Goal: Task Accomplishment & Management: Manage account settings

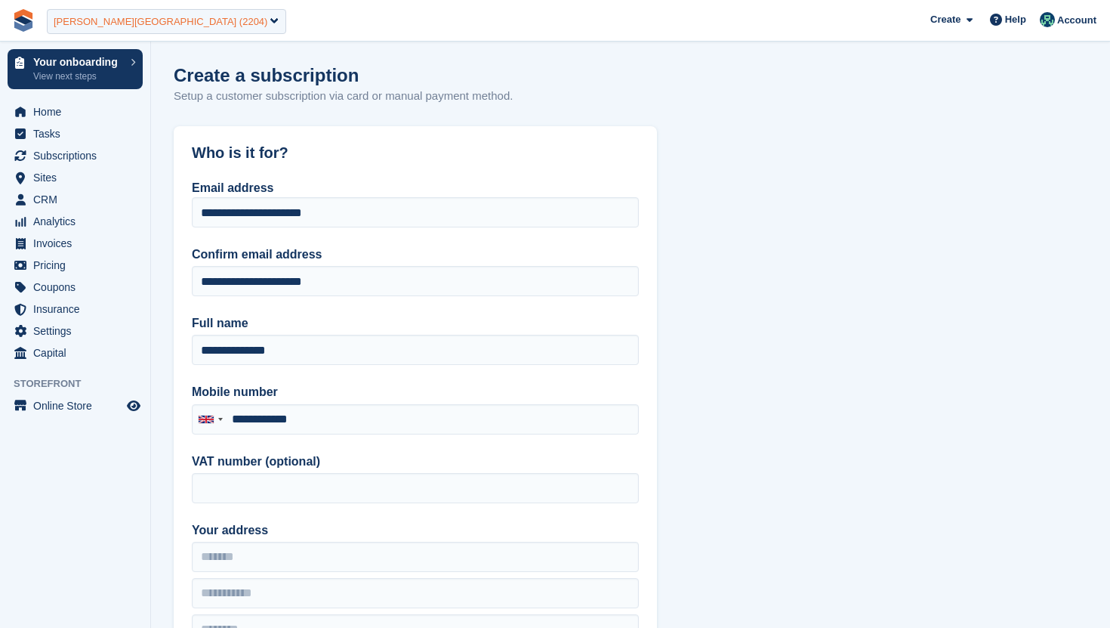
click at [108, 11] on div "Arthur Perry Enterprise Centre (2204)" at bounding box center [166, 21] width 239 height 25
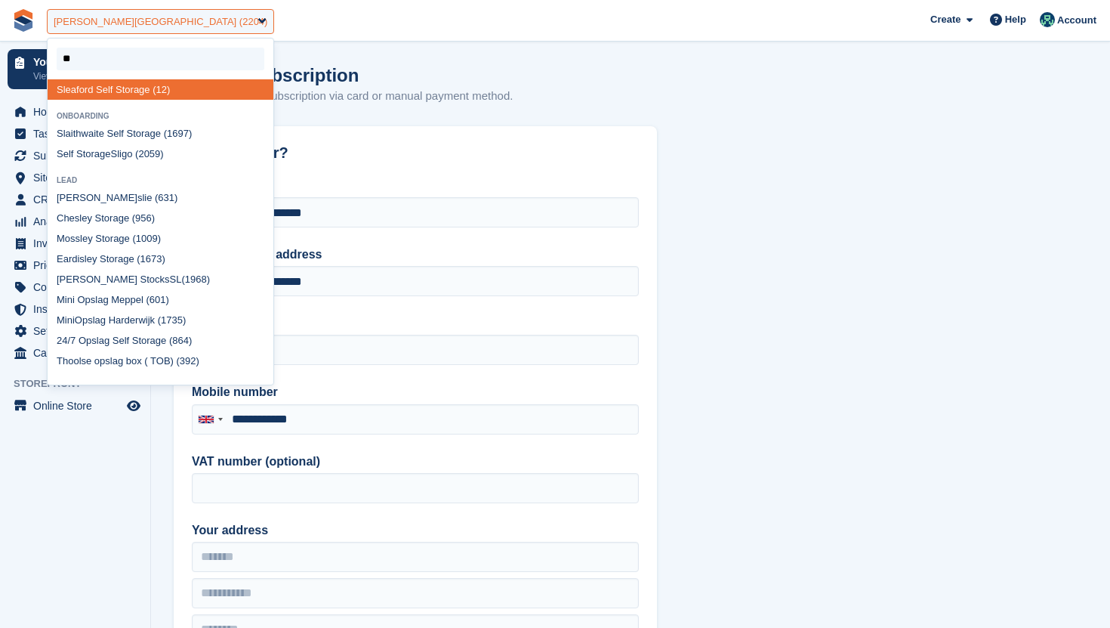
type input "*"
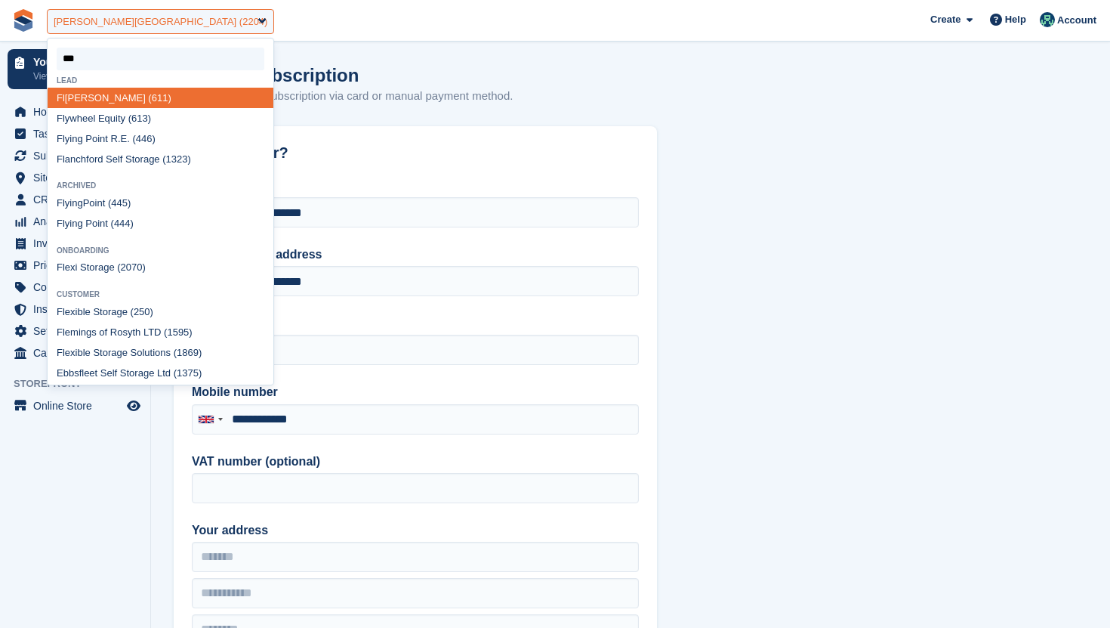
type input "****"
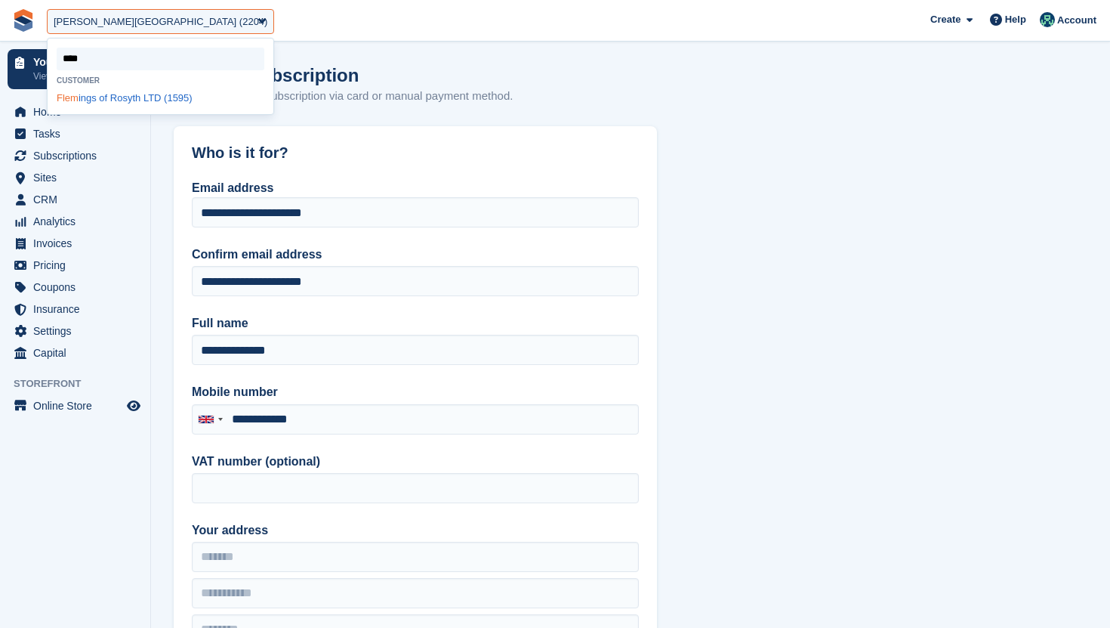
click at [99, 98] on div "Flem ings of Rosyth LTD (1595)" at bounding box center [161, 98] width 226 height 20
select select "****"
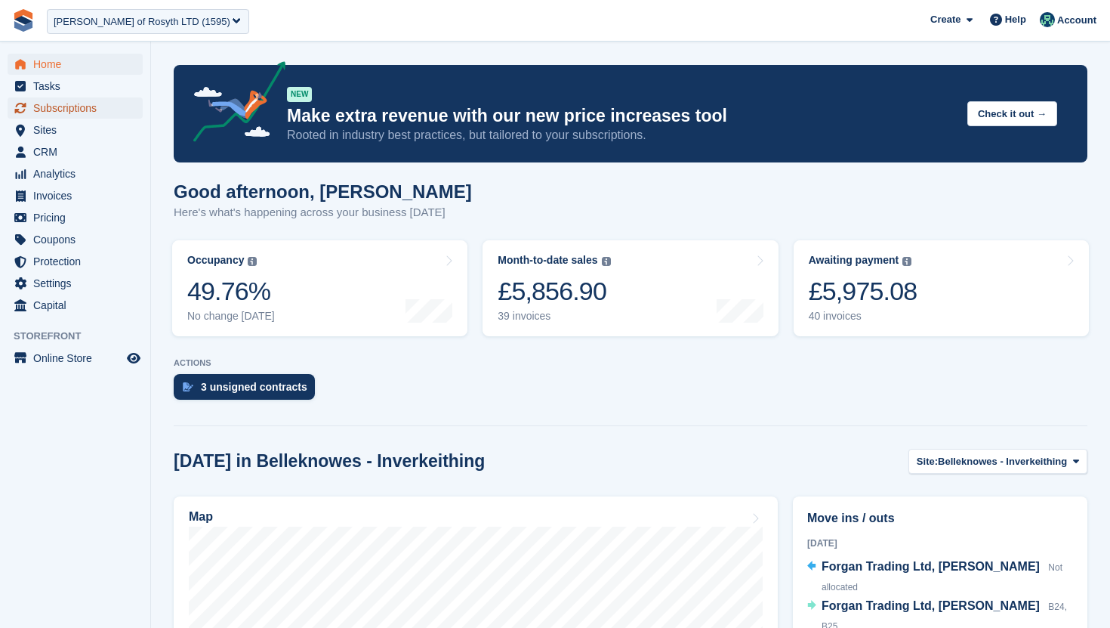
click at [73, 114] on span "Subscriptions" at bounding box center [78, 107] width 91 height 21
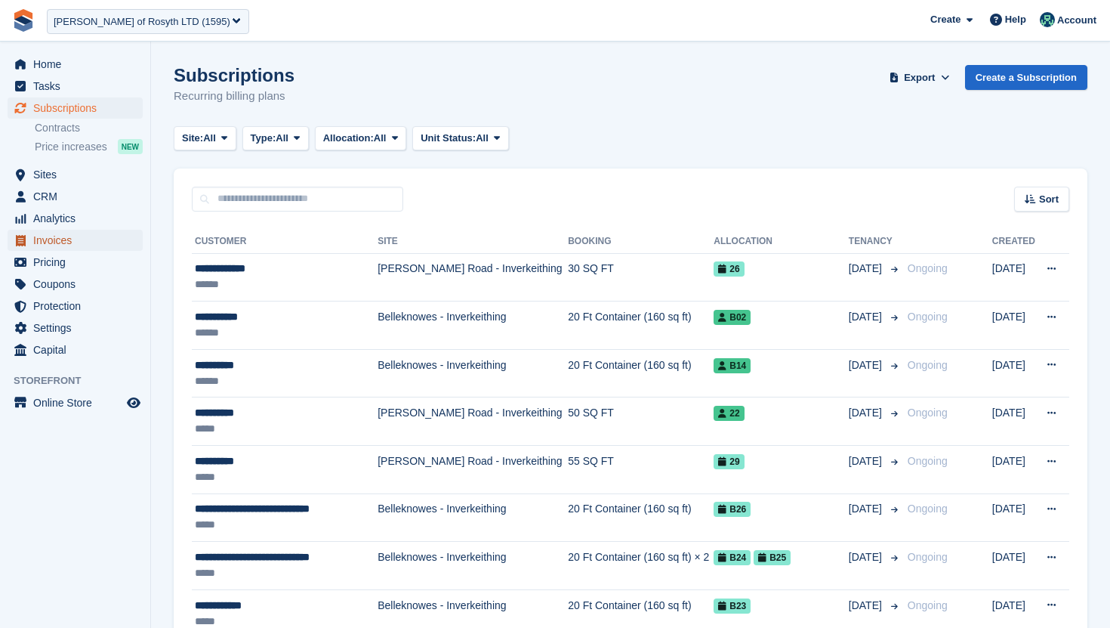
click at [63, 239] on span "Invoices" at bounding box center [78, 240] width 91 height 21
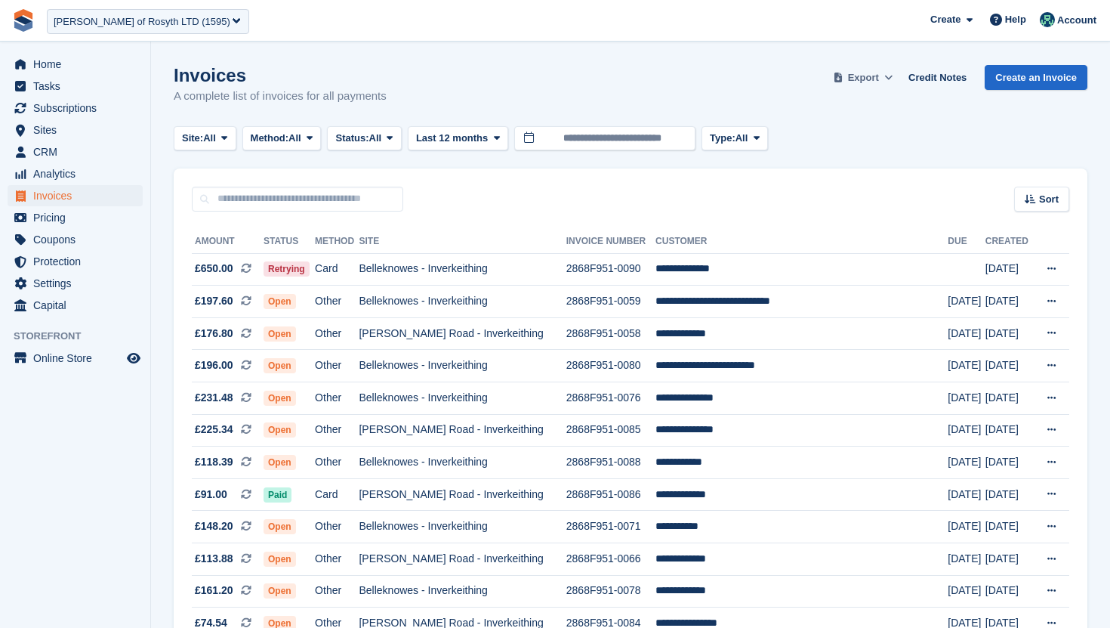
click at [862, 76] on span "Export" at bounding box center [863, 77] width 31 height 15
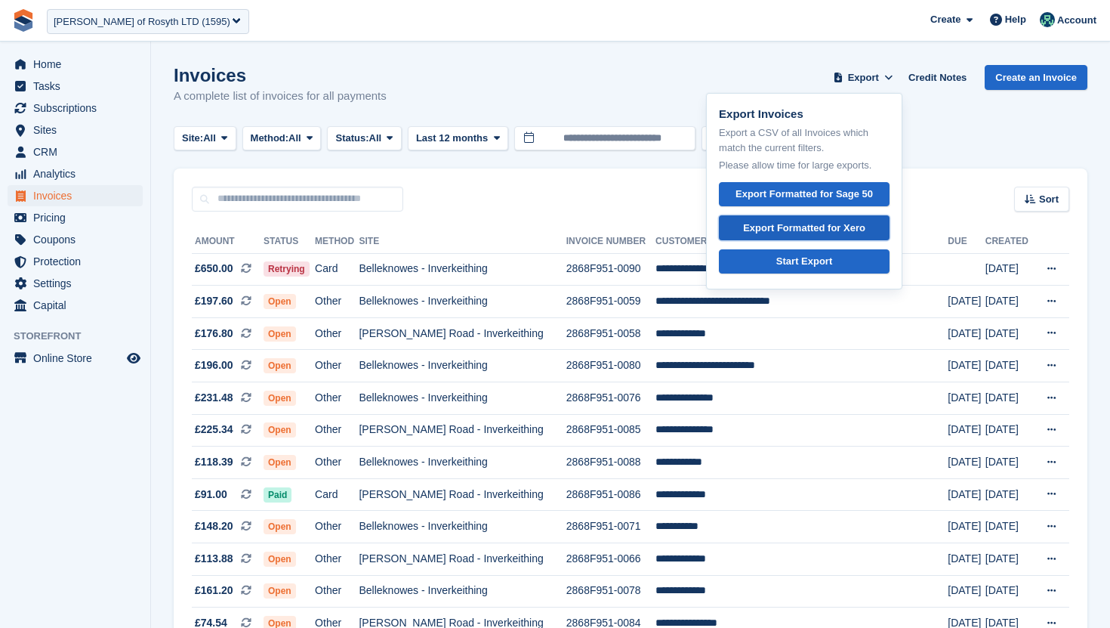
click at [823, 224] on div "Export Formatted for Xero" at bounding box center [804, 228] width 122 height 15
click at [120, 19] on div "Flemings of Rosyth LTD (1595)" at bounding box center [142, 21] width 177 height 15
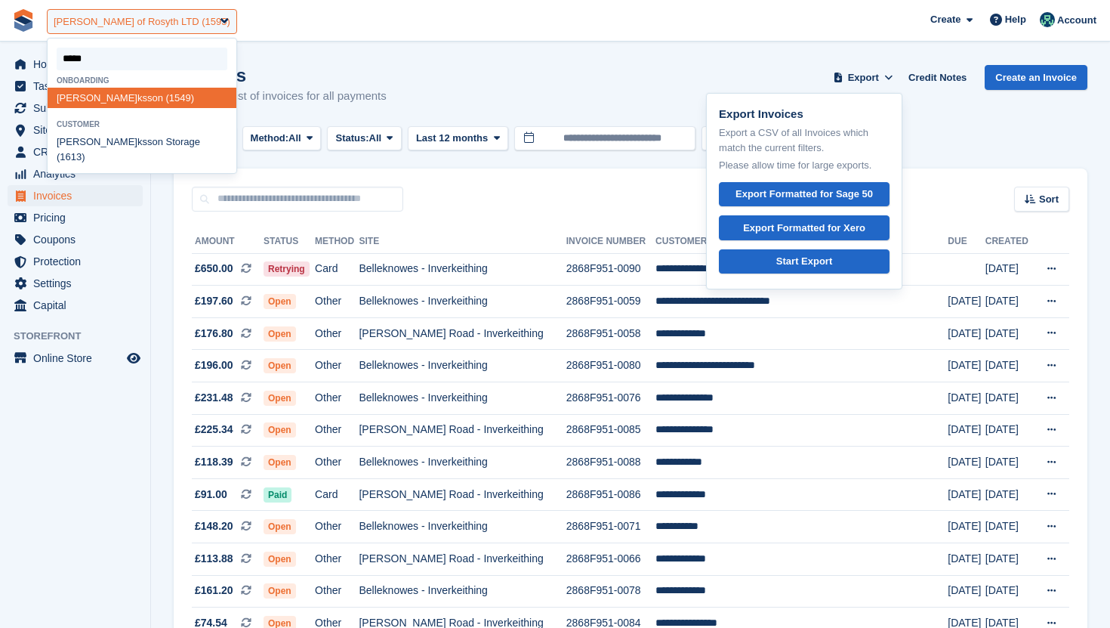
type input "******"
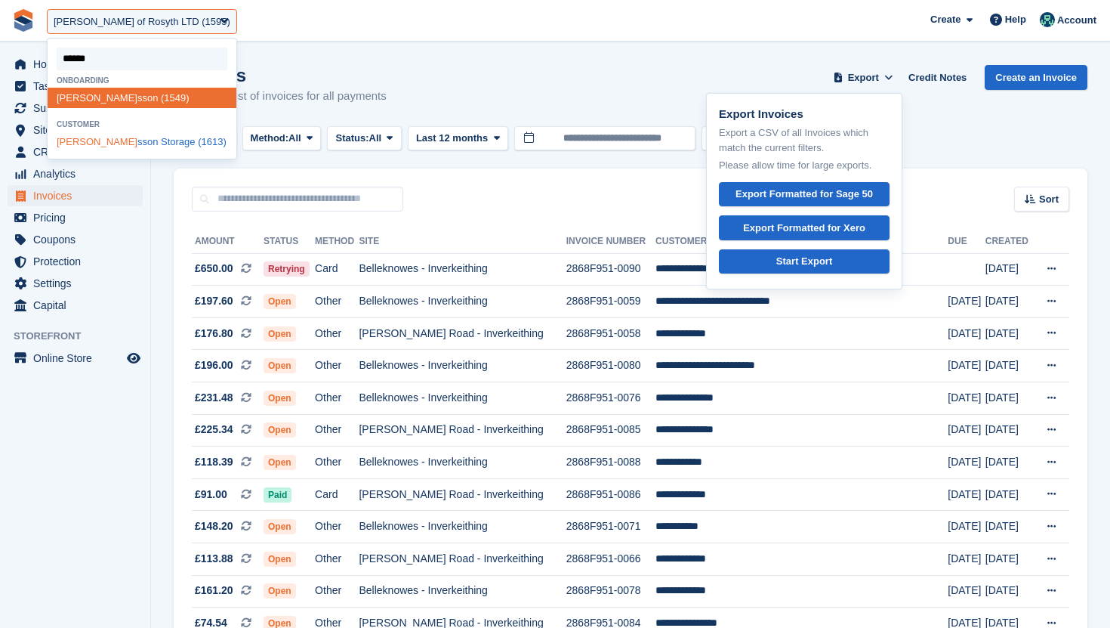
click at [96, 140] on div "Henrik sson Storage (1613)" at bounding box center [142, 142] width 189 height 20
select select "****"
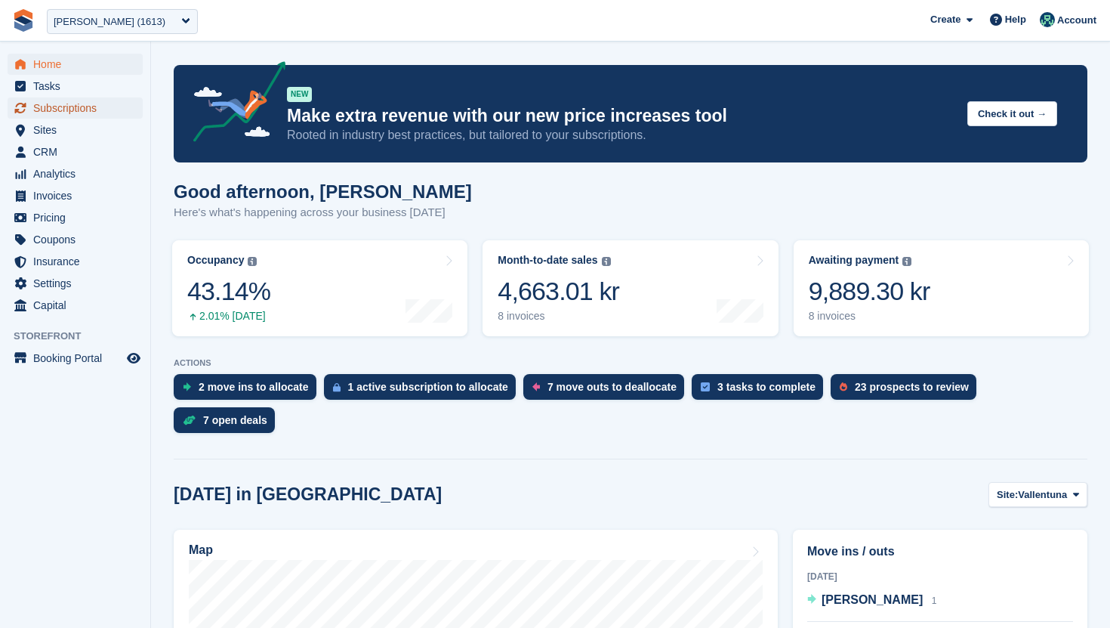
click at [102, 100] on span "Subscriptions" at bounding box center [78, 107] width 91 height 21
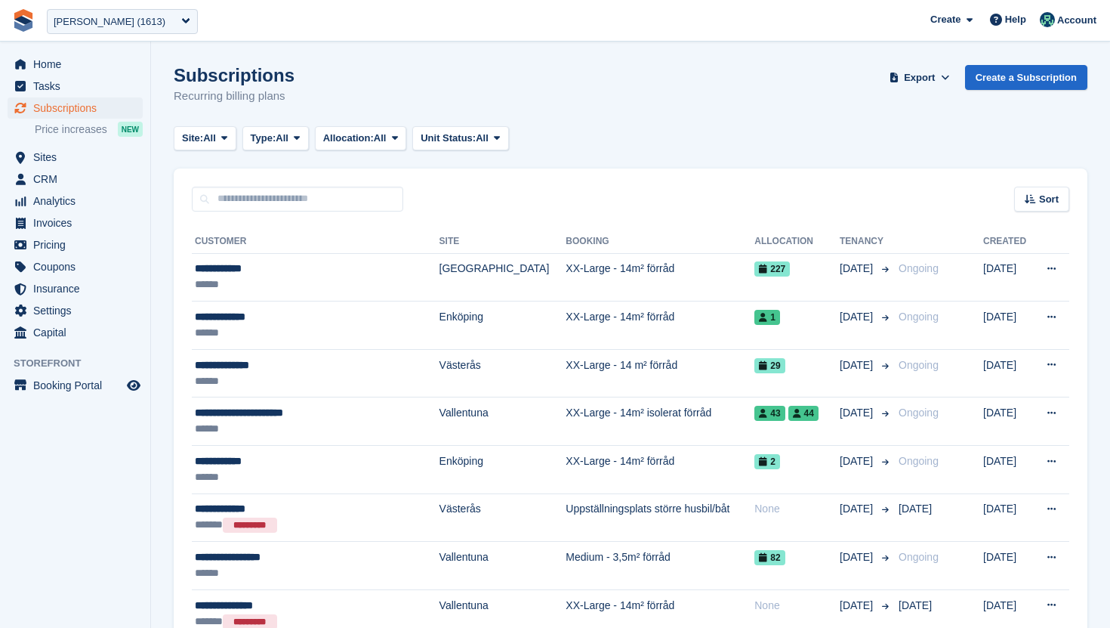
click at [326, 181] on div "Sort Sort by Customer name Date created Move in date Move out date Created (old…" at bounding box center [631, 189] width 914 height 43
click at [317, 196] on input "text" at bounding box center [298, 199] width 212 height 25
paste input "**********"
type input "*******"
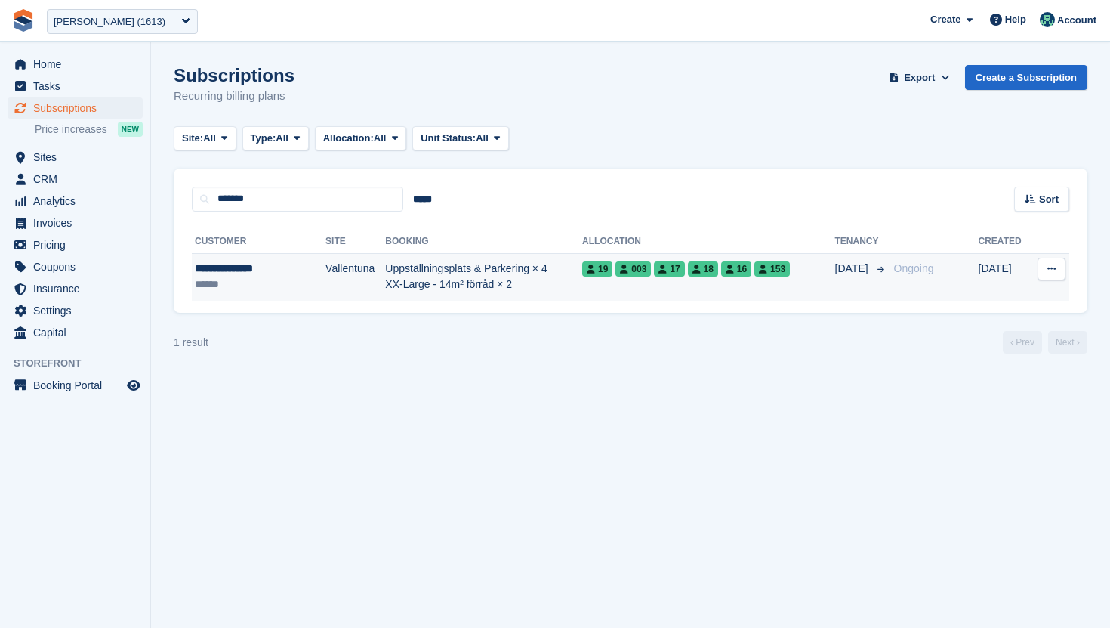
click at [326, 292] on td "Vallentuna" at bounding box center [356, 277] width 60 height 48
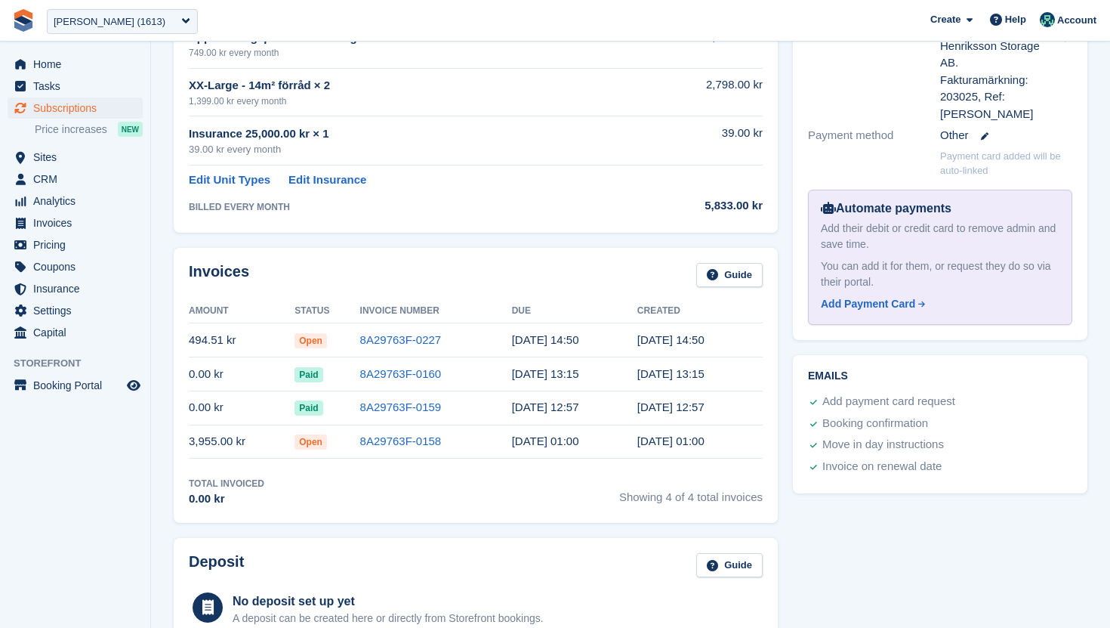
scroll to position [569, 0]
click at [416, 343] on link "8A29763F-0227" at bounding box center [401, 338] width 82 height 13
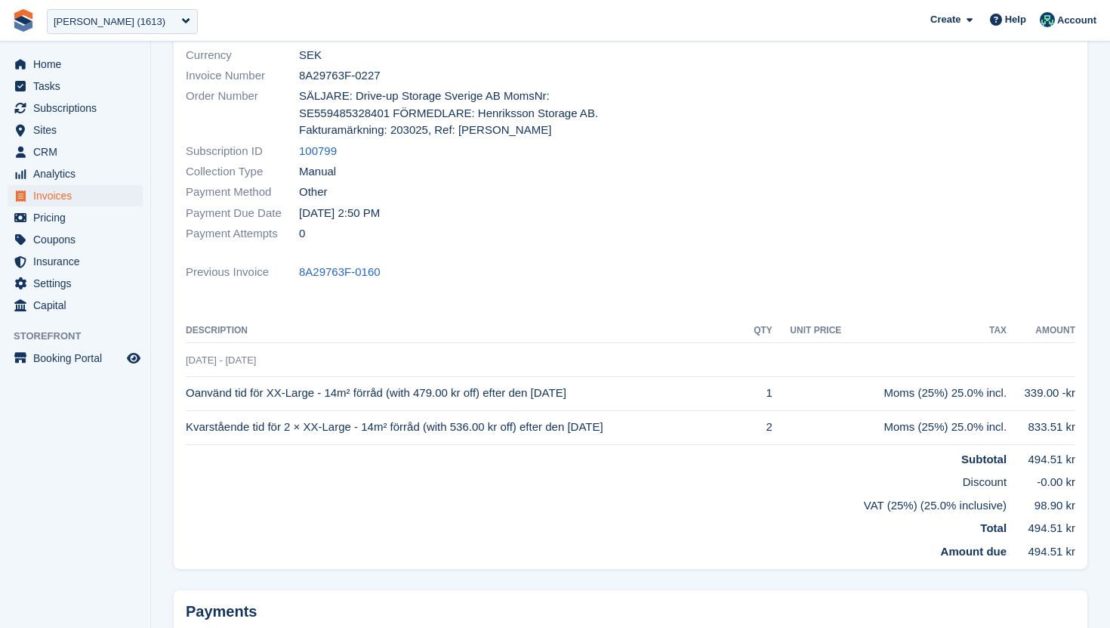
scroll to position [334, 0]
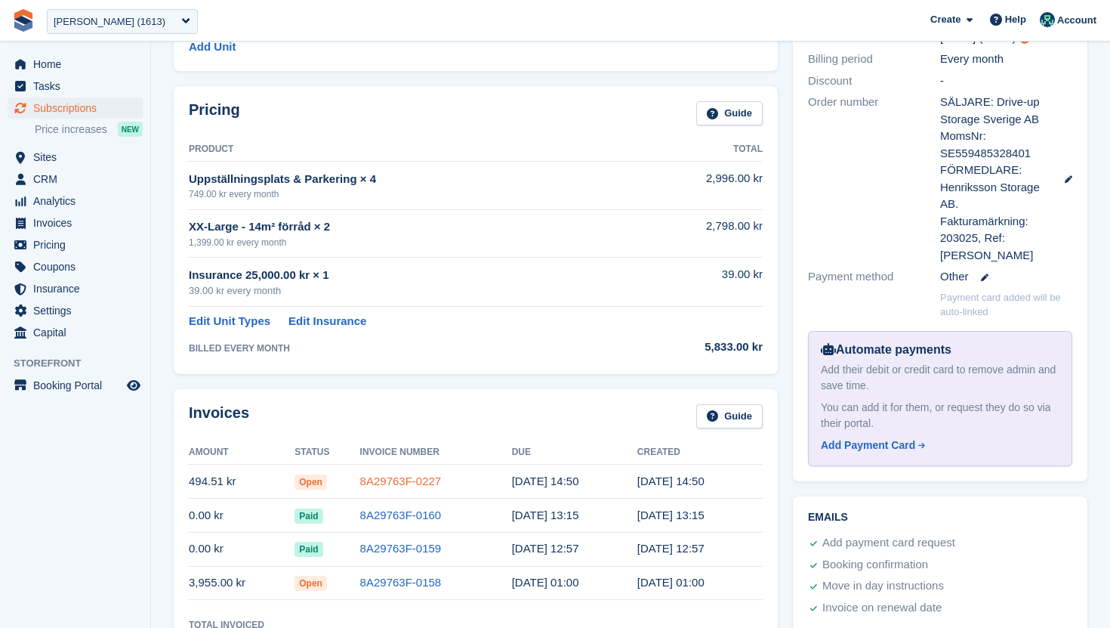
scroll to position [421, 0]
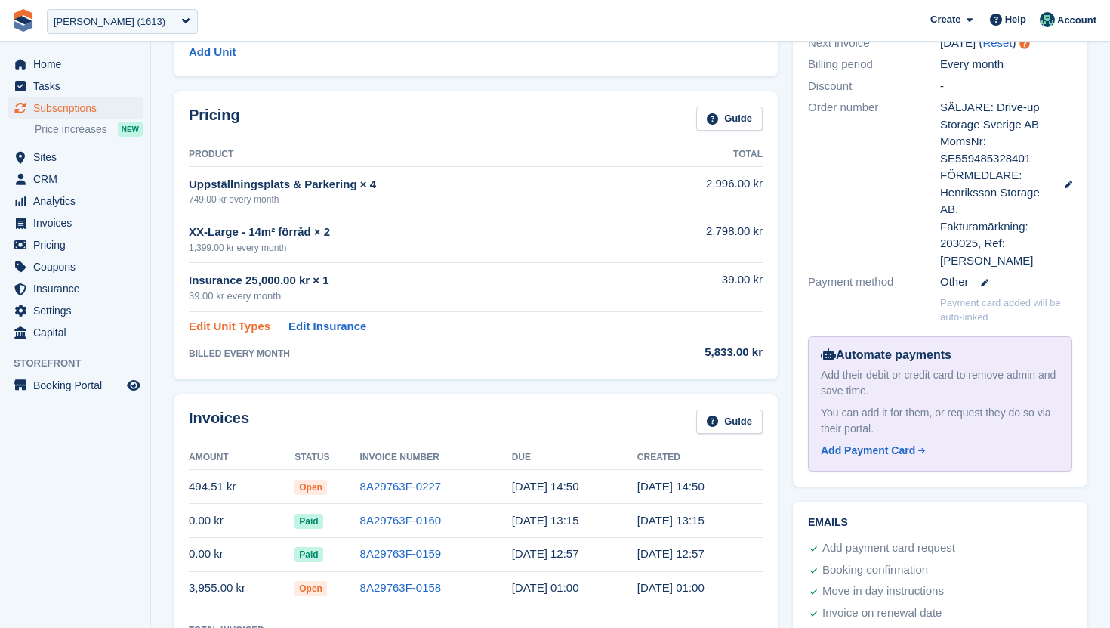
click at [259, 326] on link "Edit Unit Types" at bounding box center [230, 326] width 82 height 17
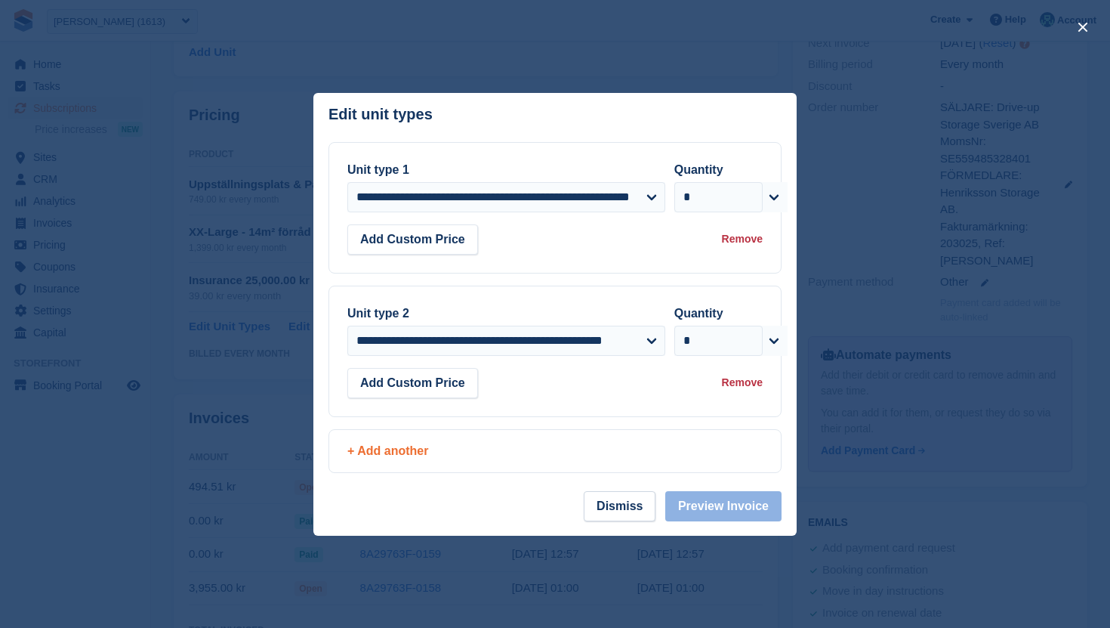
click at [455, 447] on div "+ Add another" at bounding box center [554, 451] width 415 height 18
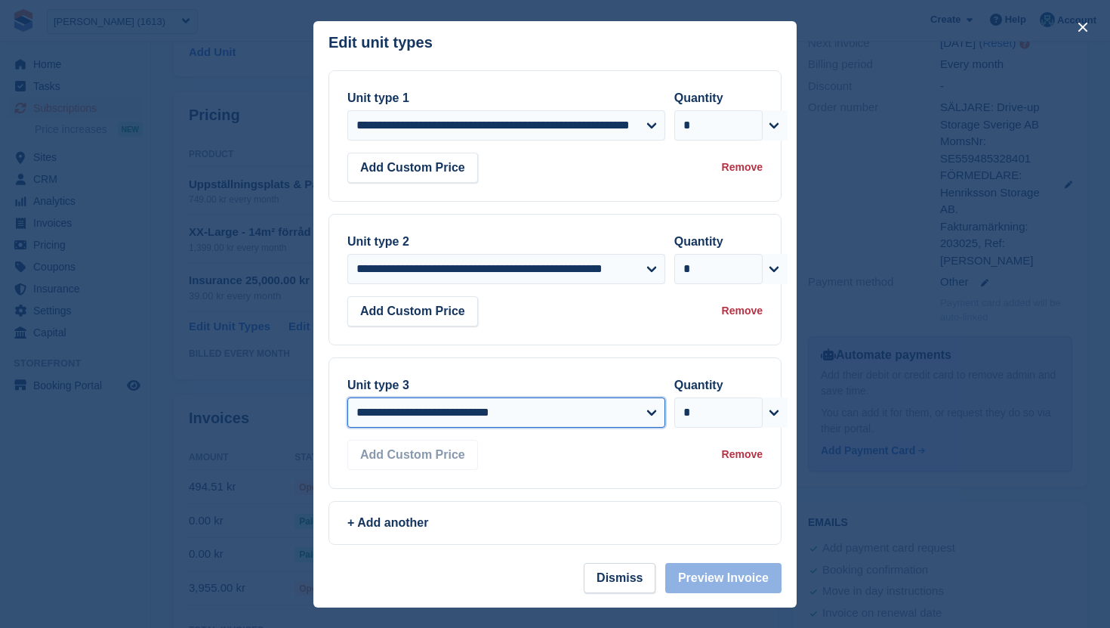
click at [460, 412] on select "**********" at bounding box center [506, 412] width 318 height 30
select select "*****"
click at [347, 397] on select "**********" at bounding box center [506, 412] width 318 height 30
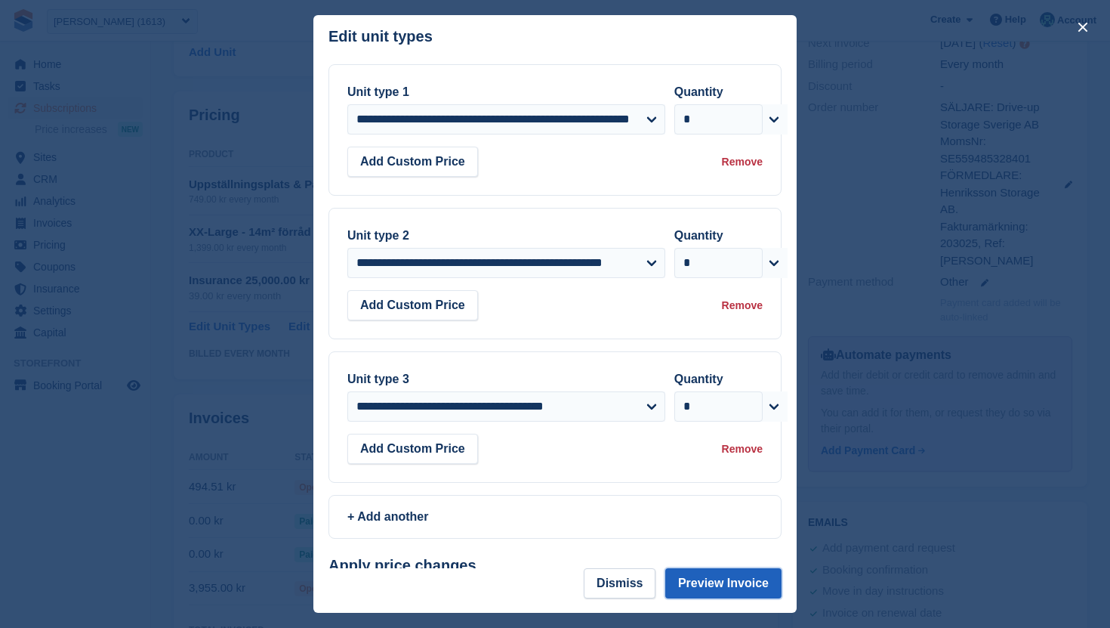
click at [723, 581] on button "Preview Invoice" at bounding box center [723, 583] width 116 height 30
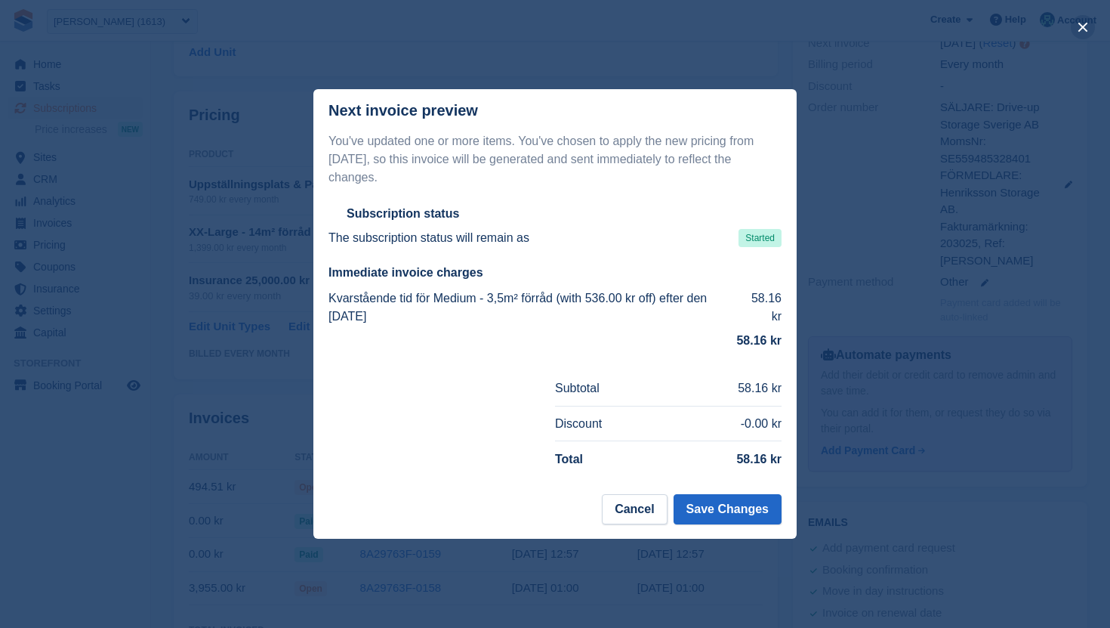
click at [1082, 28] on button "close" at bounding box center [1083, 27] width 24 height 24
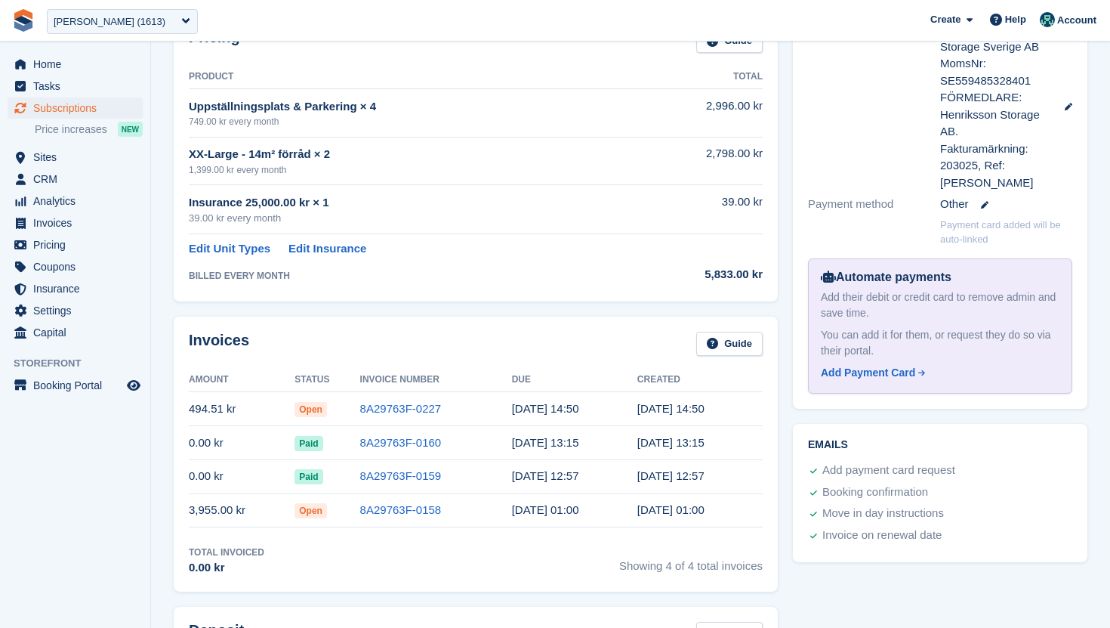
scroll to position [501, 0]
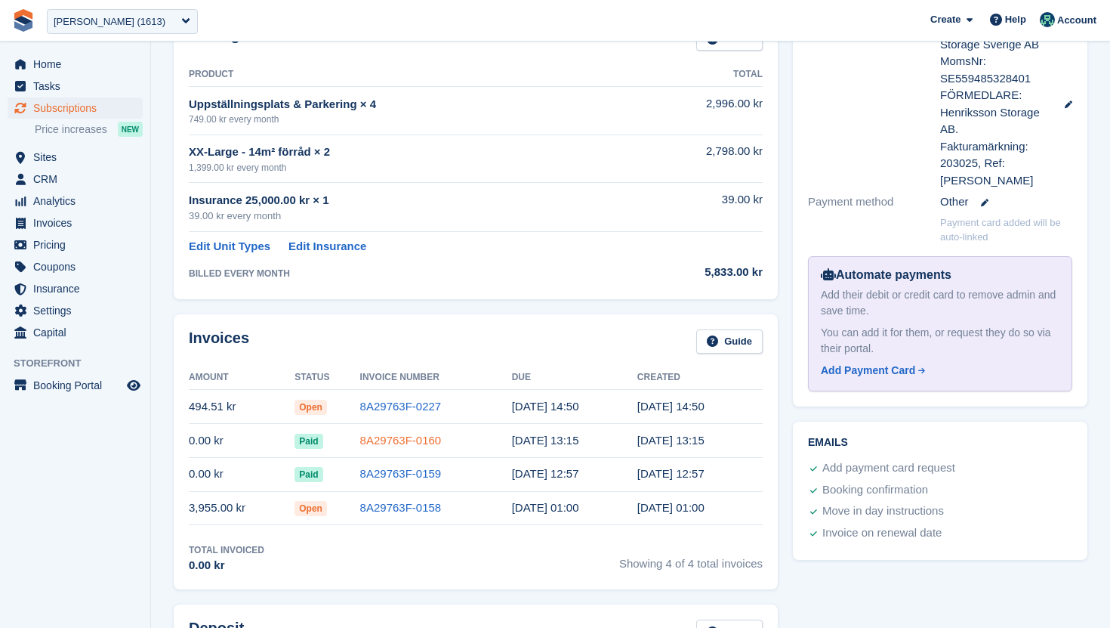
click at [434, 445] on link "8A29763F-0160" at bounding box center [401, 440] width 82 height 13
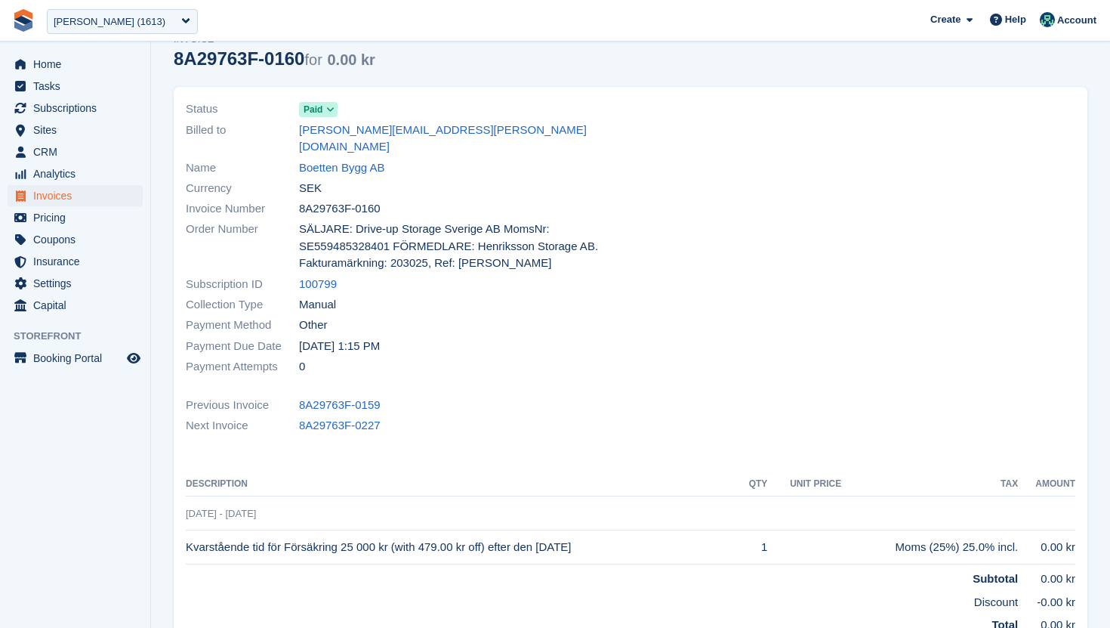
scroll to position [149, 0]
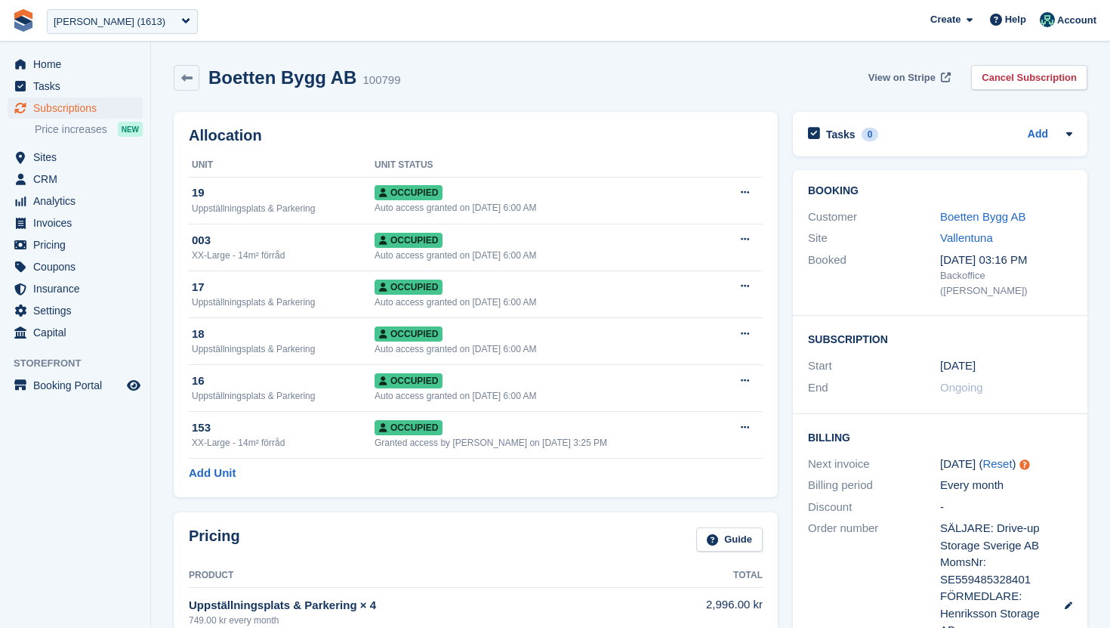
click at [912, 79] on span "View on Stripe" at bounding box center [902, 77] width 67 height 15
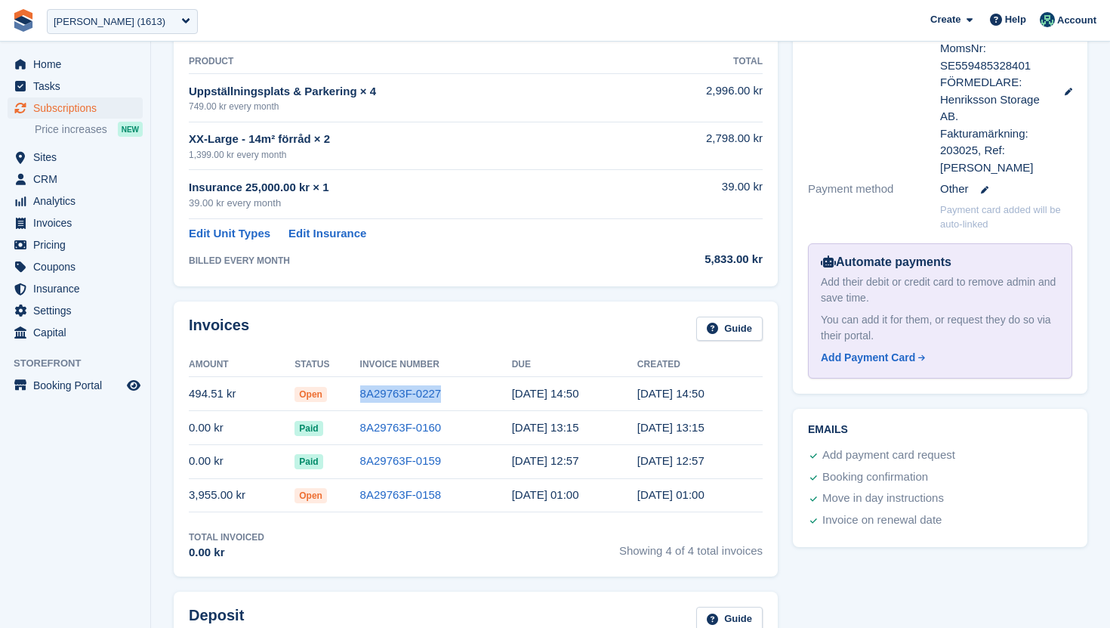
scroll to position [517, 0]
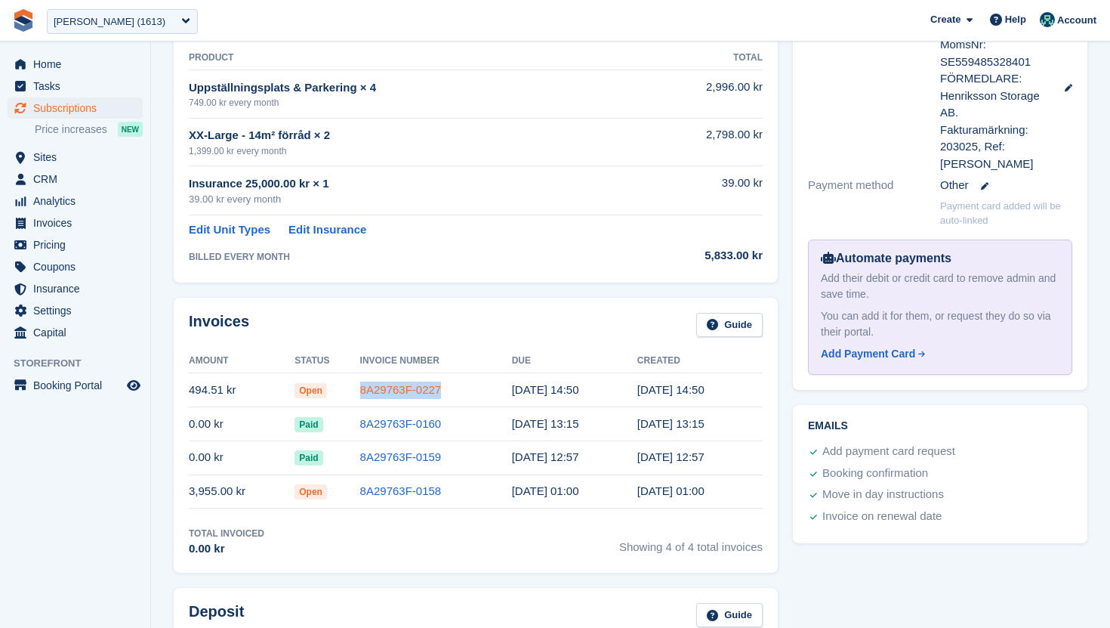
click at [388, 384] on link "8A29763F-0227" at bounding box center [401, 389] width 82 height 13
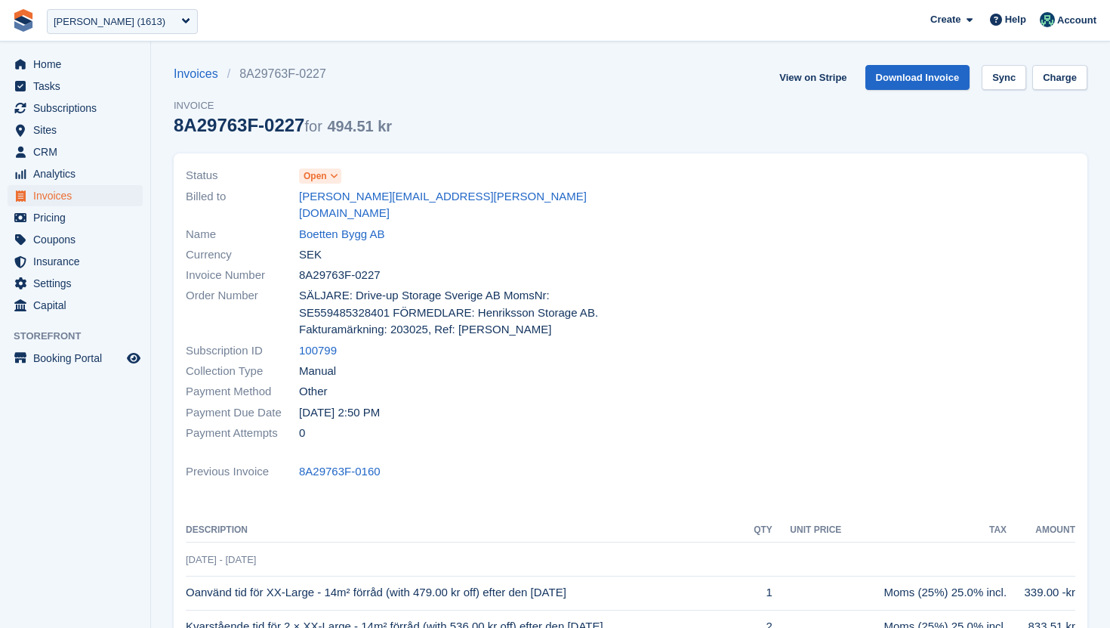
drag, startPoint x: 394, startPoint y: 253, endPoint x: 299, endPoint y: 253, distance: 94.4
click at [299, 265] on div "Invoice Number 8A29763F-0227" at bounding box center [404, 275] width 436 height 20
copy span "8A29763F-0227"
click at [347, 226] on link "Boetten Bygg AB" at bounding box center [341, 234] width 85 height 17
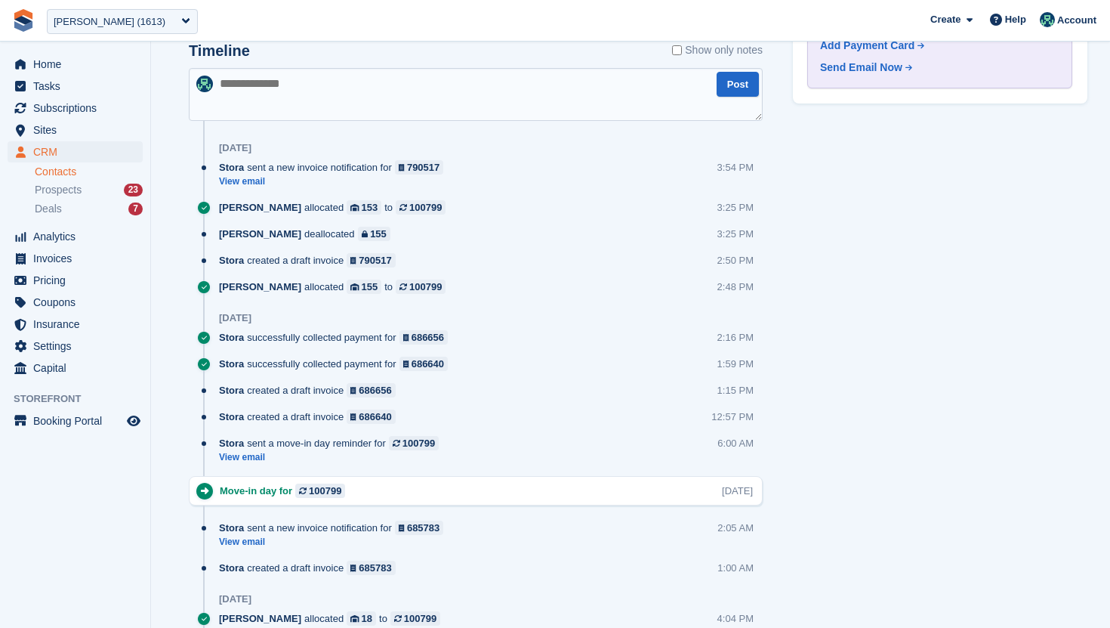
scroll to position [988, 0]
click at [250, 185] on link "View email" at bounding box center [335, 183] width 232 height 13
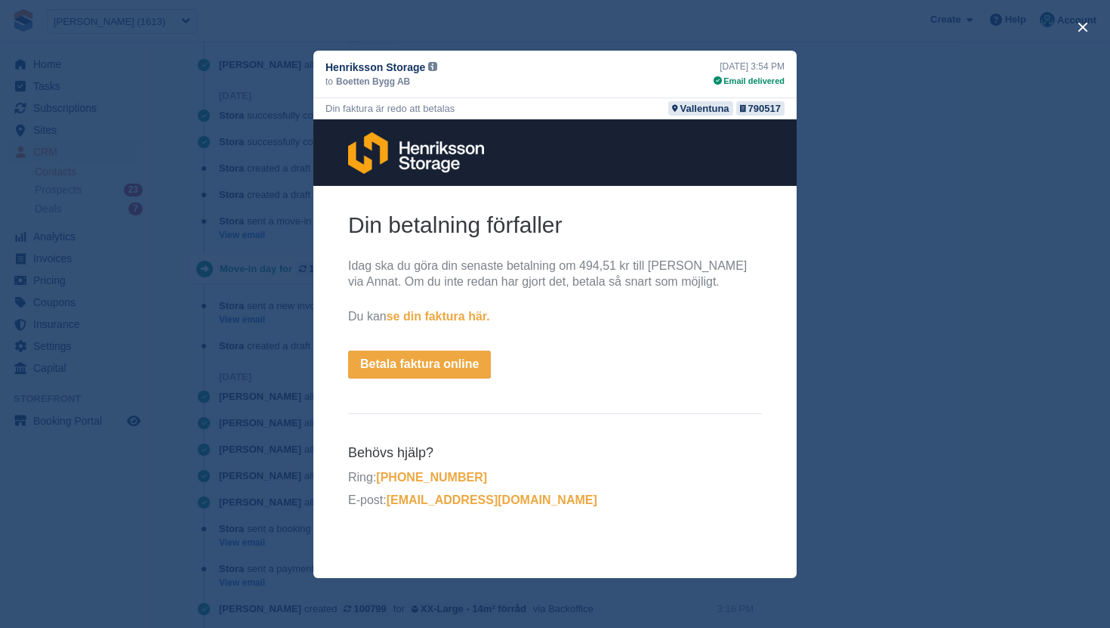
scroll to position [1292, 0]
click at [962, 293] on div "close" at bounding box center [555, 314] width 1110 height 628
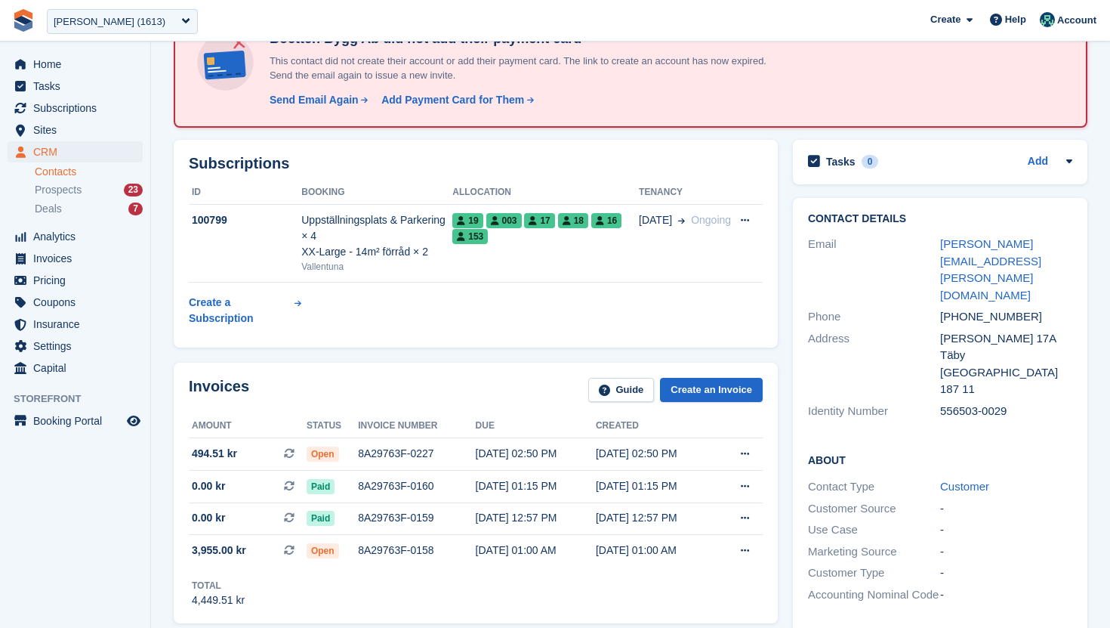
scroll to position [0, 0]
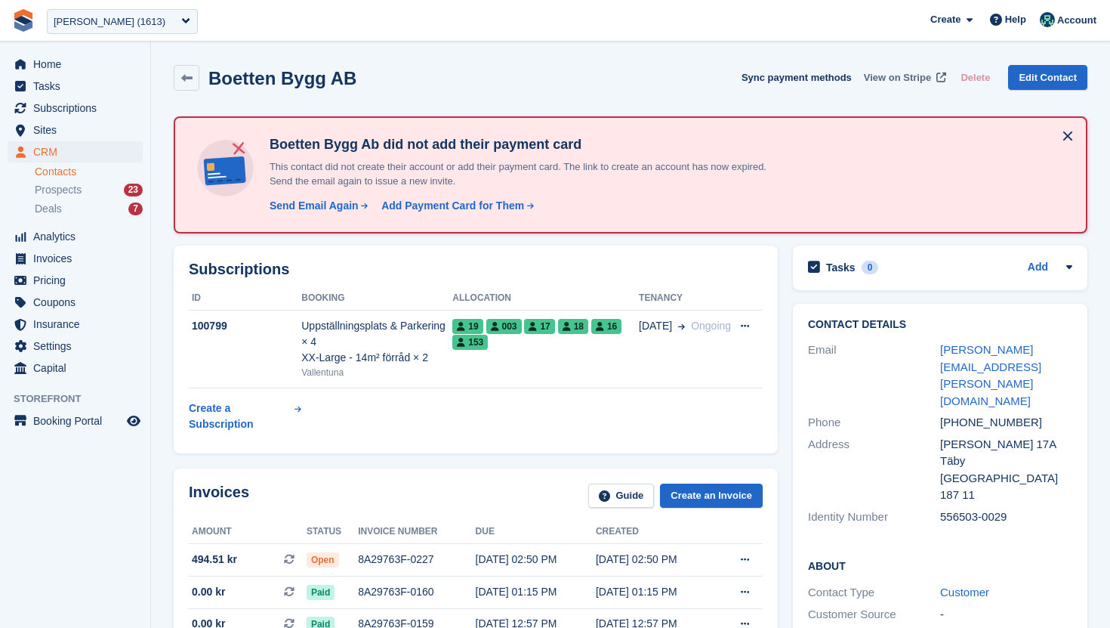
click at [926, 81] on span "View on Stripe" at bounding box center [897, 77] width 67 height 15
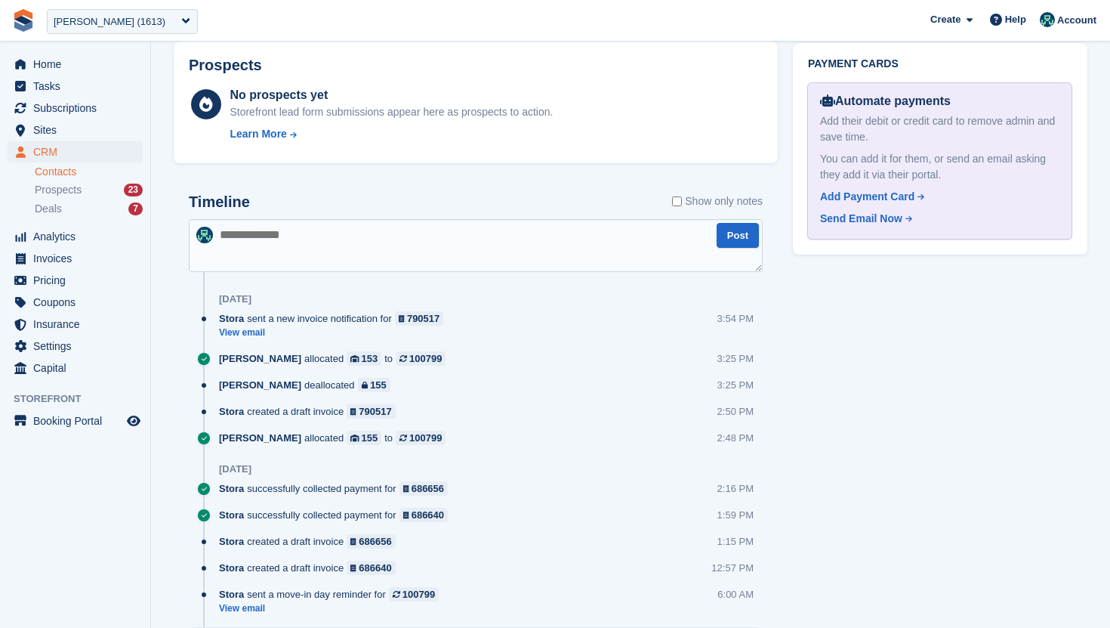
scroll to position [848, 0]
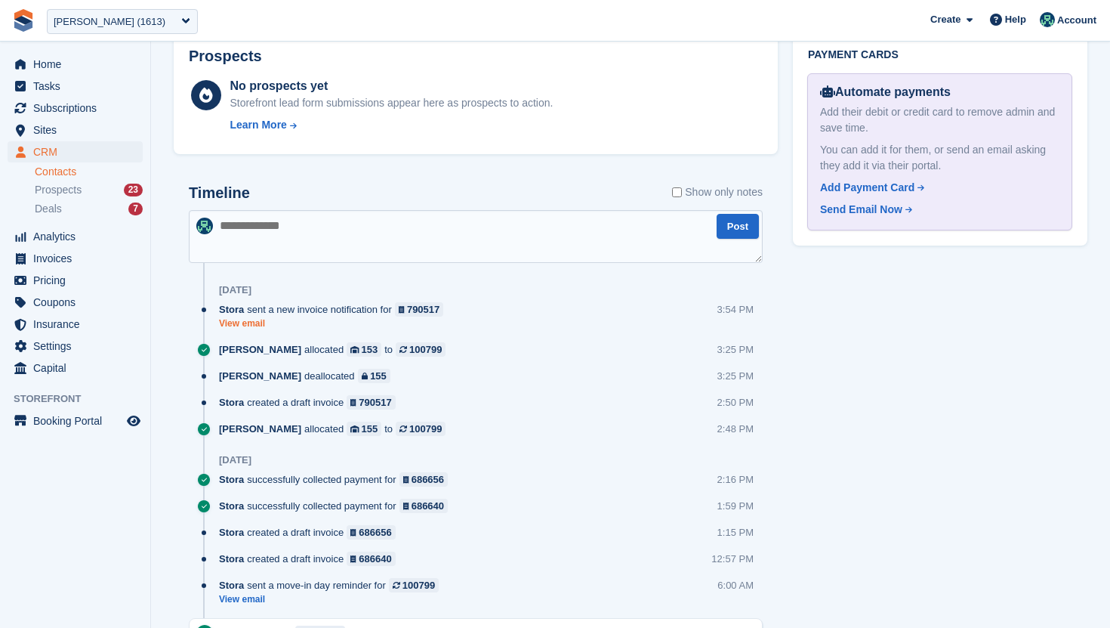
click at [258, 320] on link "View email" at bounding box center [335, 323] width 232 height 13
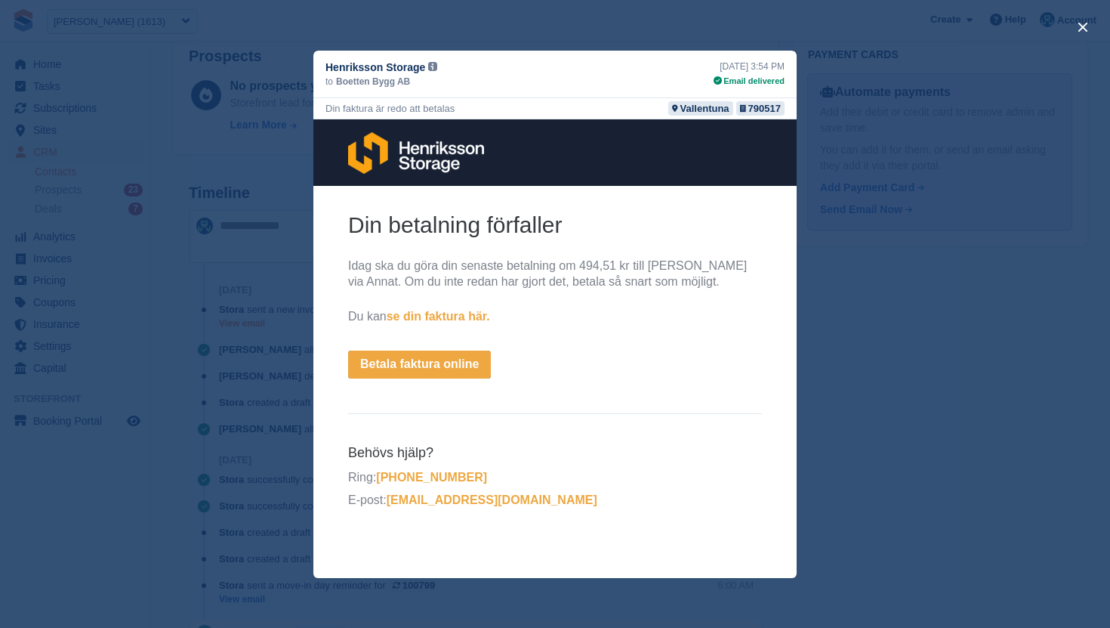
scroll to position [0, 0]
click at [258, 320] on div "close" at bounding box center [555, 314] width 1110 height 628
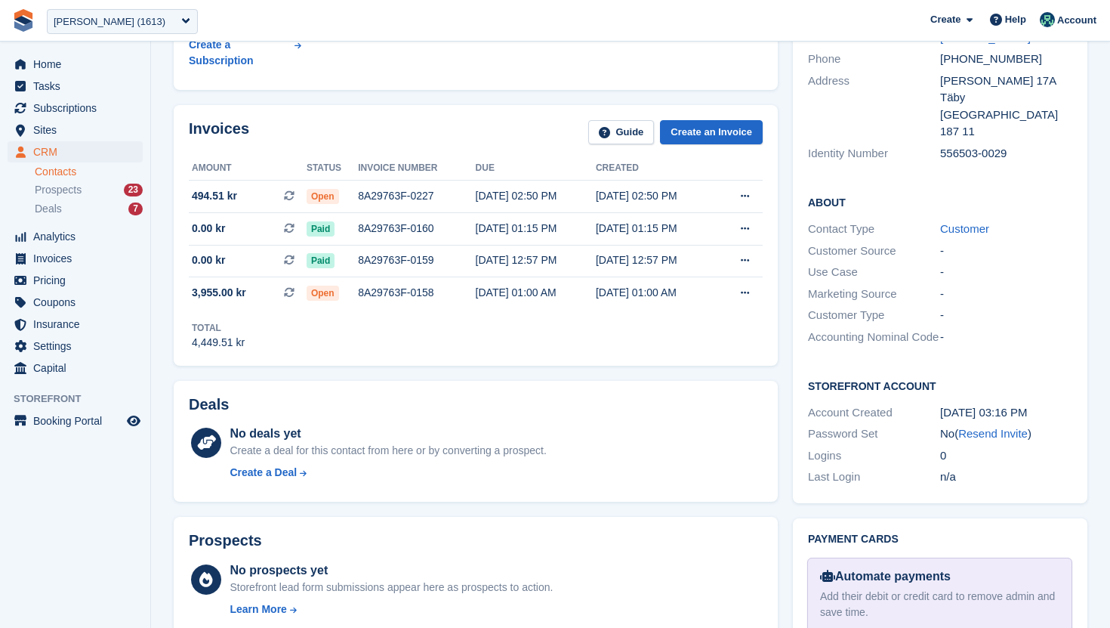
scroll to position [362, 0]
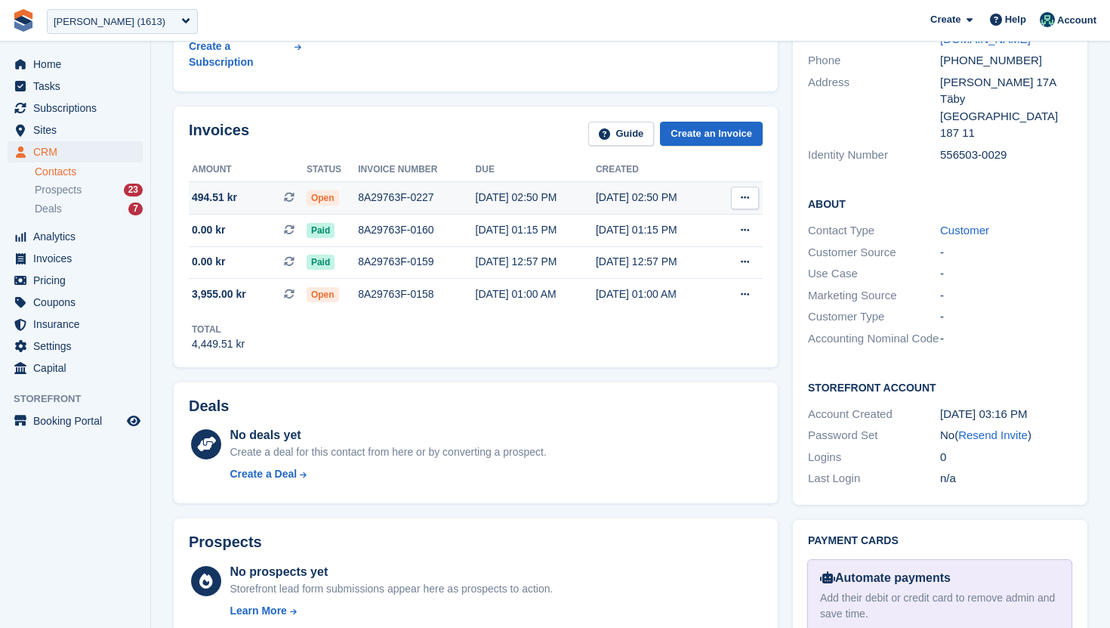
click at [406, 201] on div "8A29763F-0227" at bounding box center [416, 198] width 117 height 16
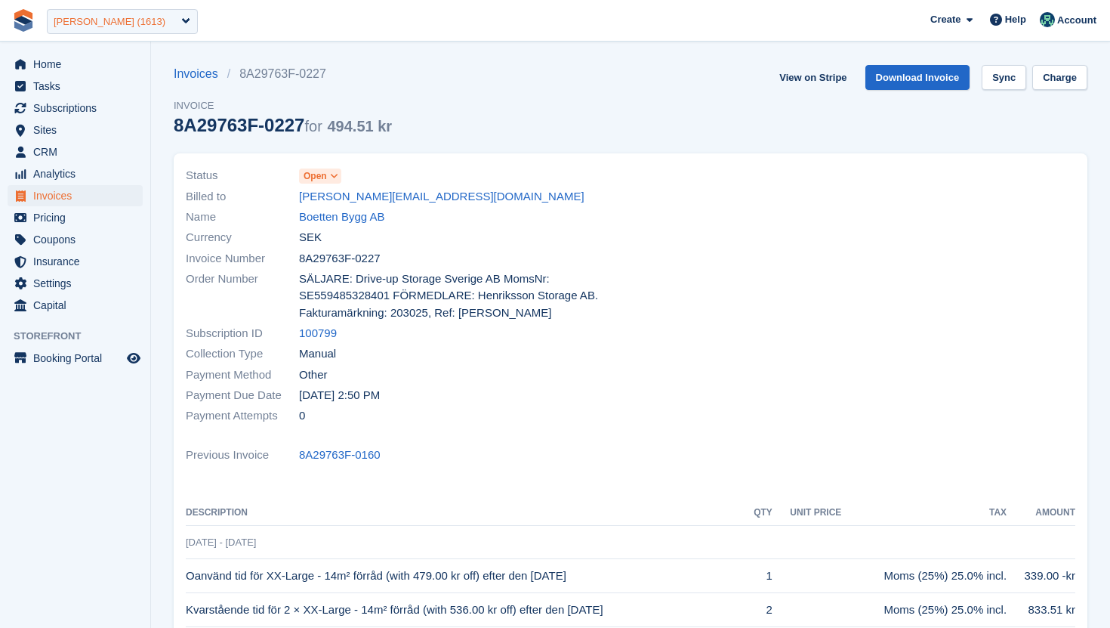
click at [150, 23] on div "[PERSON_NAME] (1613)" at bounding box center [110, 21] width 112 height 15
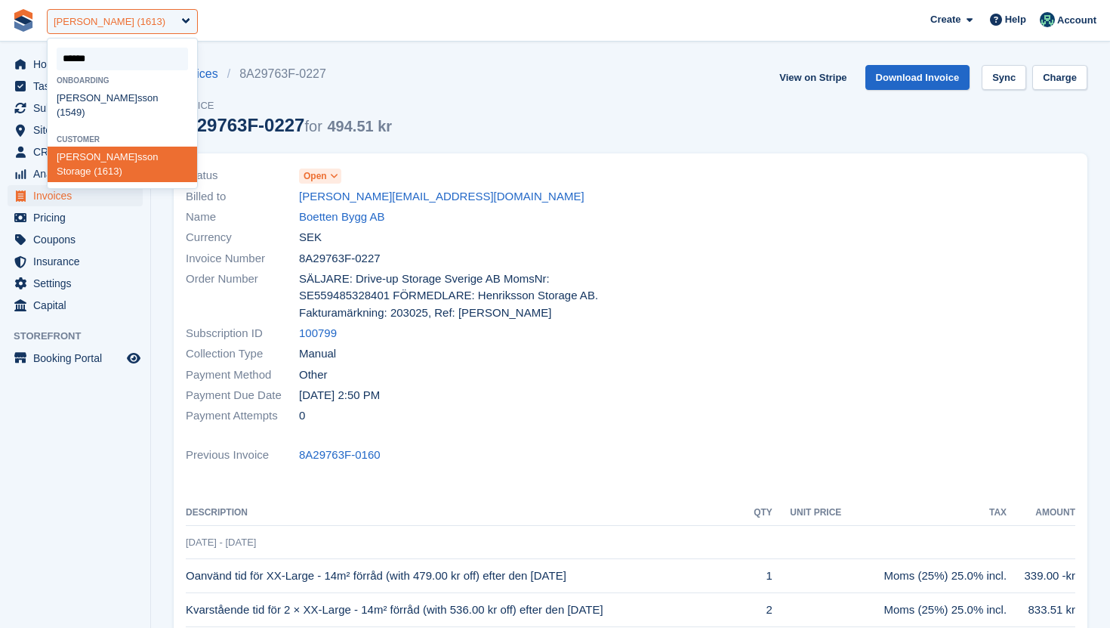
type input "******"
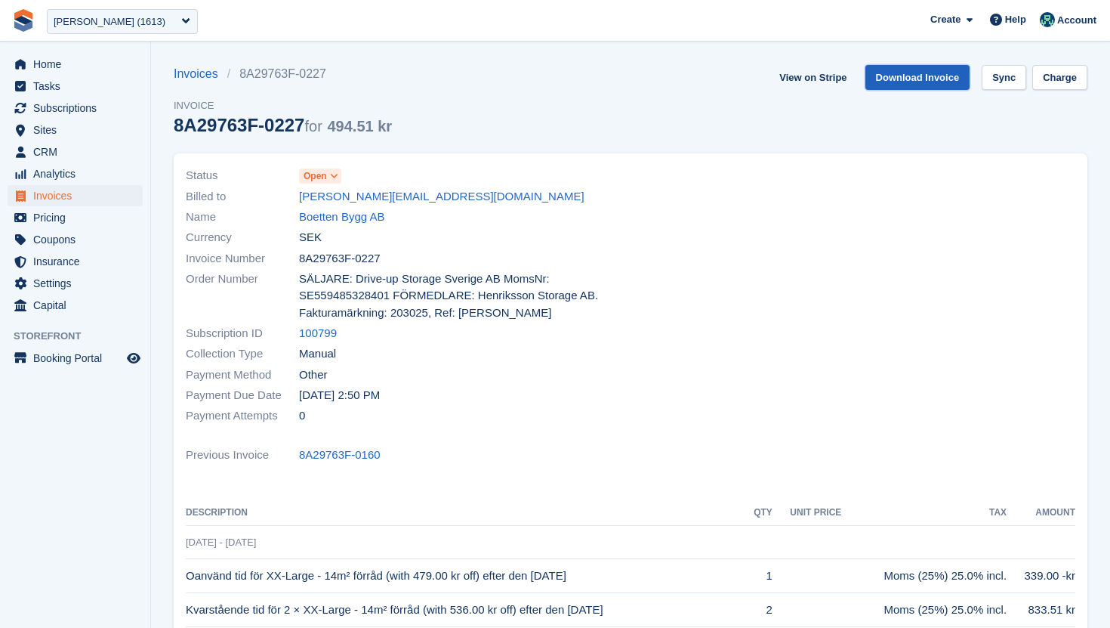
click at [877, 78] on link "Download Invoice" at bounding box center [918, 77] width 105 height 25
drag, startPoint x: 400, startPoint y: 221, endPoint x: 295, endPoint y: 222, distance: 105.0
click at [295, 222] on div "Name Boetten Bygg AB" at bounding box center [404, 217] width 436 height 20
copy div "Boetten Bygg AB"
click at [94, 20] on div "Henriksson Storage (1613)" at bounding box center [110, 21] width 112 height 15
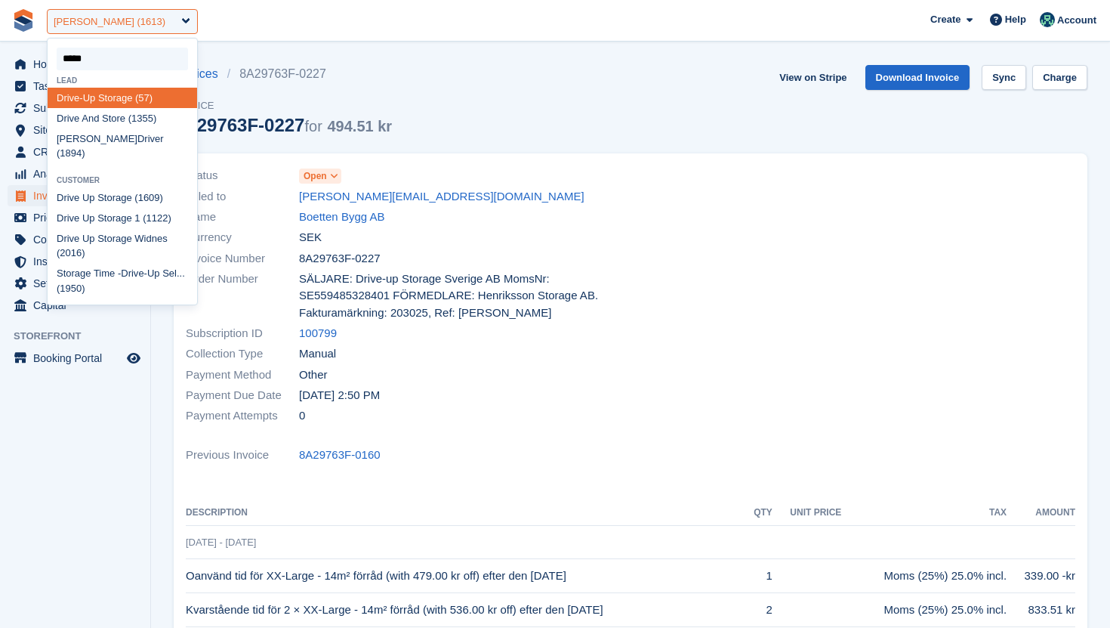
type input "*****"
click at [124, 187] on div "Drive Up Storage (1609)" at bounding box center [123, 197] width 150 height 20
select select "****"
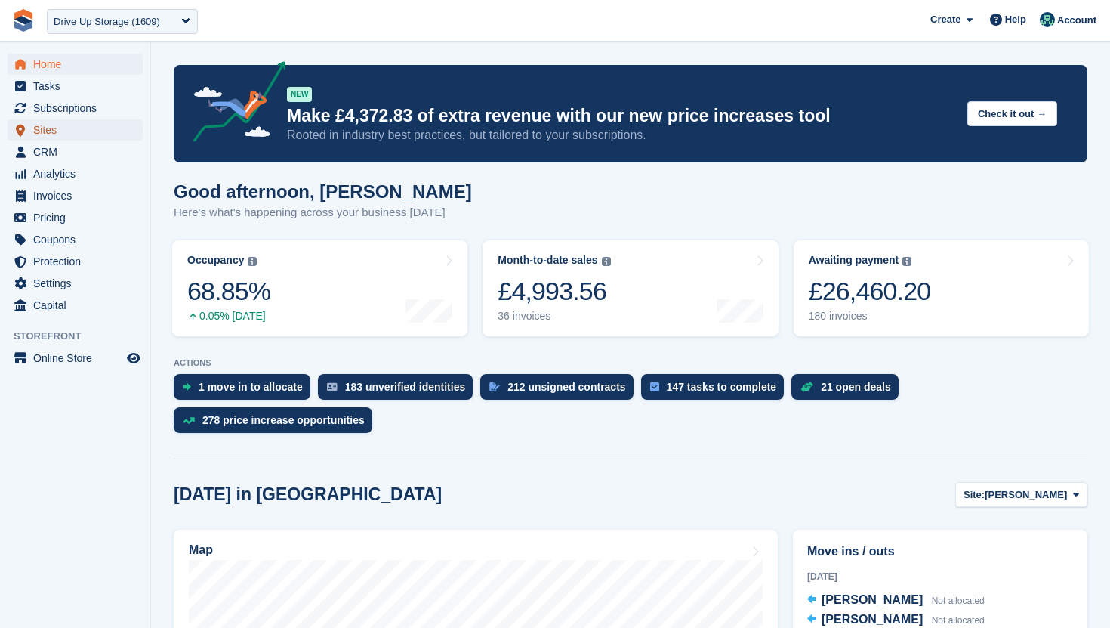
click at [83, 125] on span "Sites" at bounding box center [78, 129] width 91 height 21
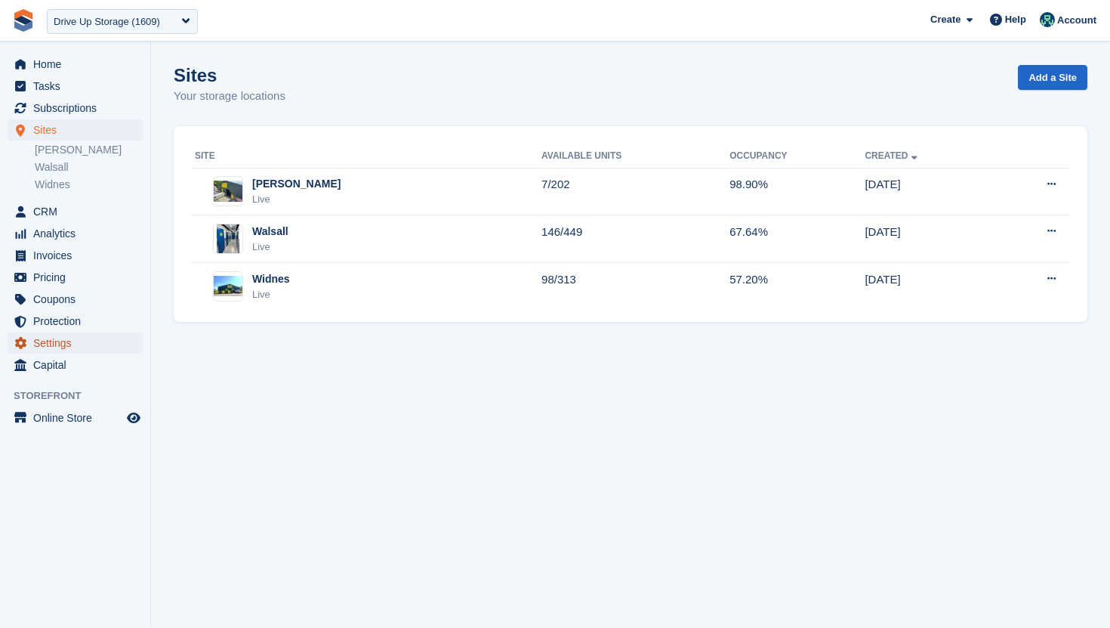
click at [61, 349] on span "Settings" at bounding box center [78, 342] width 91 height 21
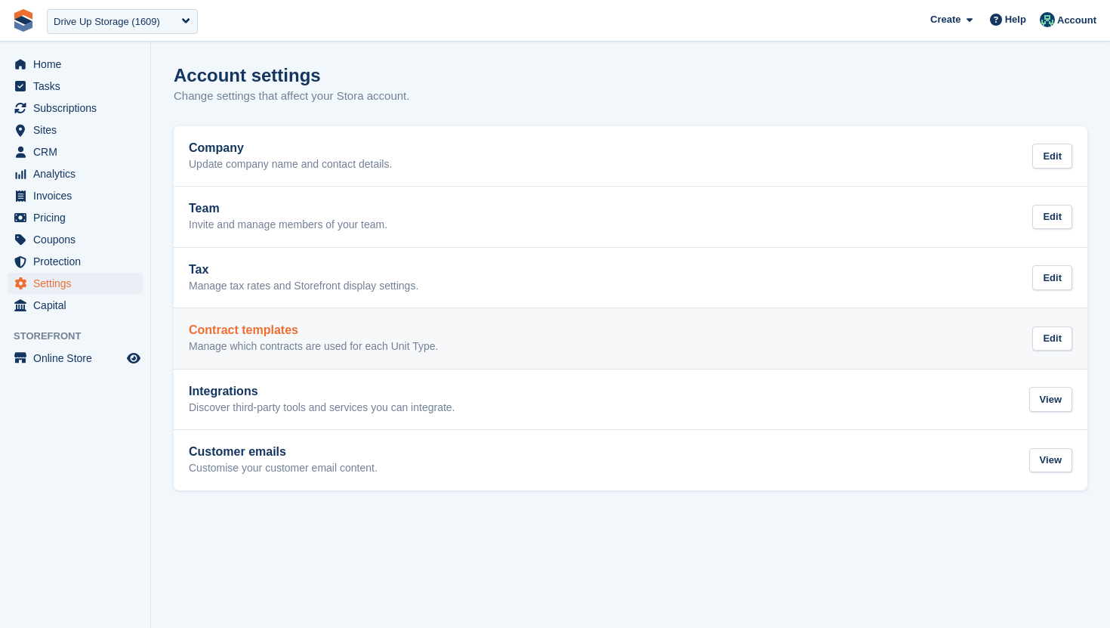
click at [280, 345] on p "Manage which contracts are used for each Unit Type." at bounding box center [313, 347] width 249 height 14
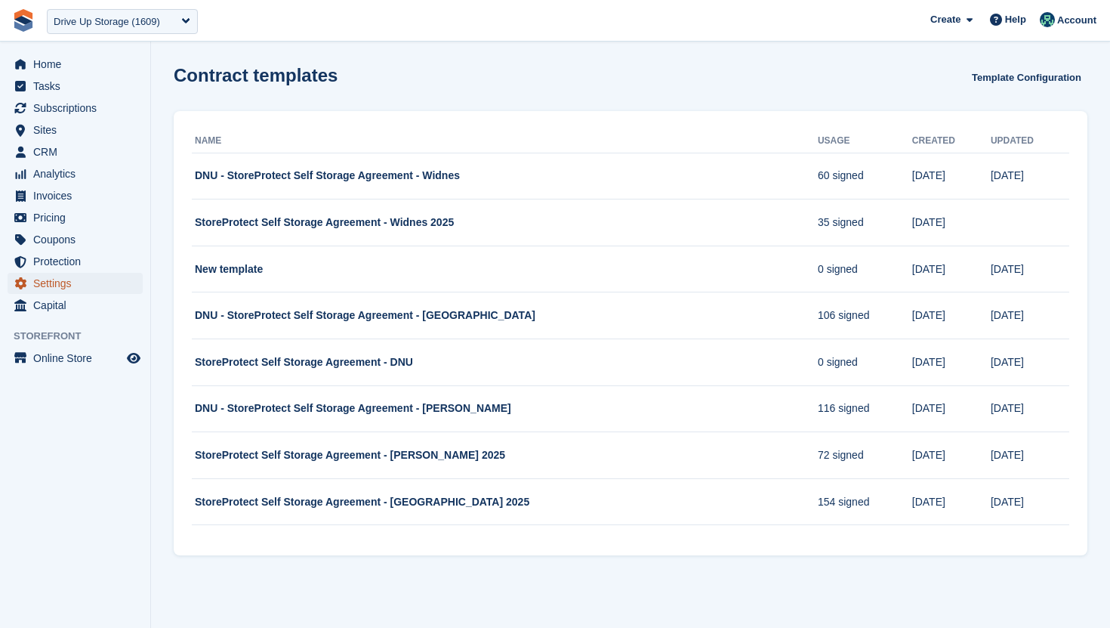
click at [51, 289] on span "Settings" at bounding box center [78, 283] width 91 height 21
click at [1027, 76] on link "Template Configuration" at bounding box center [1027, 77] width 122 height 25
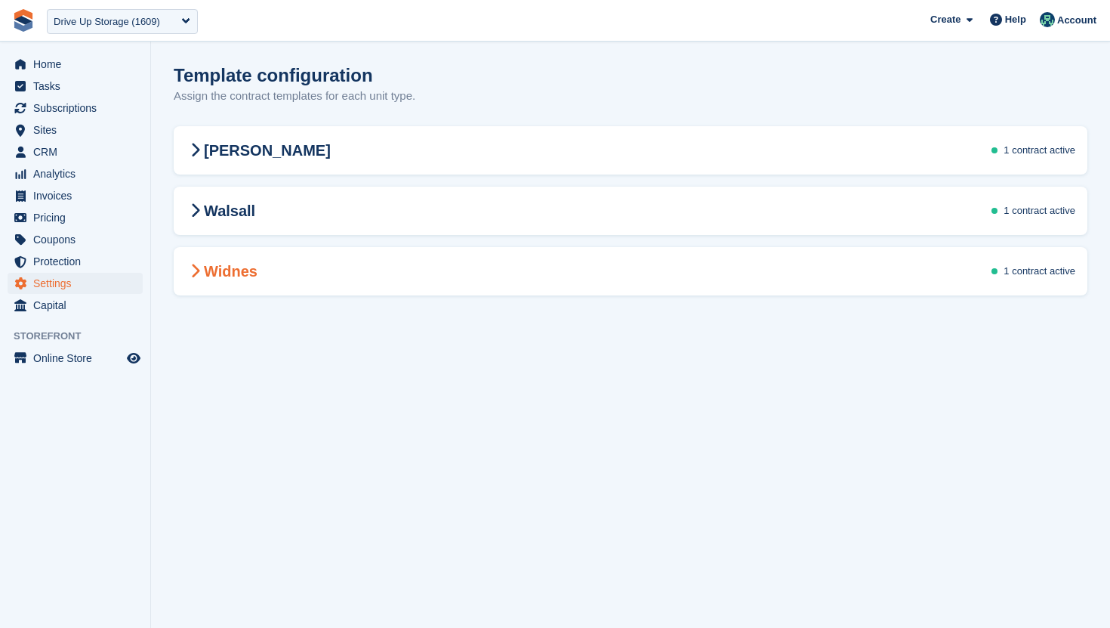
click at [608, 250] on div "Widnes 1 contract active" at bounding box center [631, 271] width 914 height 42
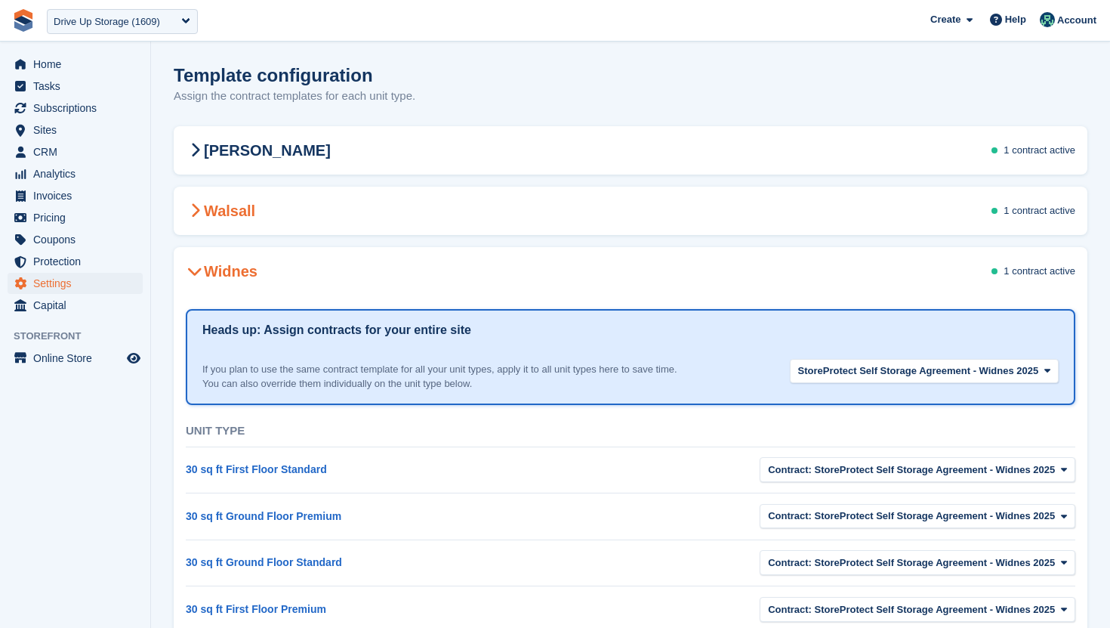
click at [829, 202] on div "Walsall 1 contract active" at bounding box center [631, 211] width 914 height 42
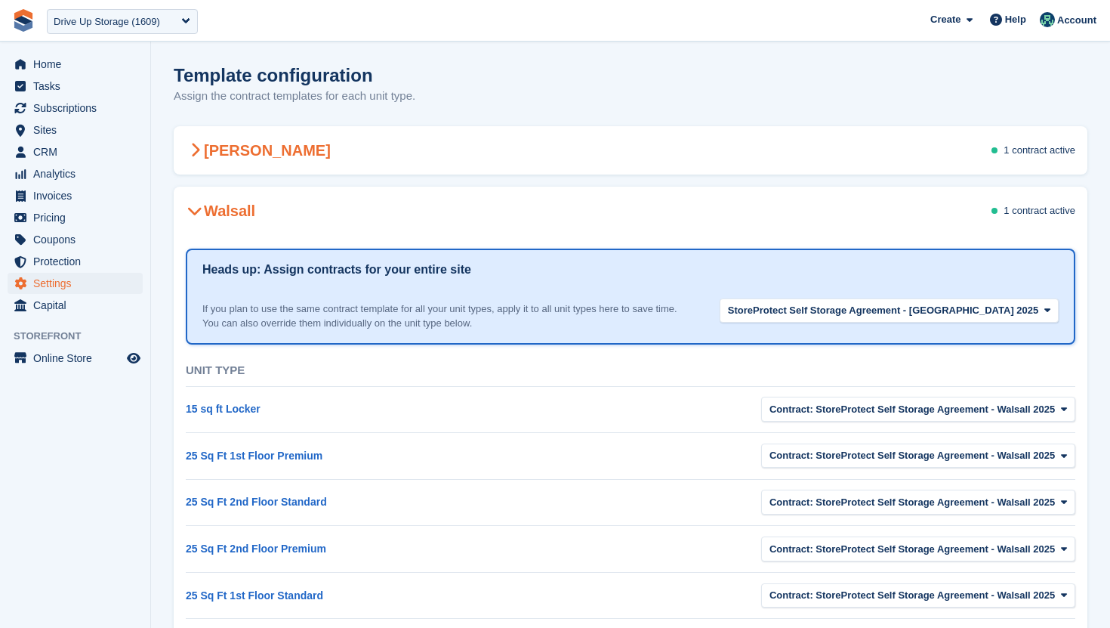
click at [819, 149] on div "Stroud 1 contract active" at bounding box center [631, 150] width 914 height 42
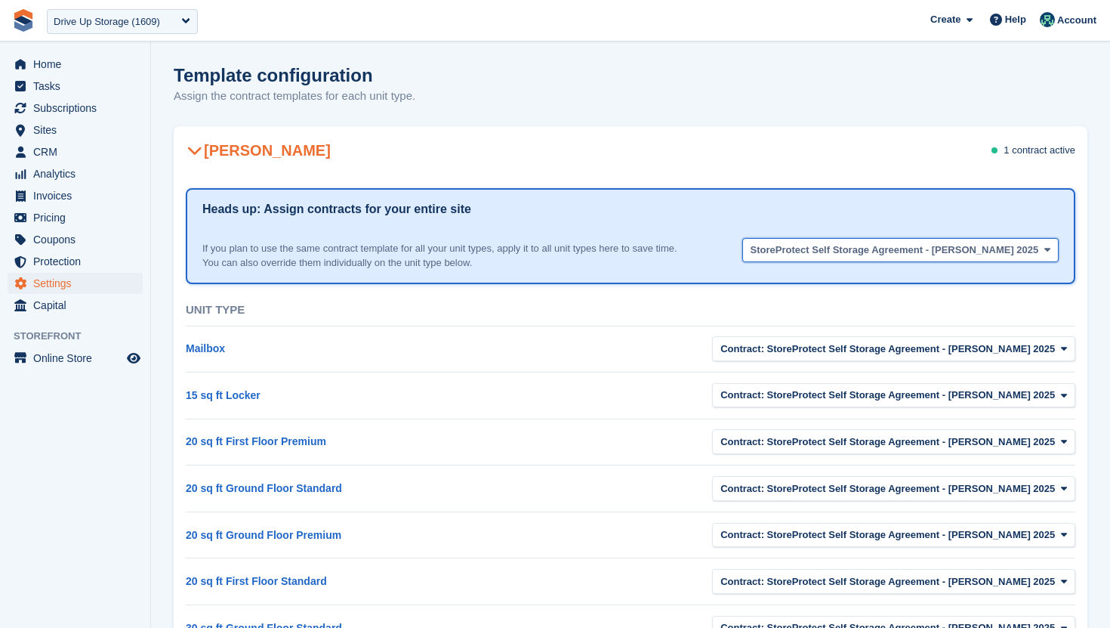
click at [903, 238] on button "StoreProtect Self Storage Agreement - Stroud 2025" at bounding box center [901, 250] width 316 height 25
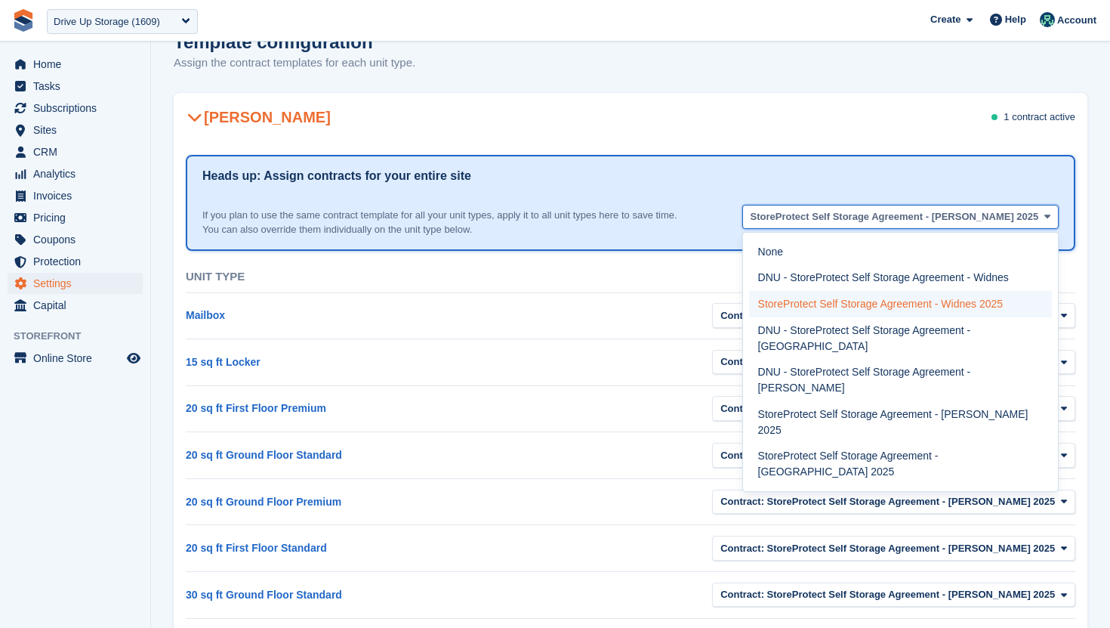
scroll to position [34, 0]
click at [108, 21] on div "Drive Up Storage (1609)" at bounding box center [107, 21] width 107 height 15
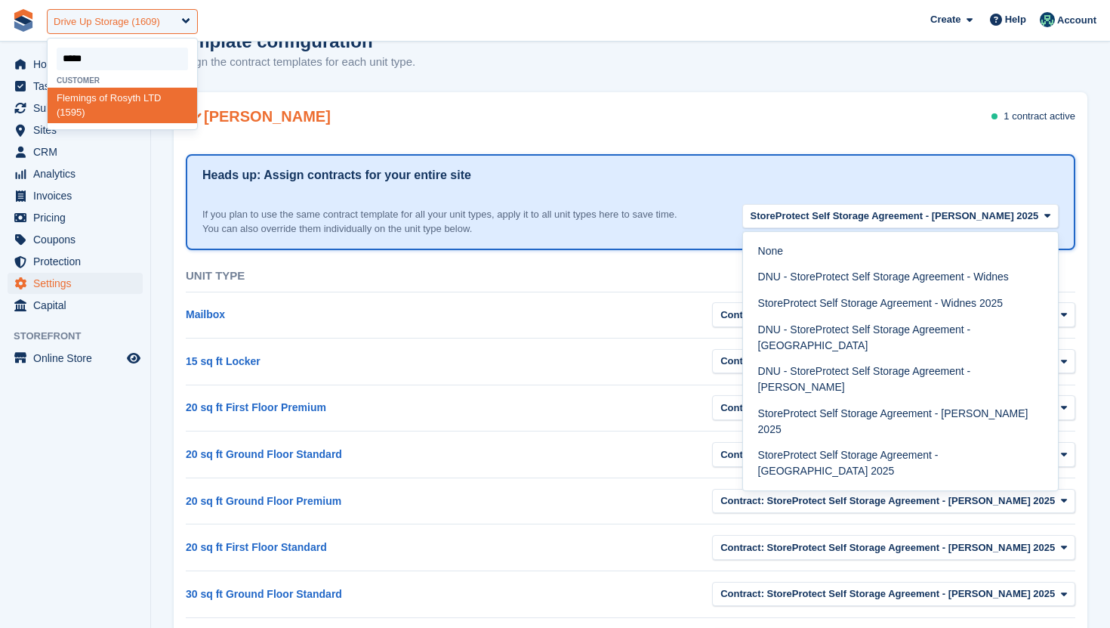
type input "******"
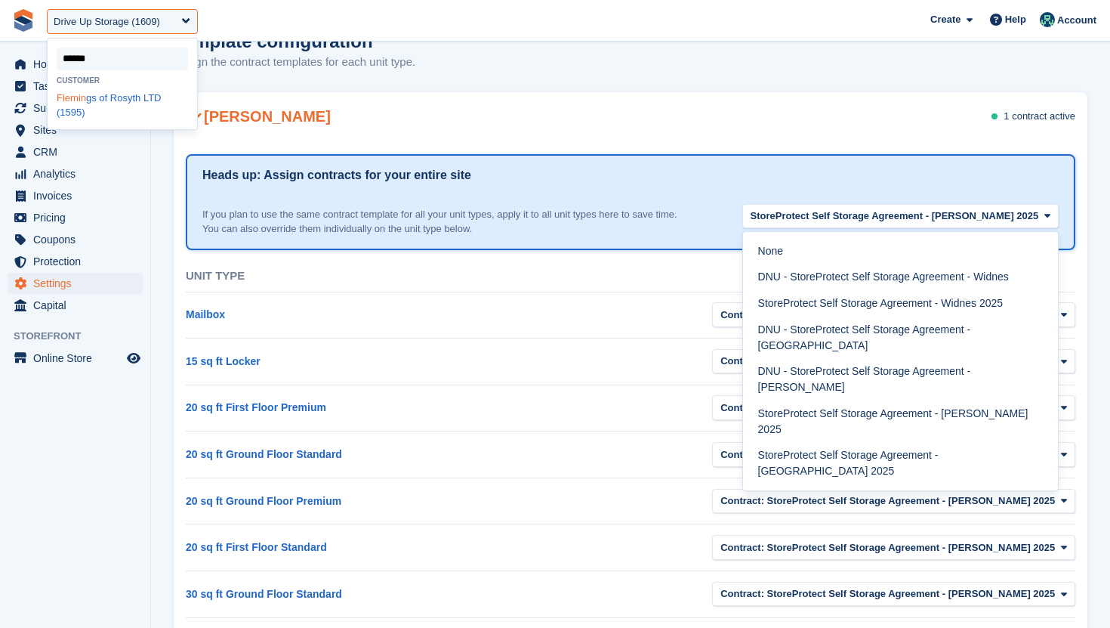
click at [113, 117] on div "Flemin gs of Rosyth LTD (1595)" at bounding box center [123, 106] width 150 height 36
select select "****"
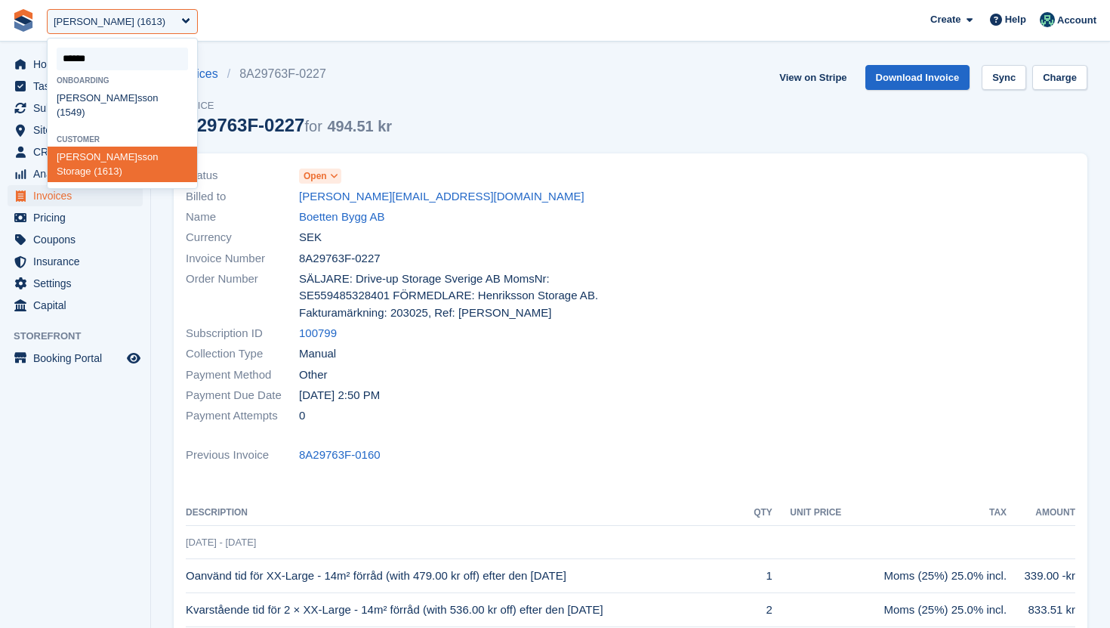
click at [140, 56] on input "select-one" at bounding box center [122, 59] width 131 height 23
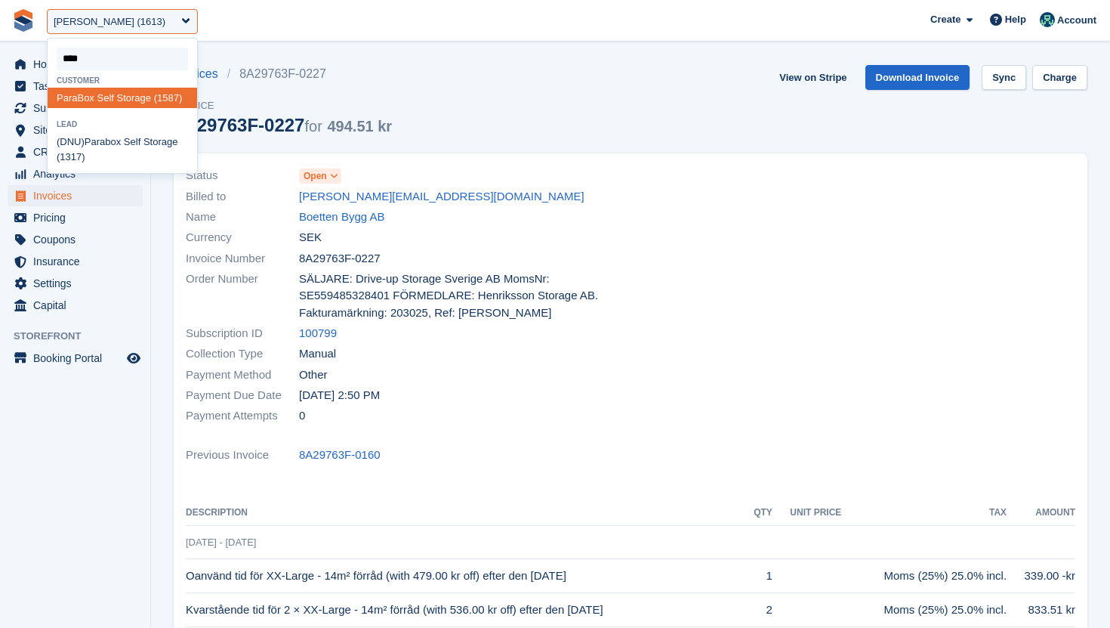
type input "*****"
click at [139, 108] on div "ParaB ox Self Storage (1587)" at bounding box center [123, 98] width 150 height 20
select select "****"
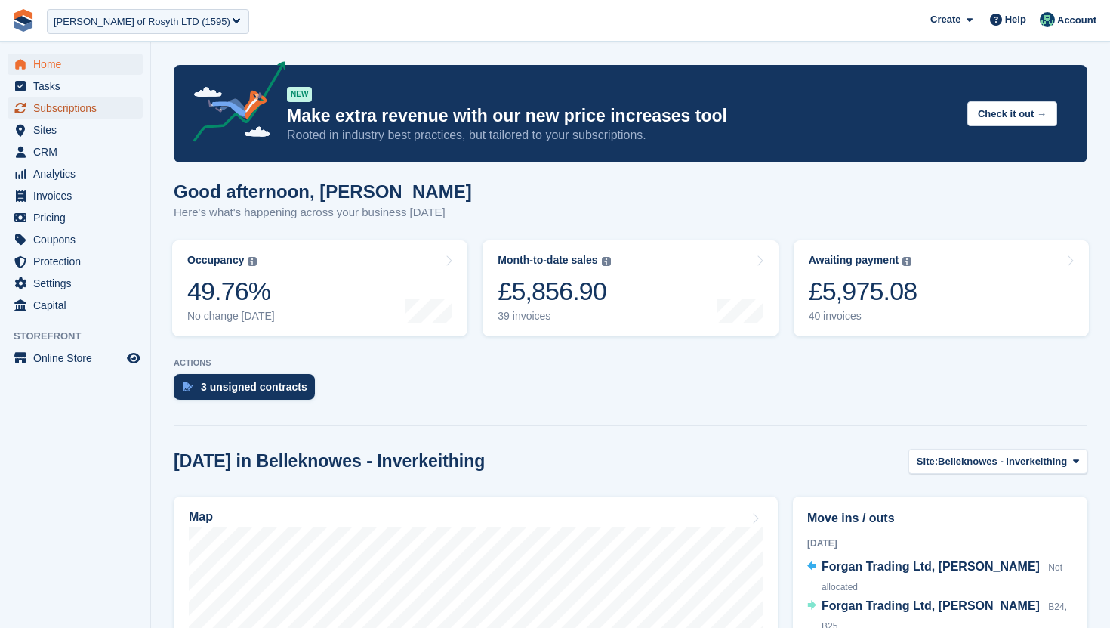
click at [65, 116] on span "Subscriptions" at bounding box center [78, 107] width 91 height 21
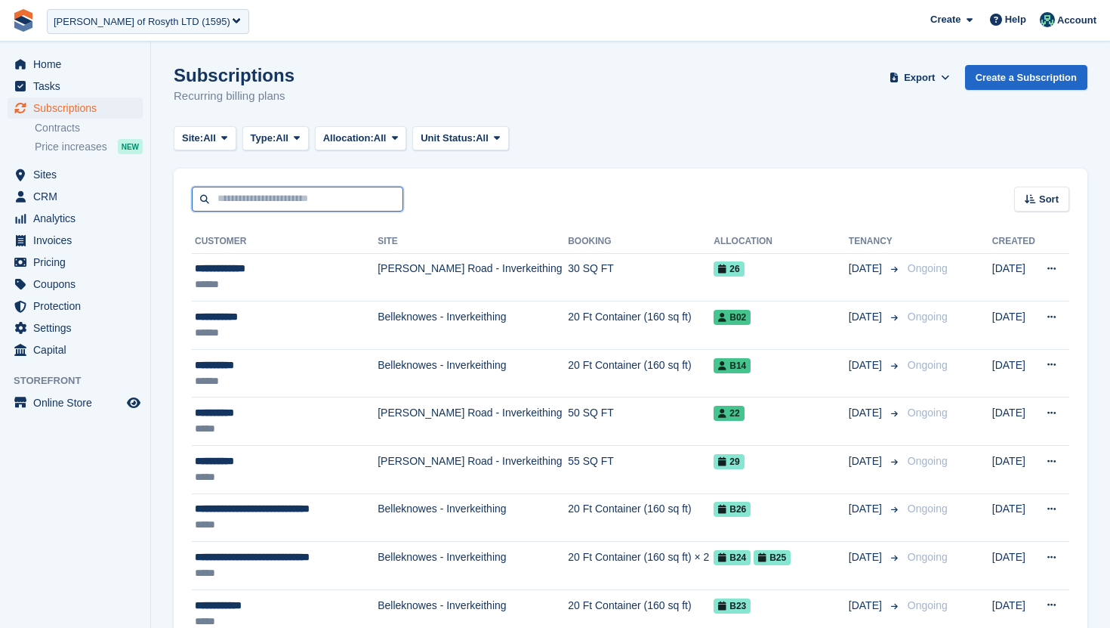
click at [337, 198] on input "text" at bounding box center [298, 199] width 212 height 25
type input "*****"
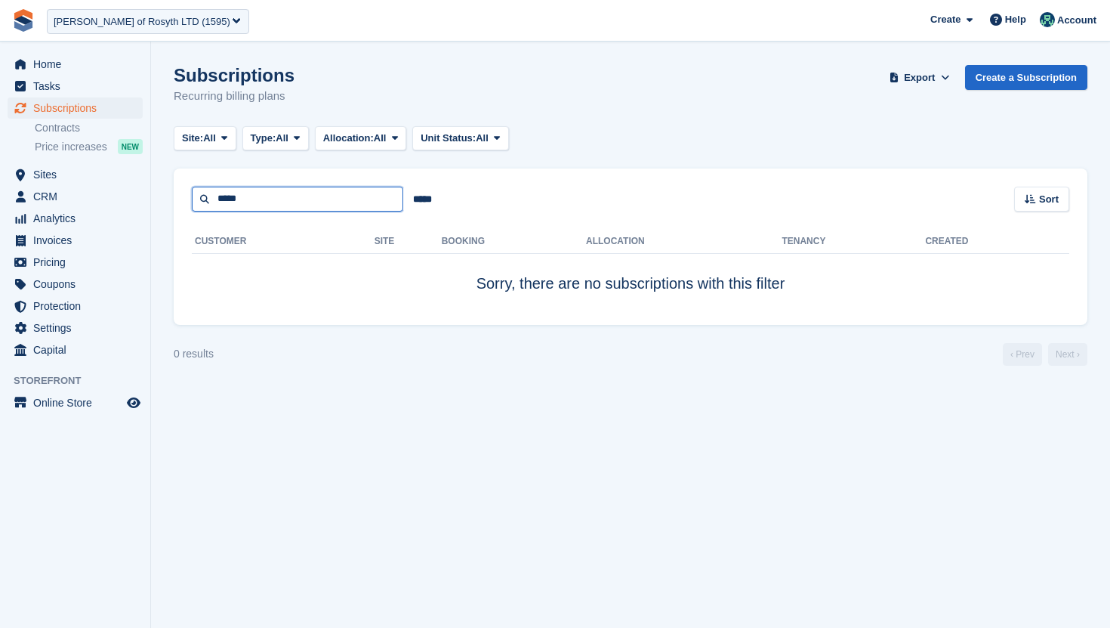
click at [272, 204] on input "*****" at bounding box center [298, 199] width 212 height 25
paste input "**********"
type input "**********"
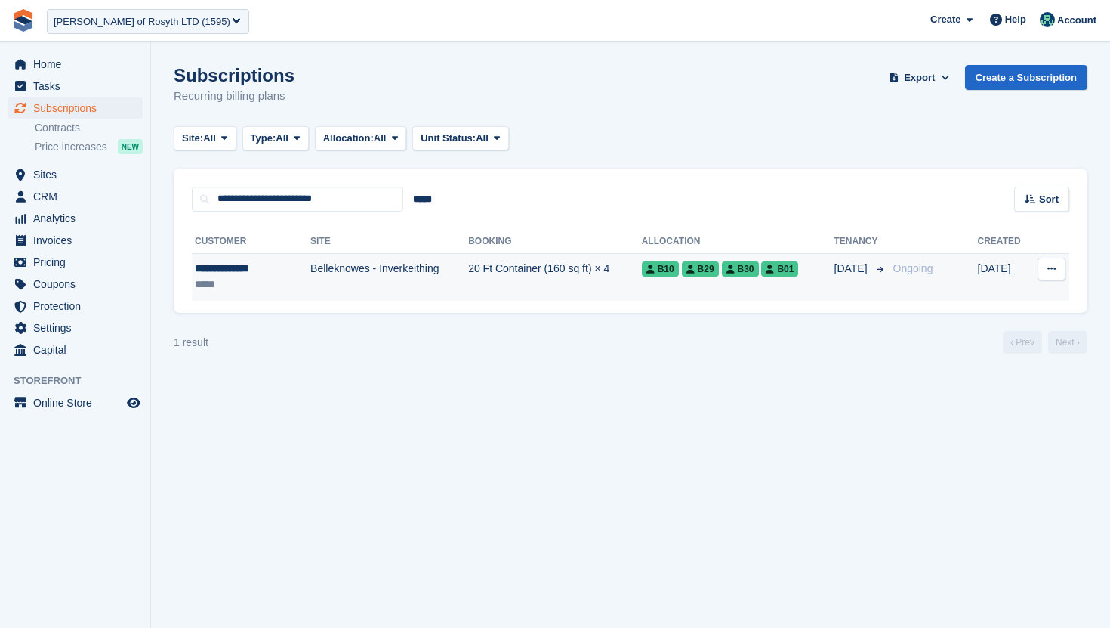
click at [334, 300] on td "Belleknowes - Inverkeithing" at bounding box center [389, 277] width 158 height 48
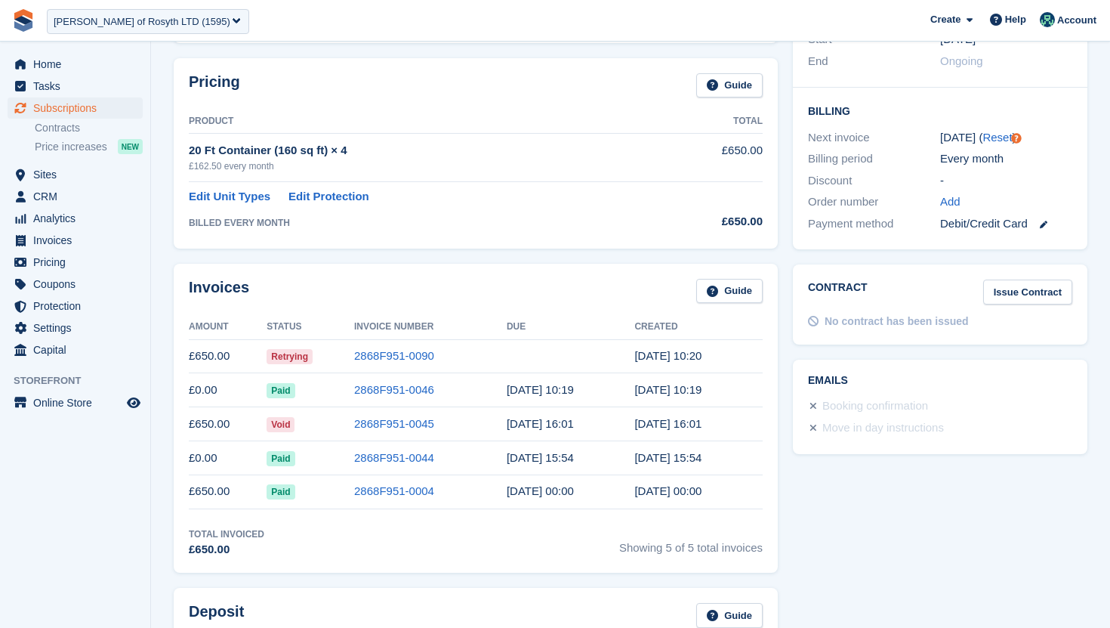
scroll to position [369, 0]
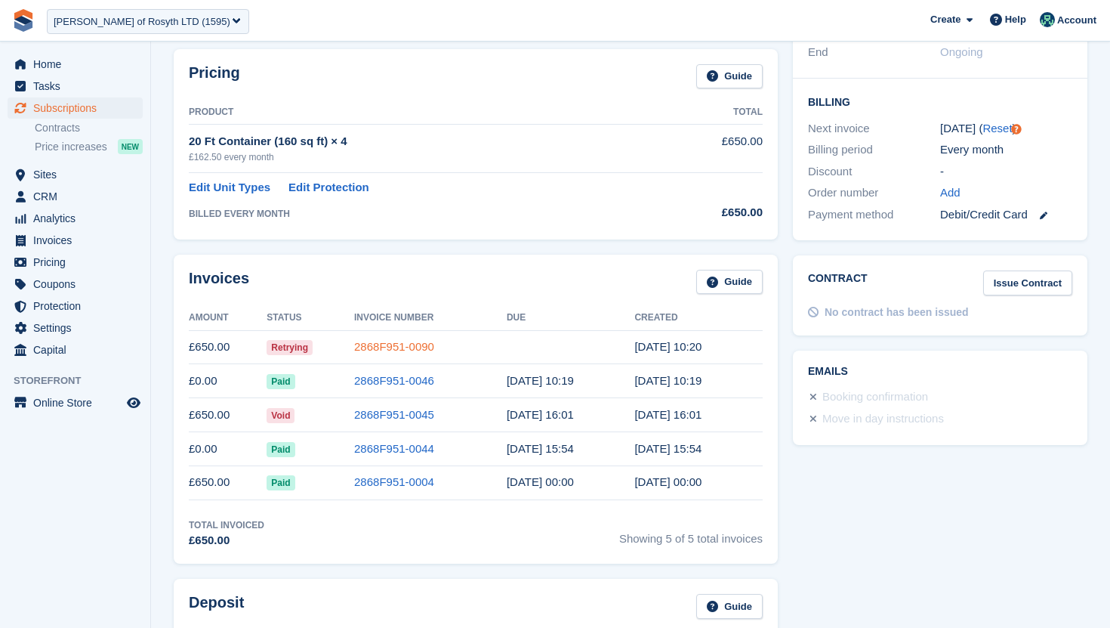
click at [405, 349] on link "2868F951-0090" at bounding box center [394, 346] width 80 height 13
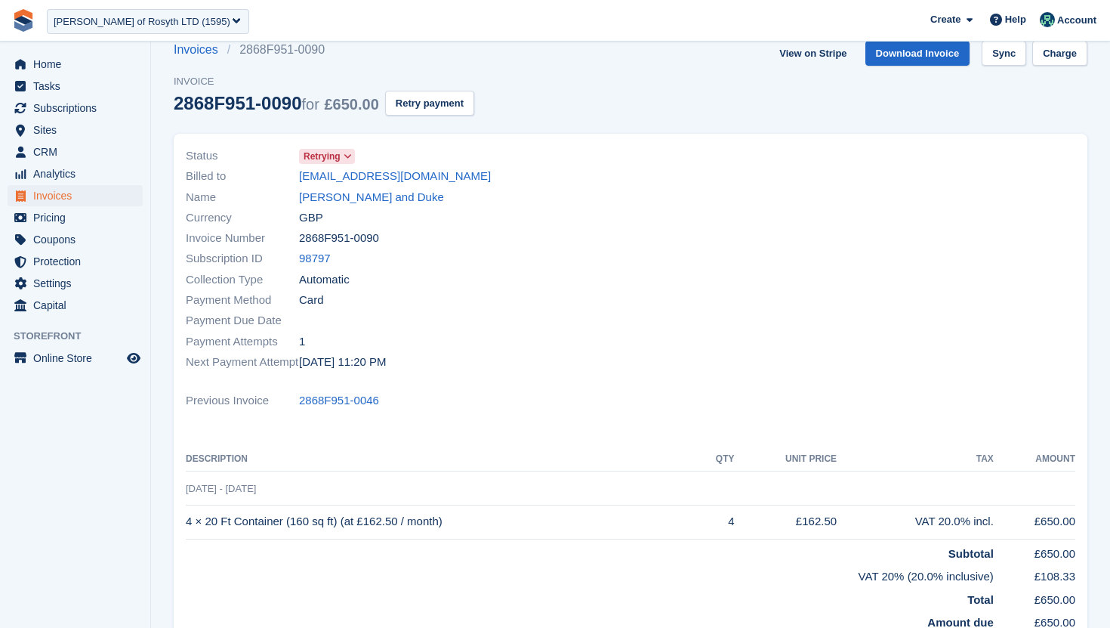
scroll to position [23, 0]
click at [54, 133] on span "Sites" at bounding box center [78, 129] width 91 height 21
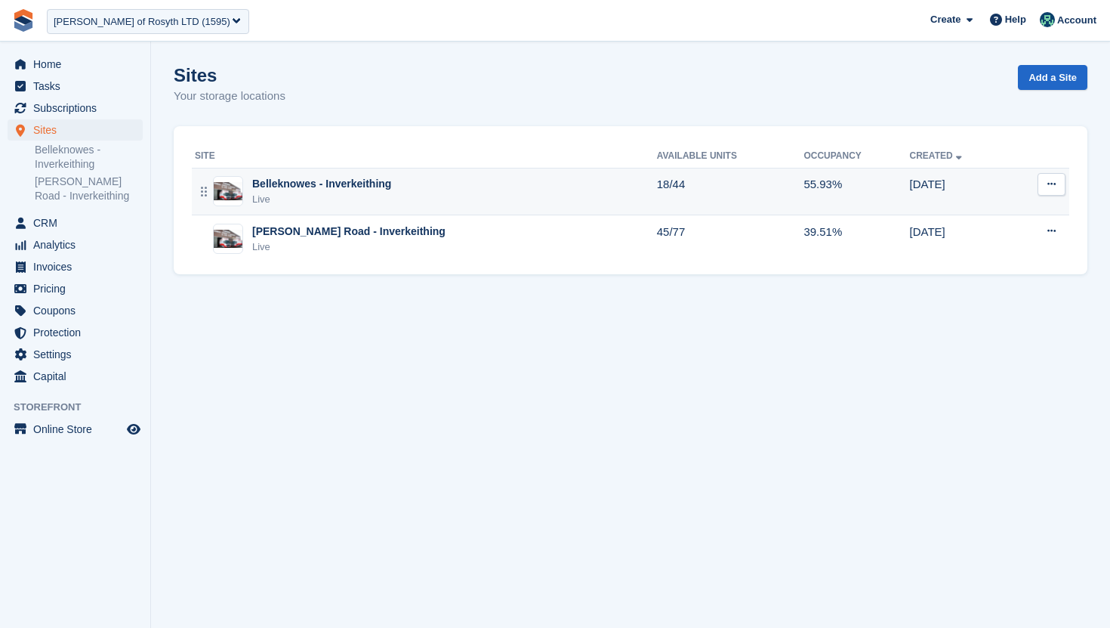
click at [460, 190] on div "Belleknowes - Inverkeithing Live" at bounding box center [426, 191] width 462 height 31
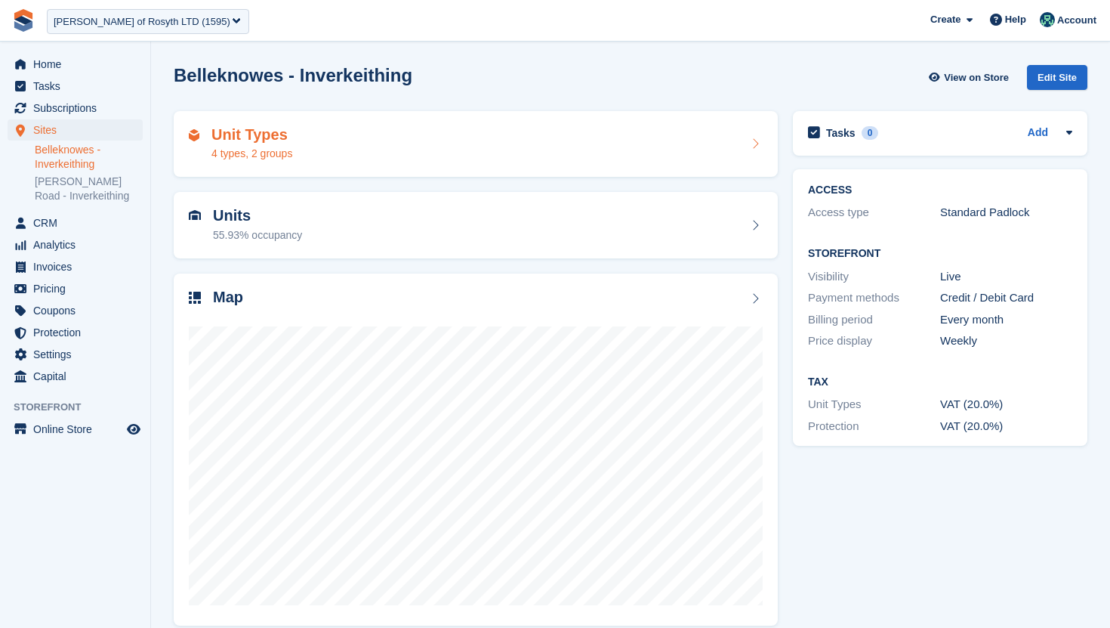
click at [657, 147] on div "Unit Types 4 types, 2 groups" at bounding box center [476, 144] width 574 height 36
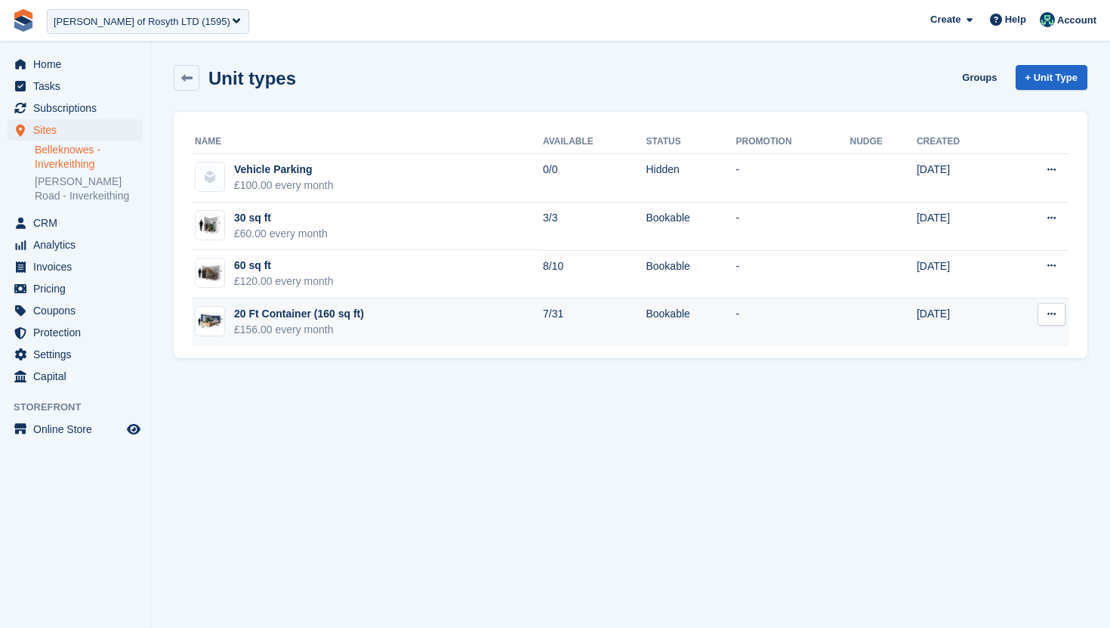
click at [1044, 315] on button at bounding box center [1052, 314] width 28 height 23
click at [1002, 347] on p "Edit unit type" at bounding box center [993, 344] width 131 height 20
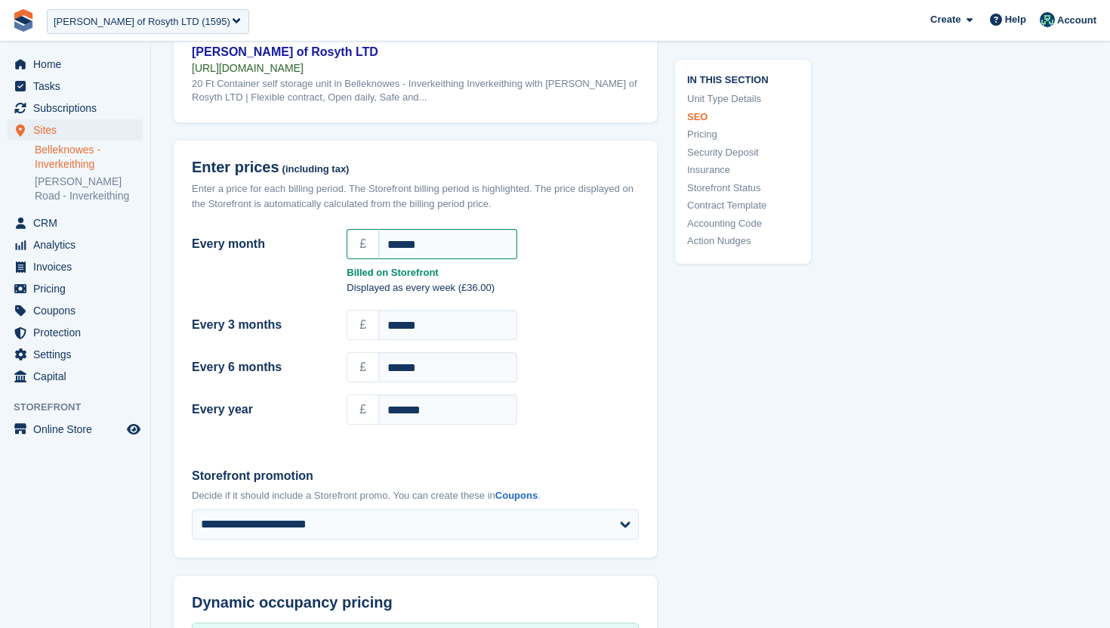
scroll to position [1274, 0]
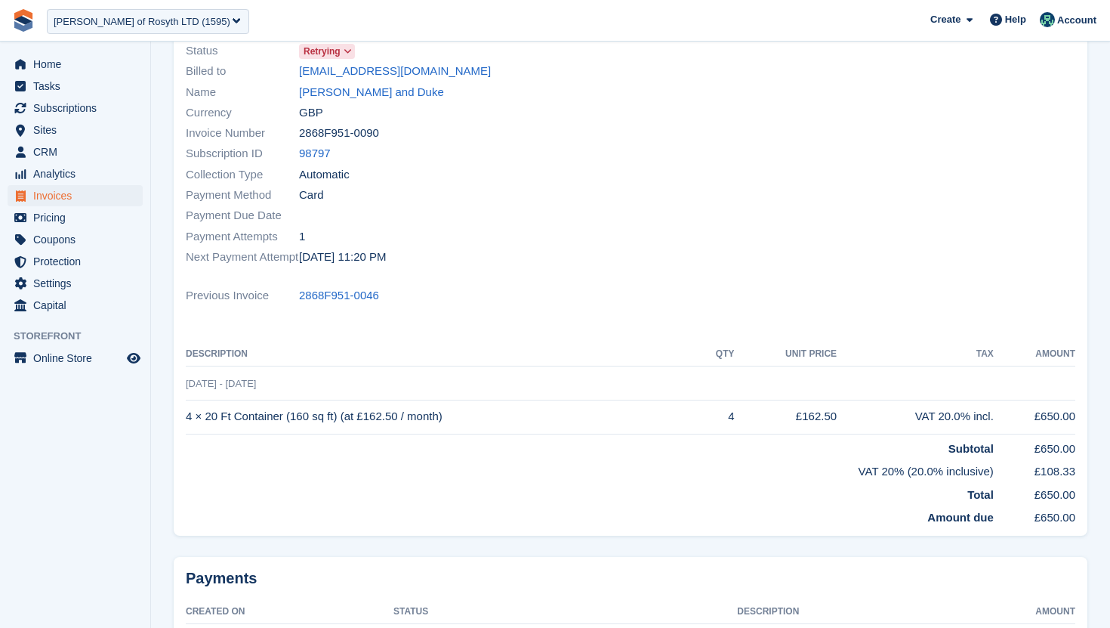
scroll to position [131, 0]
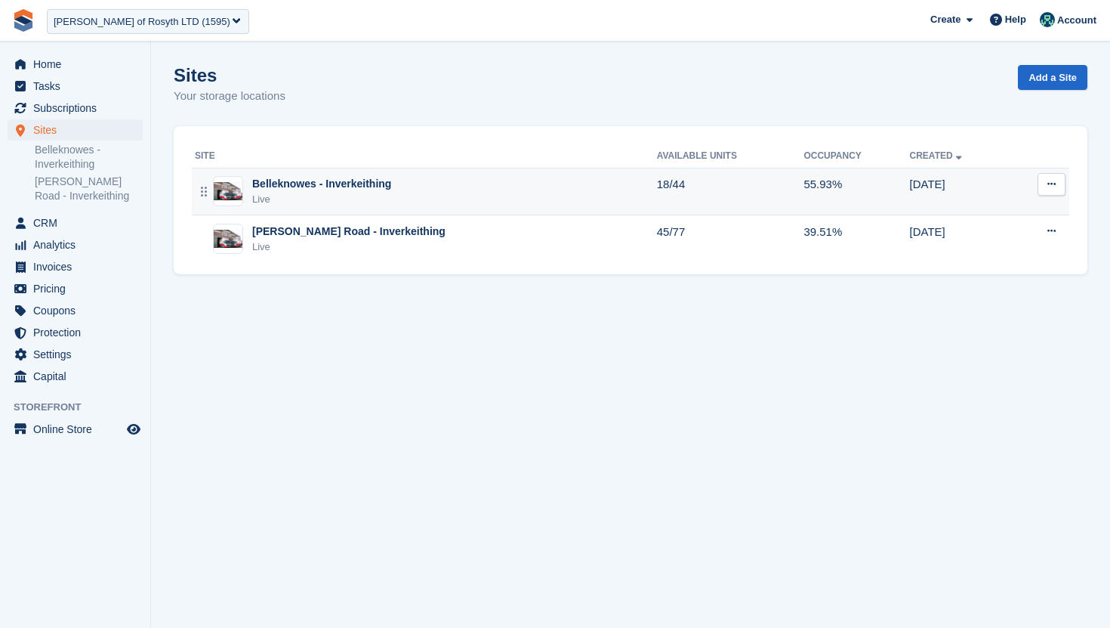
click at [543, 175] on td "Belleknowes - Inverkeithing Live" at bounding box center [424, 192] width 465 height 48
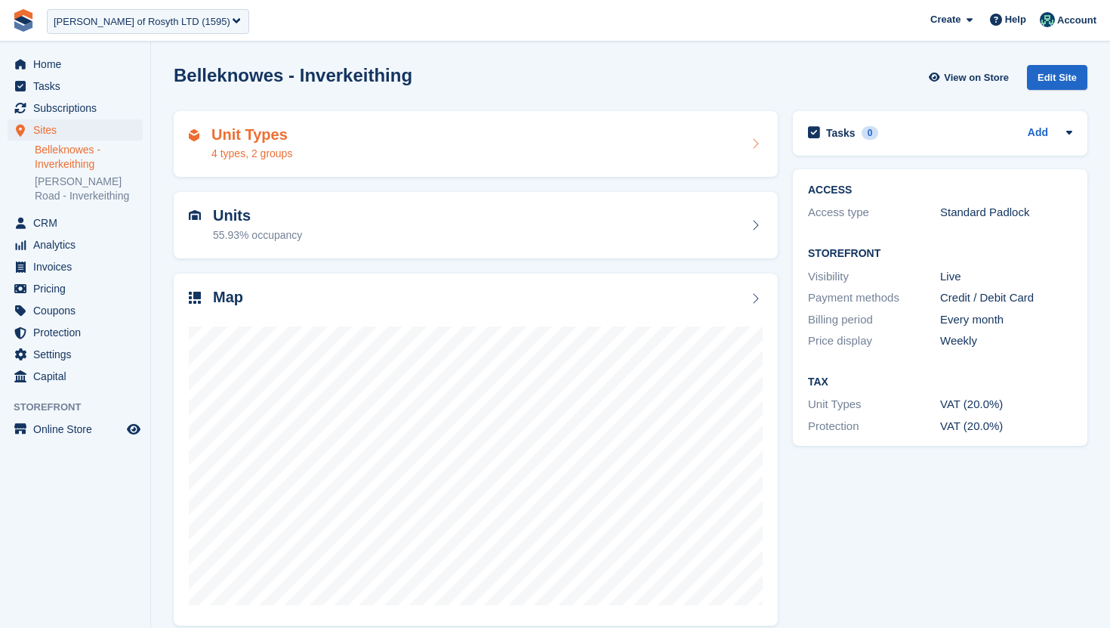
click at [634, 149] on div "Unit Types 4 types, 2 groups" at bounding box center [476, 144] width 574 height 36
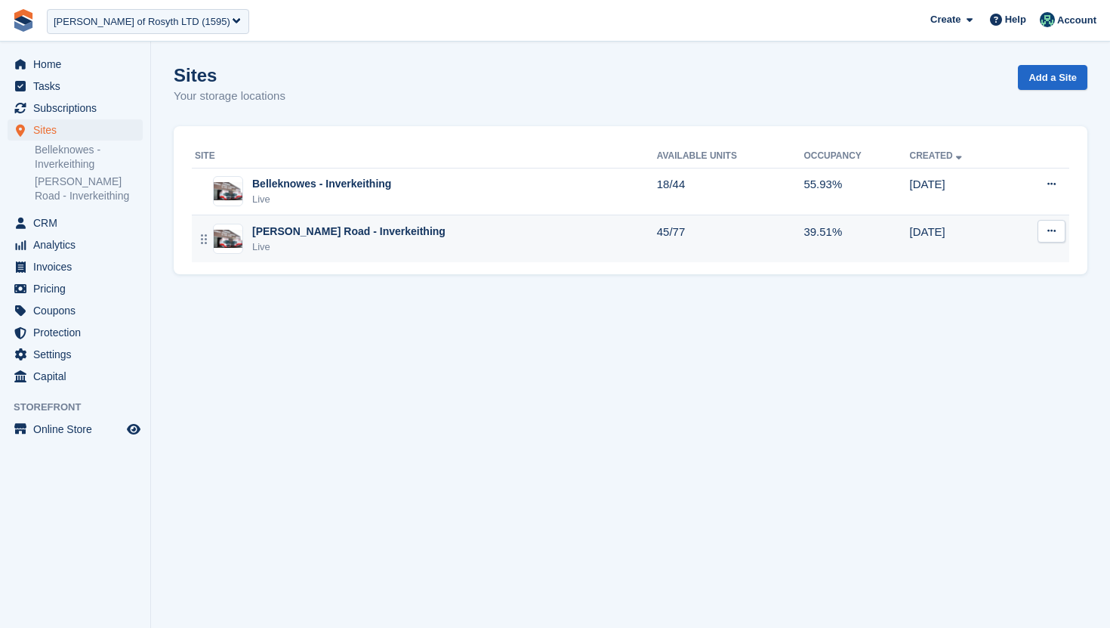
click at [498, 246] on div "[PERSON_NAME][GEOGRAPHIC_DATA] - Inverkeithing Live" at bounding box center [426, 239] width 462 height 31
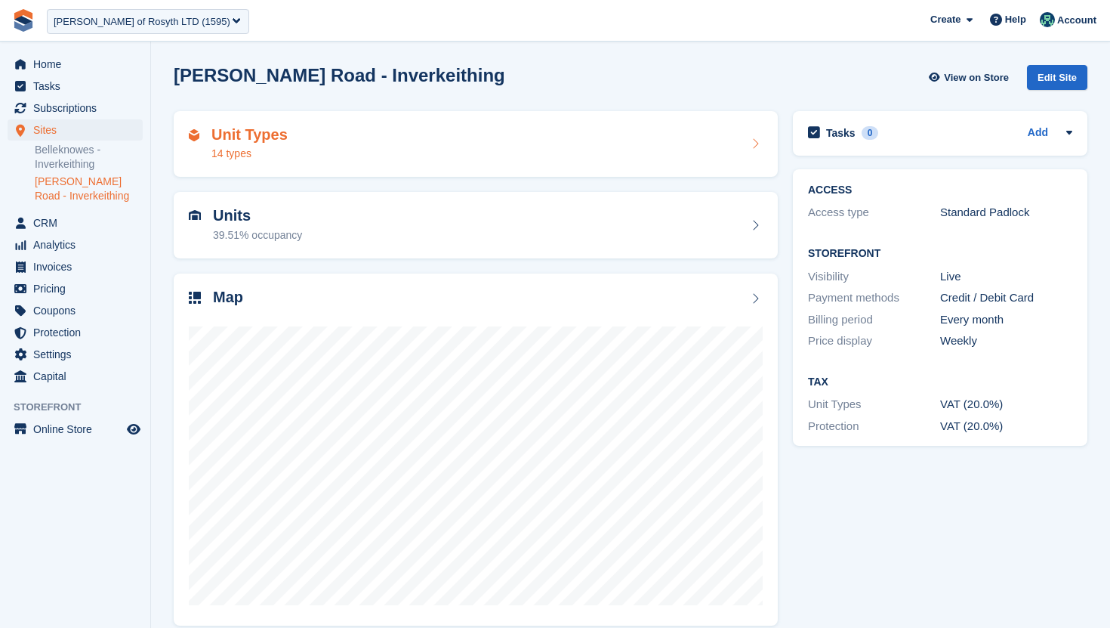
click at [499, 152] on div "Unit Types 14 types" at bounding box center [476, 144] width 574 height 36
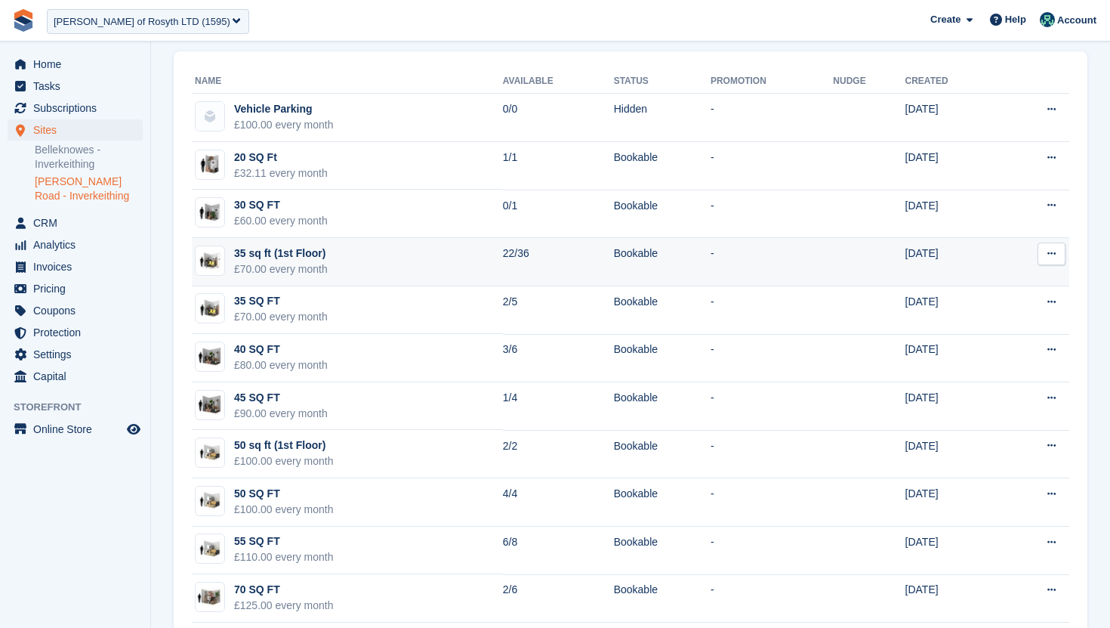
scroll to position [57, 0]
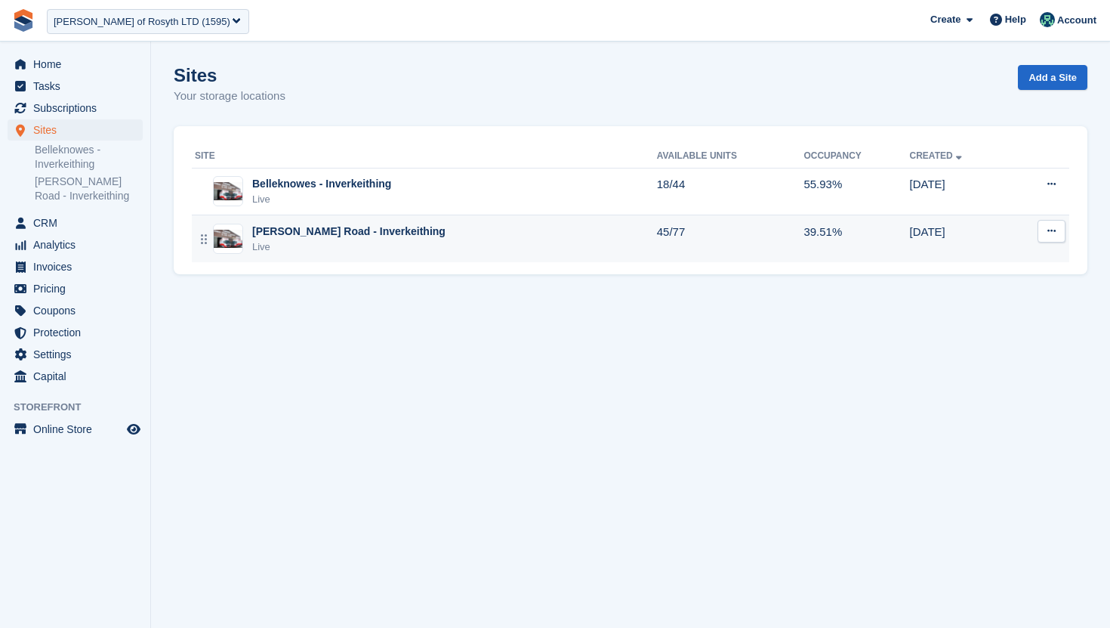
click at [400, 229] on div "[PERSON_NAME] Road - Inverkeithing" at bounding box center [348, 232] width 193 height 16
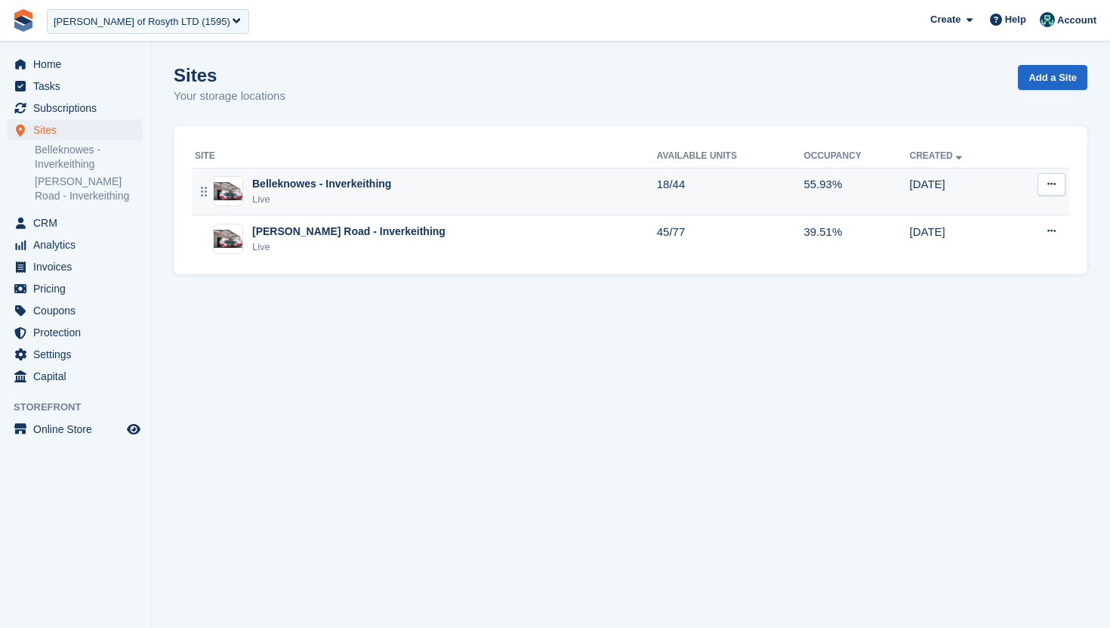
click at [361, 187] on div "Belleknowes - Inverkeithing" at bounding box center [321, 184] width 139 height 16
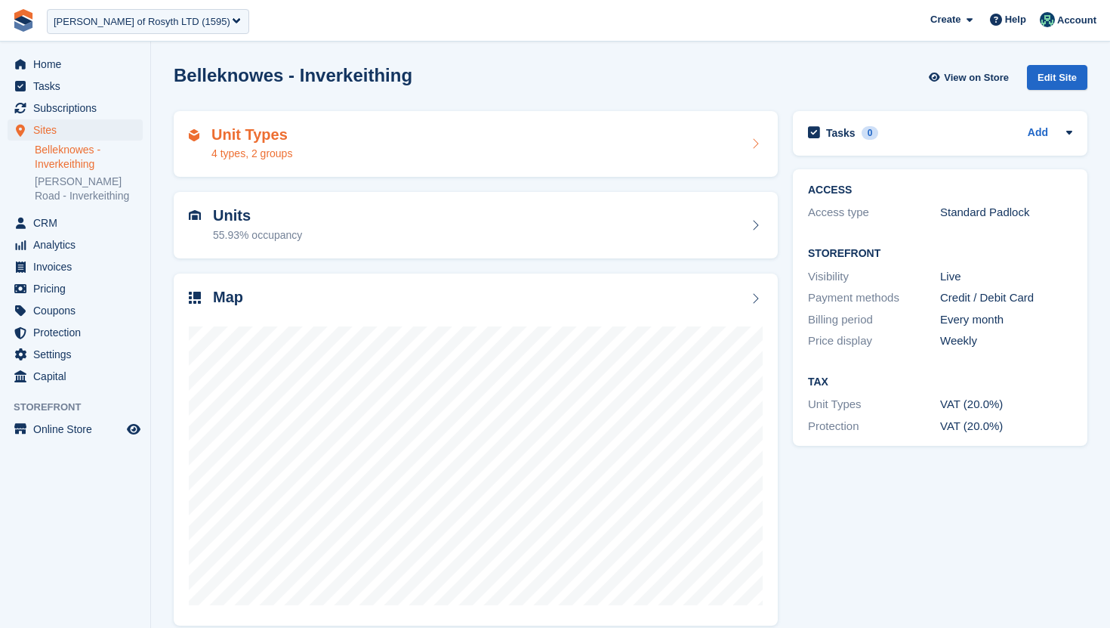
click at [362, 159] on div "Unit Types 4 types, 2 groups" at bounding box center [476, 144] width 574 height 36
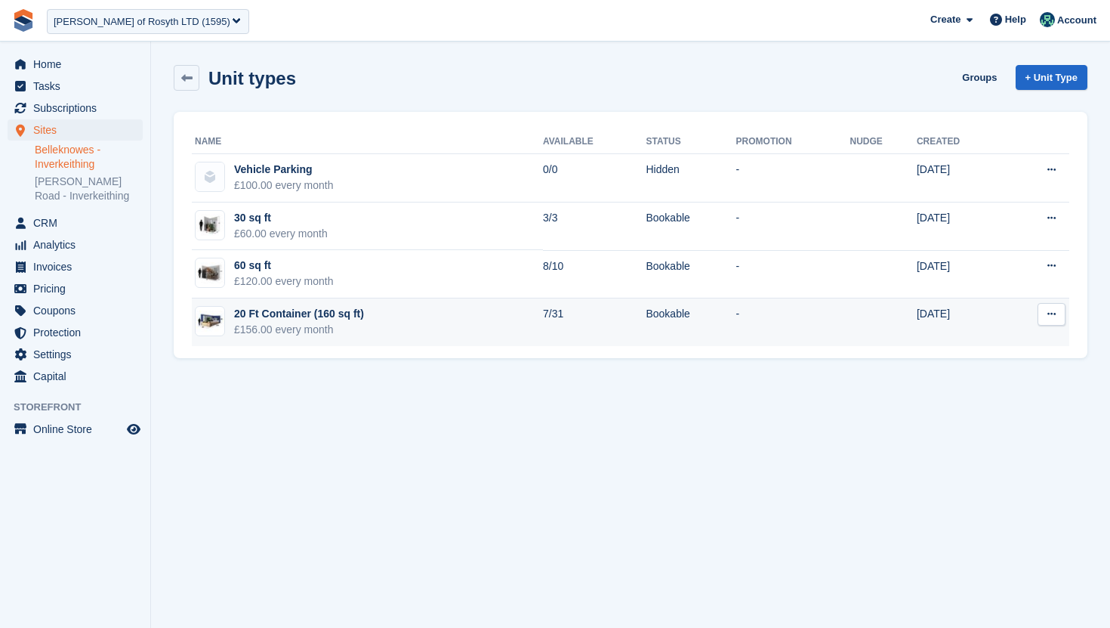
click at [335, 312] on div "20 Ft Container (160 sq ft)" at bounding box center [299, 314] width 130 height 16
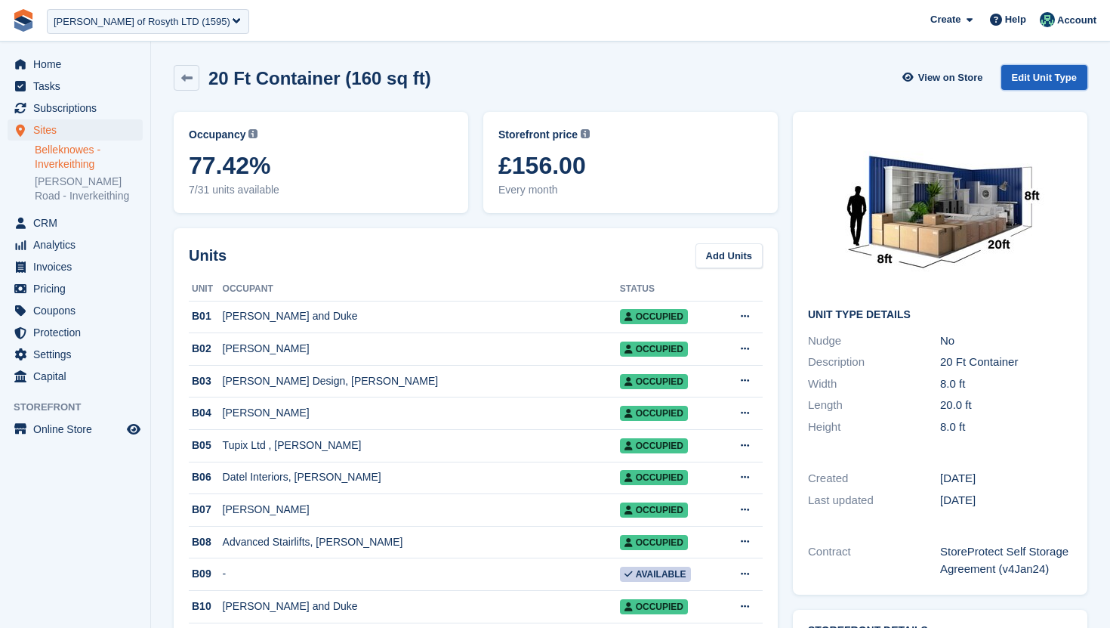
click at [1021, 78] on link "Edit Unit Type" at bounding box center [1045, 77] width 86 height 25
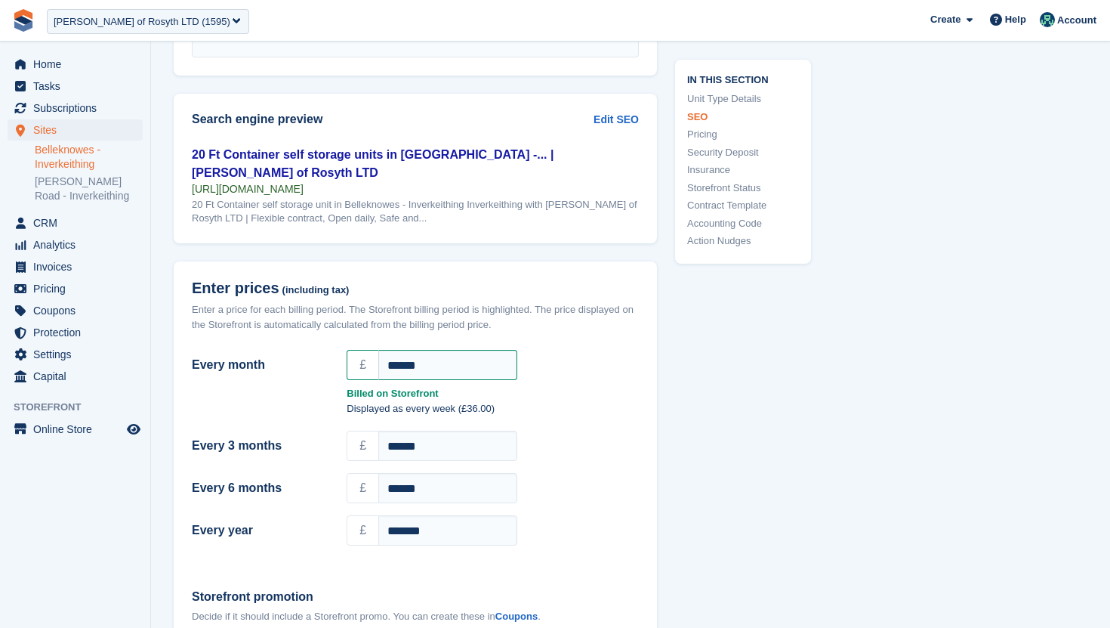
scroll to position [1129, 0]
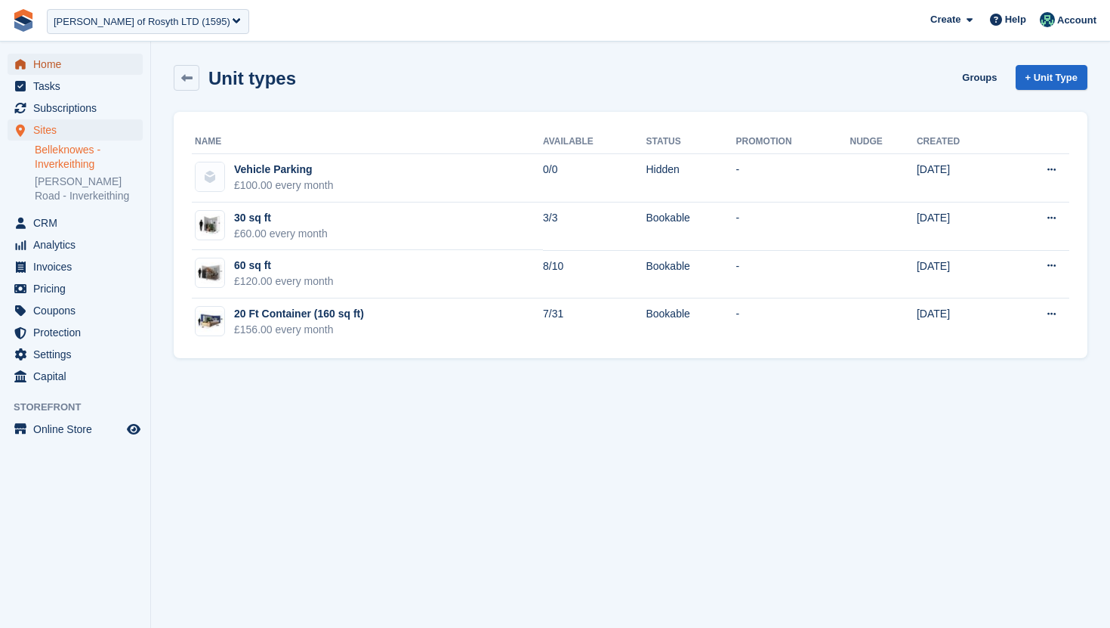
click at [52, 62] on span "Home" at bounding box center [78, 64] width 91 height 21
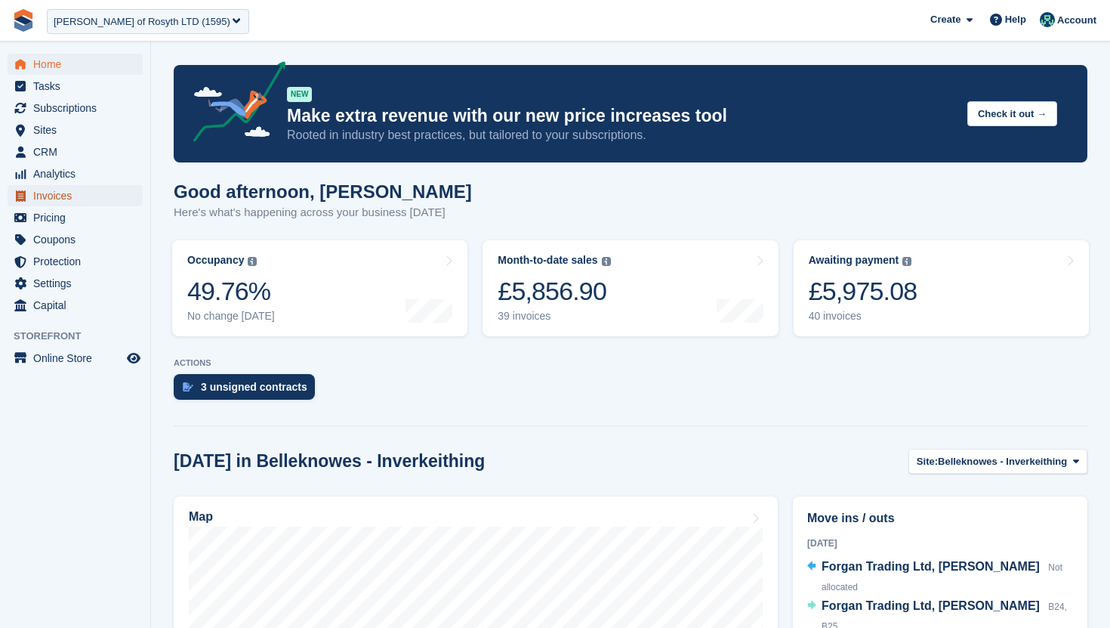
click at [81, 193] on span "Invoices" at bounding box center [78, 195] width 91 height 21
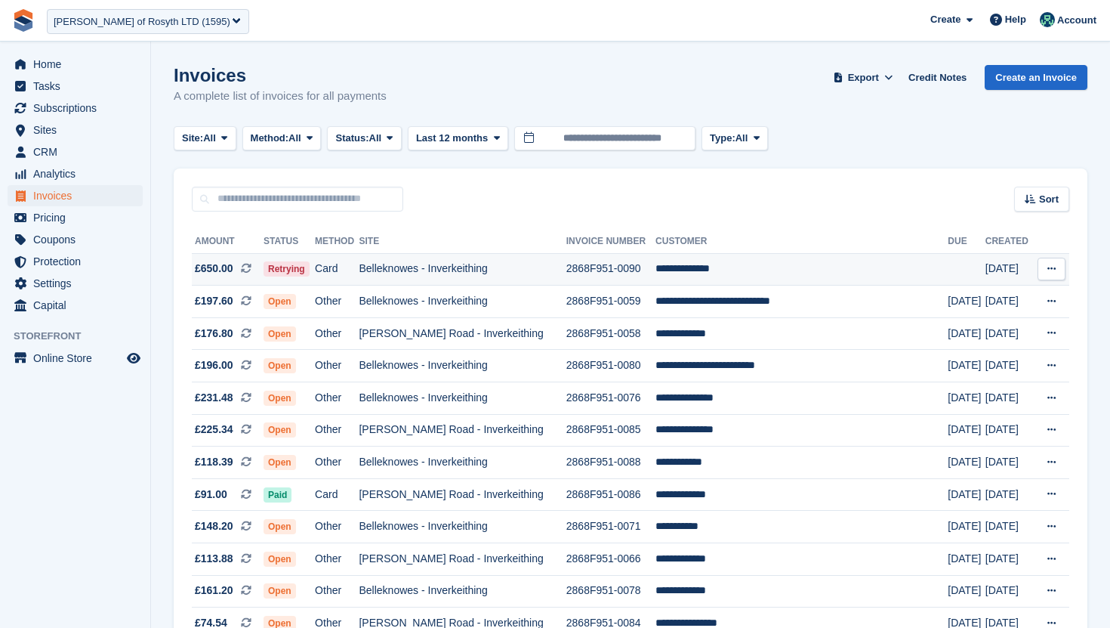
click at [492, 272] on td "Belleknowes - Inverkeithing" at bounding box center [462, 269] width 207 height 32
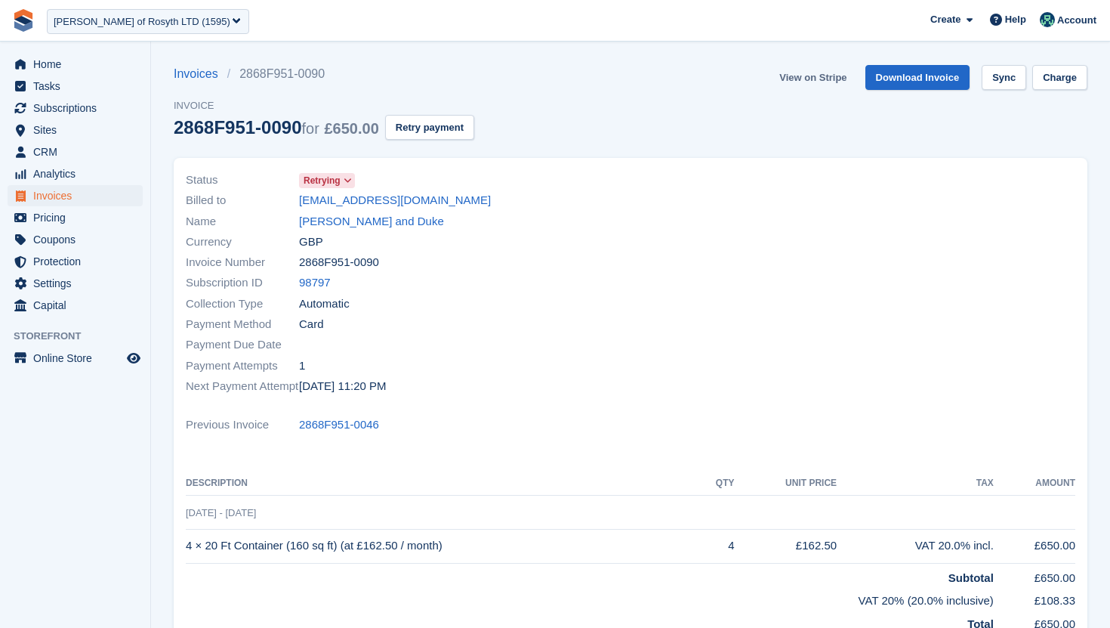
click at [805, 73] on link "View on Stripe" at bounding box center [812, 77] width 79 height 25
click at [86, 165] on span "Analytics" at bounding box center [78, 173] width 91 height 21
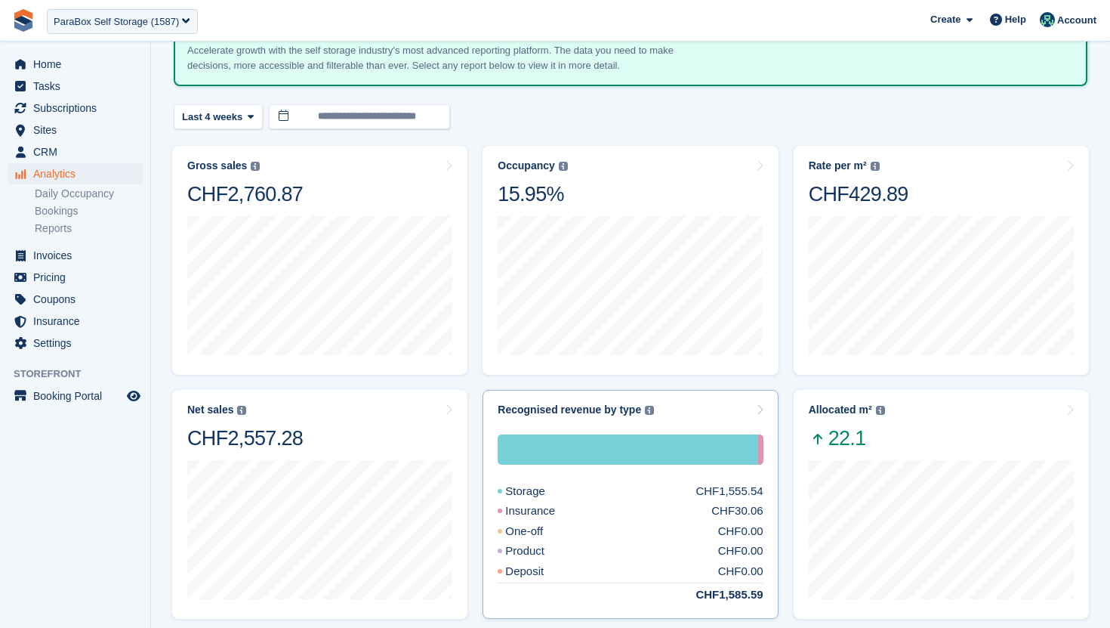
scroll to position [106, 0]
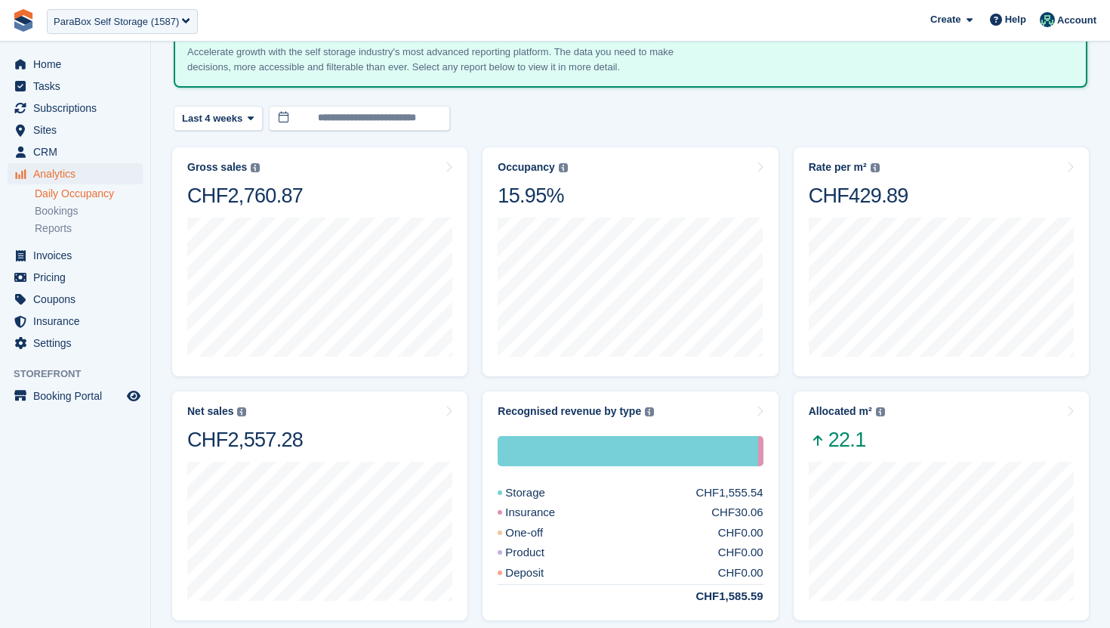
click at [75, 190] on link "Daily Occupancy" at bounding box center [89, 194] width 108 height 14
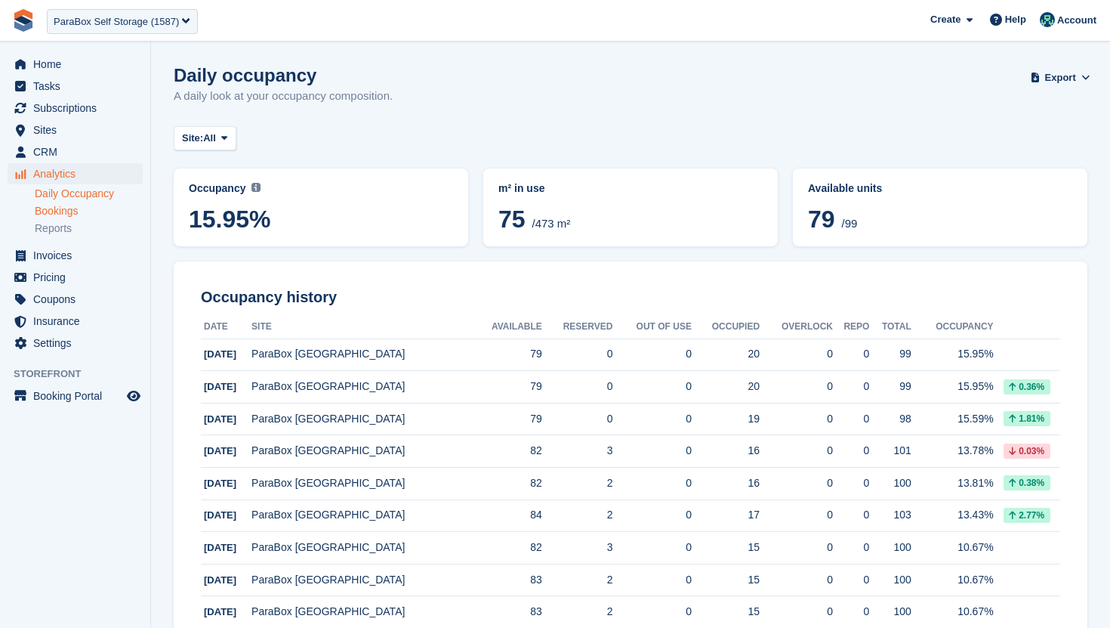
click at [72, 208] on link "Bookings" at bounding box center [89, 211] width 108 height 14
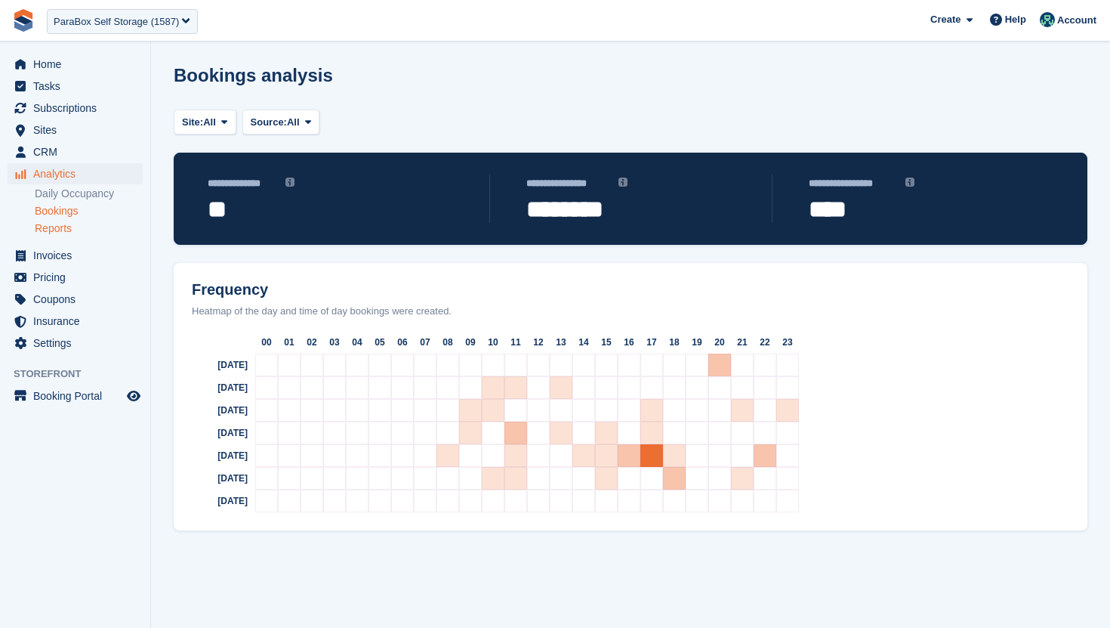
click at [69, 233] on link "Reports" at bounding box center [89, 228] width 108 height 14
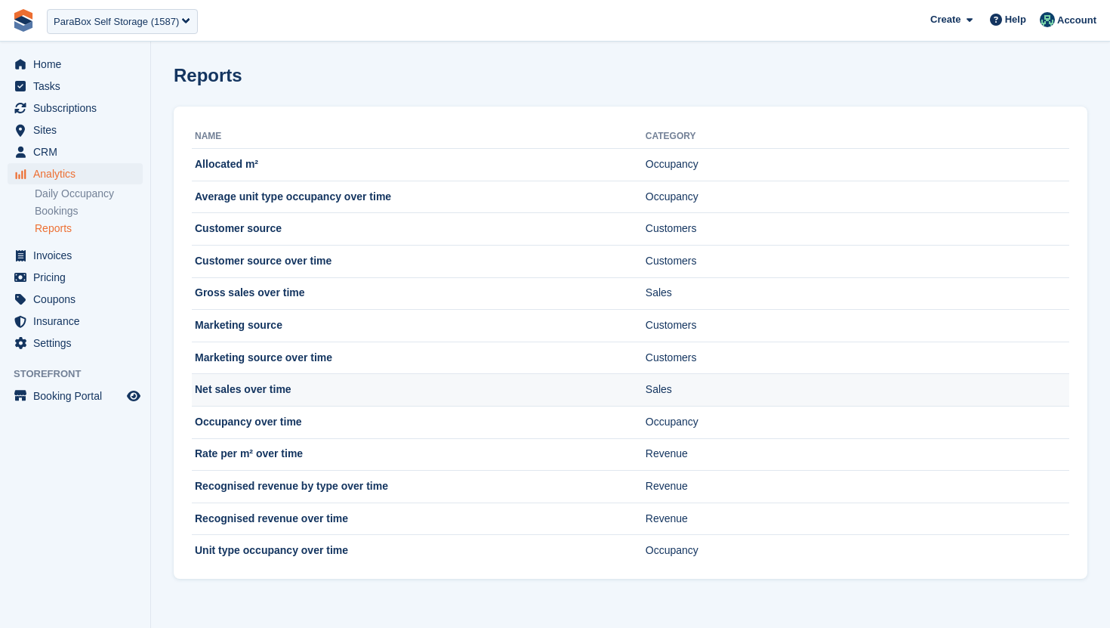
click at [396, 392] on td "Net sales over time" at bounding box center [419, 390] width 454 height 32
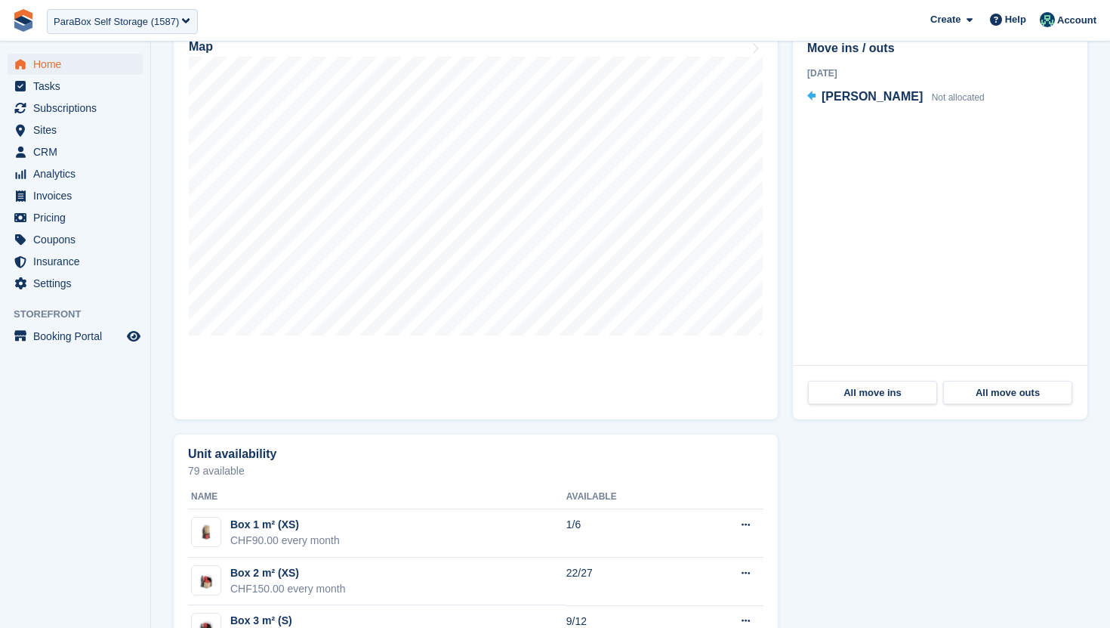
scroll to position [501, 0]
click at [105, 200] on span "Invoices" at bounding box center [78, 195] width 91 height 21
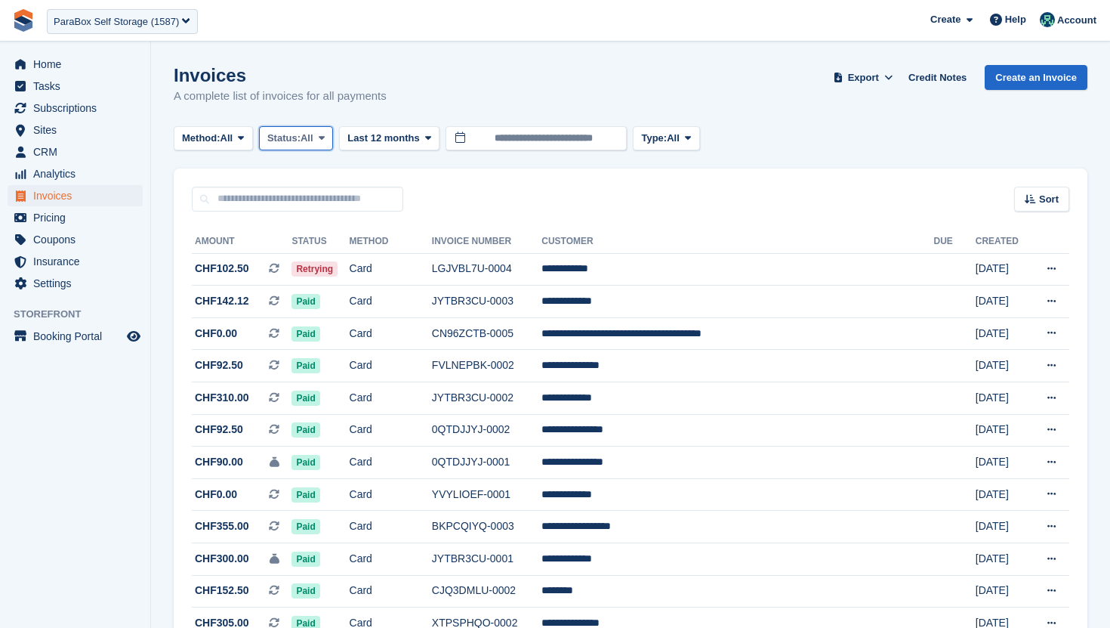
click at [292, 138] on span "Status:" at bounding box center [283, 138] width 33 height 15
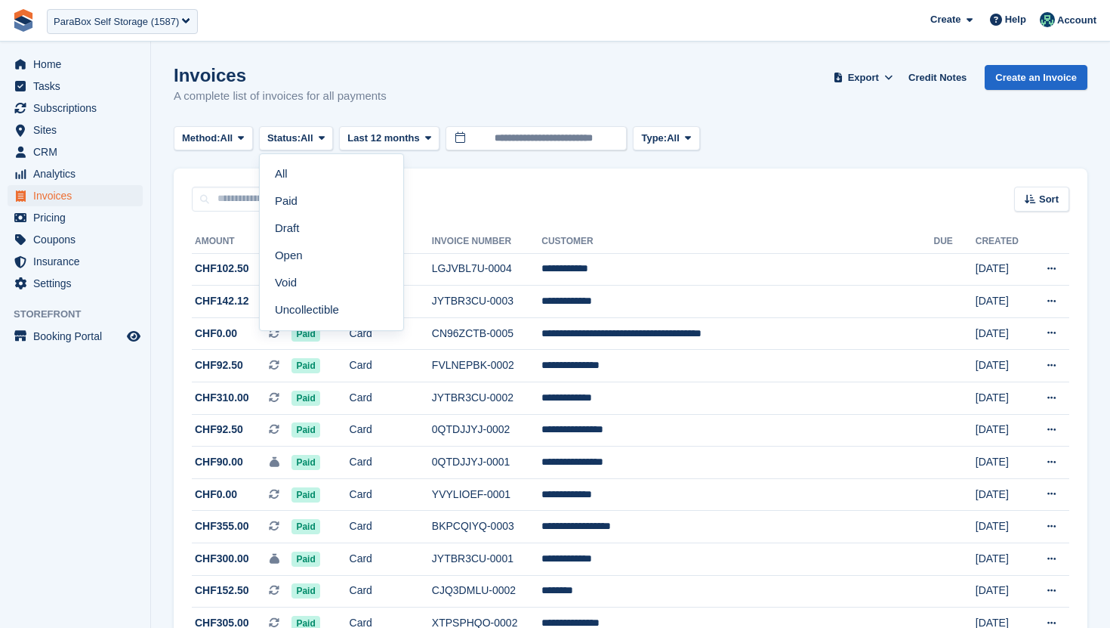
click at [468, 79] on div "Invoices A complete list of invoices for all payments Export Export Invoices Ex…" at bounding box center [631, 94] width 914 height 58
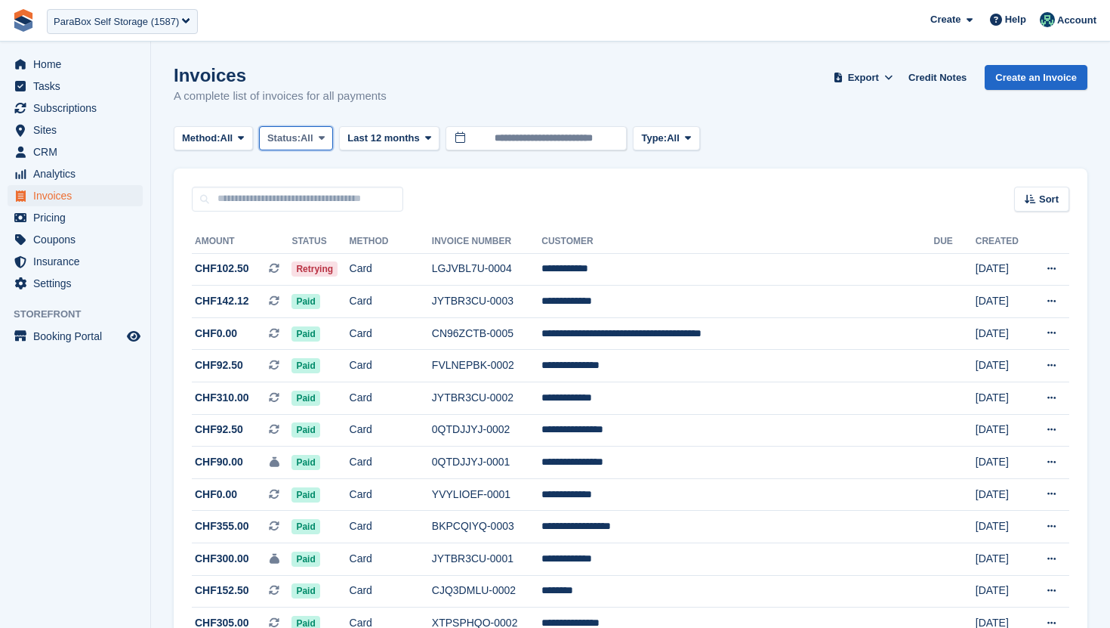
click at [313, 140] on span "All" at bounding box center [307, 138] width 13 height 15
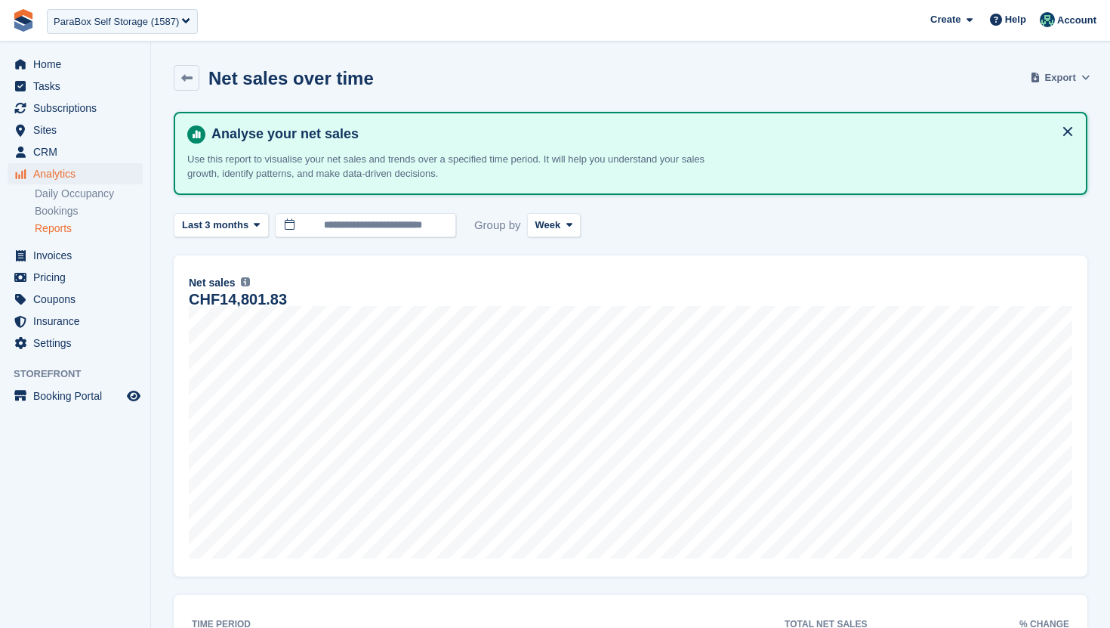
click at [1070, 79] on span "Export" at bounding box center [1060, 77] width 31 height 15
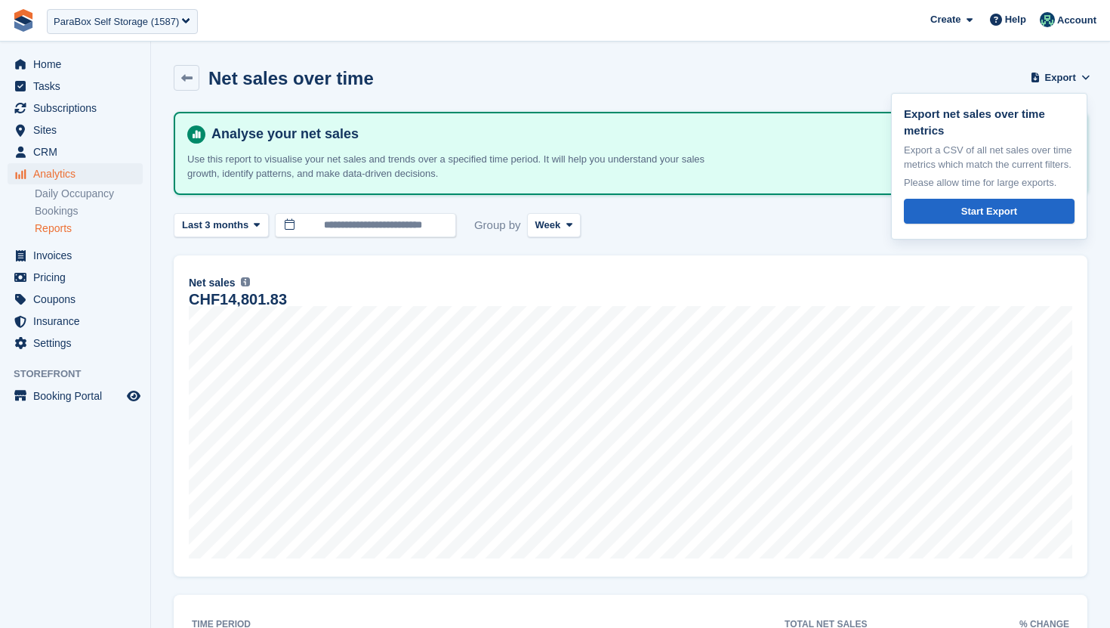
click at [770, 209] on div "**********" at bounding box center [631, 539] width 914 height 855
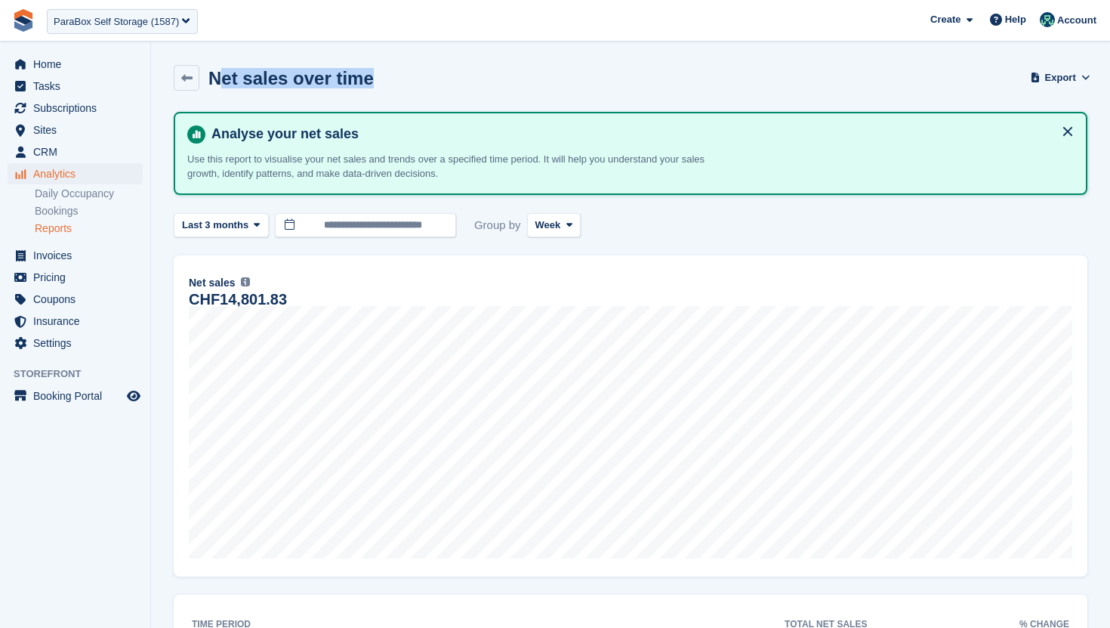
drag, startPoint x: 372, startPoint y: 79, endPoint x: 215, endPoint y: 79, distance: 157.1
click at [215, 79] on div "Net sales over time Export Export net sales over time metrics Export a CSV of a…" at bounding box center [631, 87] width 914 height 44
click at [208, 76] on h2 "Net sales over time" at bounding box center [290, 78] width 165 height 20
drag, startPoint x: 208, startPoint y: 76, endPoint x: 354, endPoint y: 79, distance: 146.6
click at [354, 79] on h2 "Net sales over time" at bounding box center [290, 78] width 165 height 20
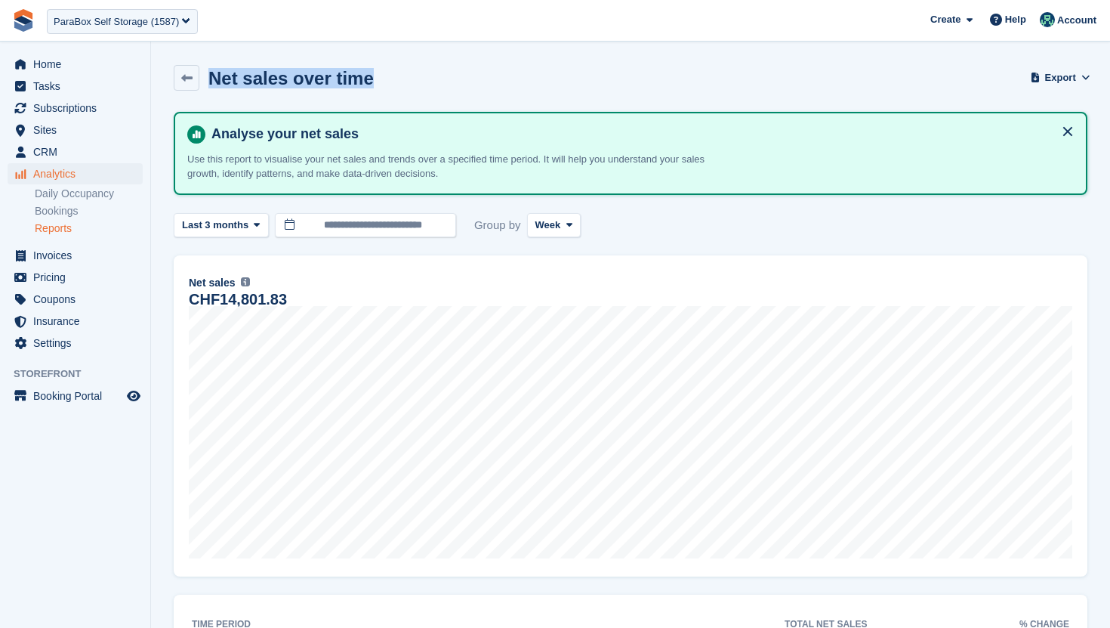
copy h2 "Net sales over time"
click at [58, 258] on span "Invoices" at bounding box center [78, 255] width 91 height 21
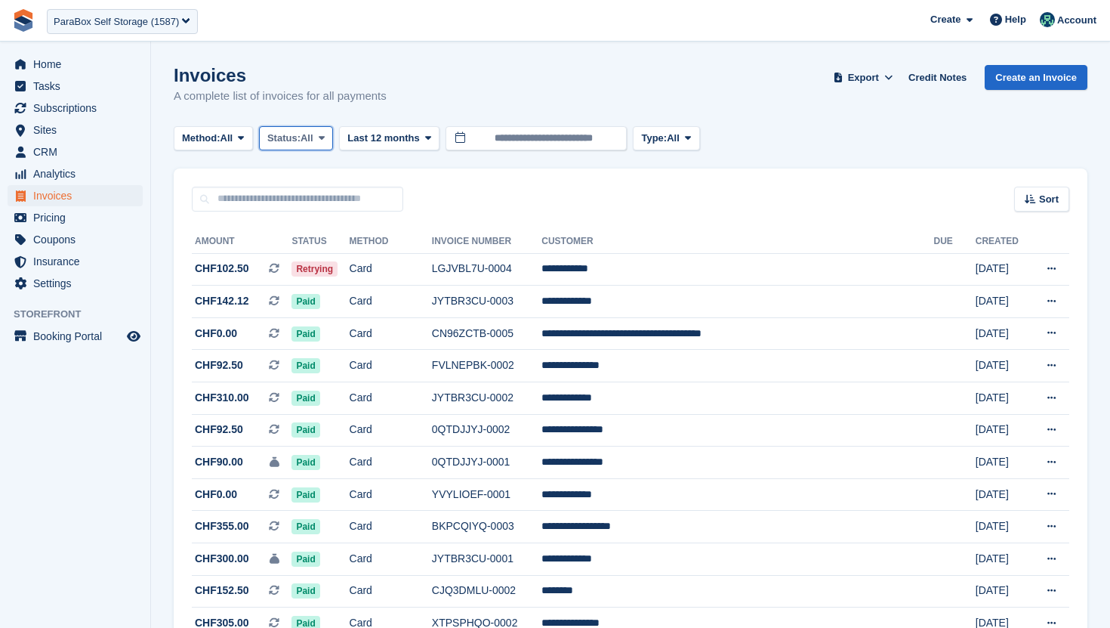
click at [291, 140] on span "Status:" at bounding box center [283, 138] width 33 height 15
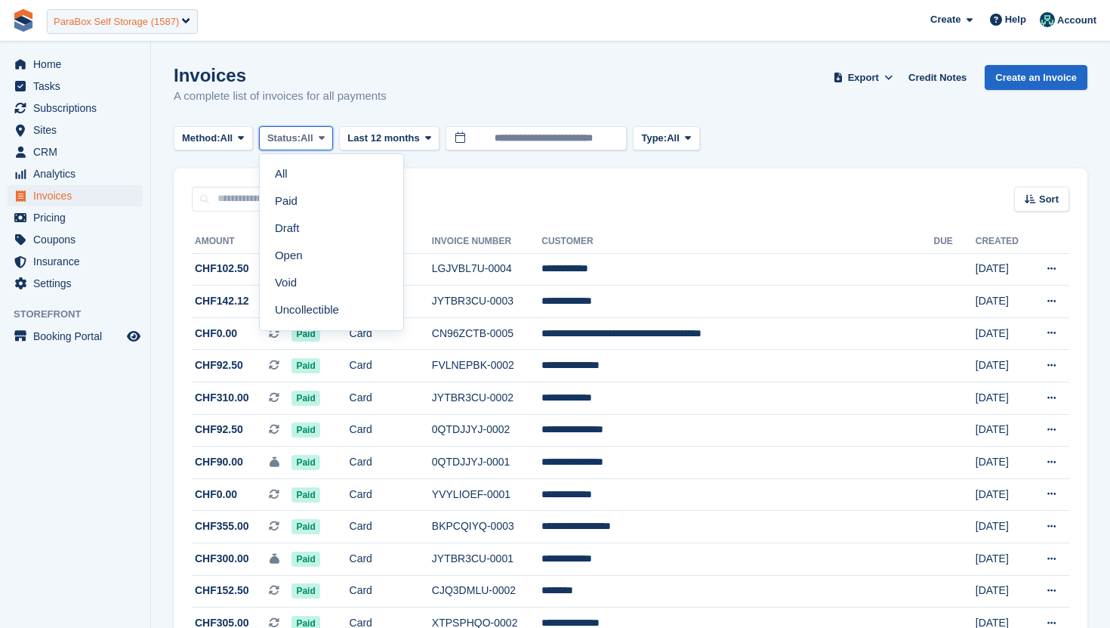
click at [106, 21] on div "ParaBox Self Storage (1587)" at bounding box center [116, 21] width 125 height 15
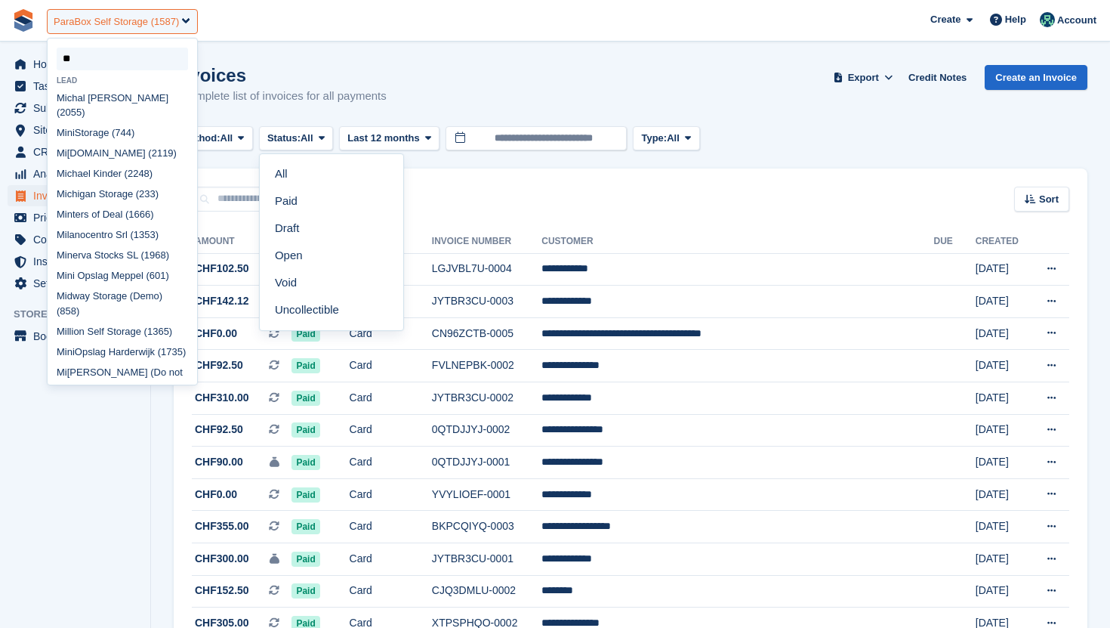
type input "*"
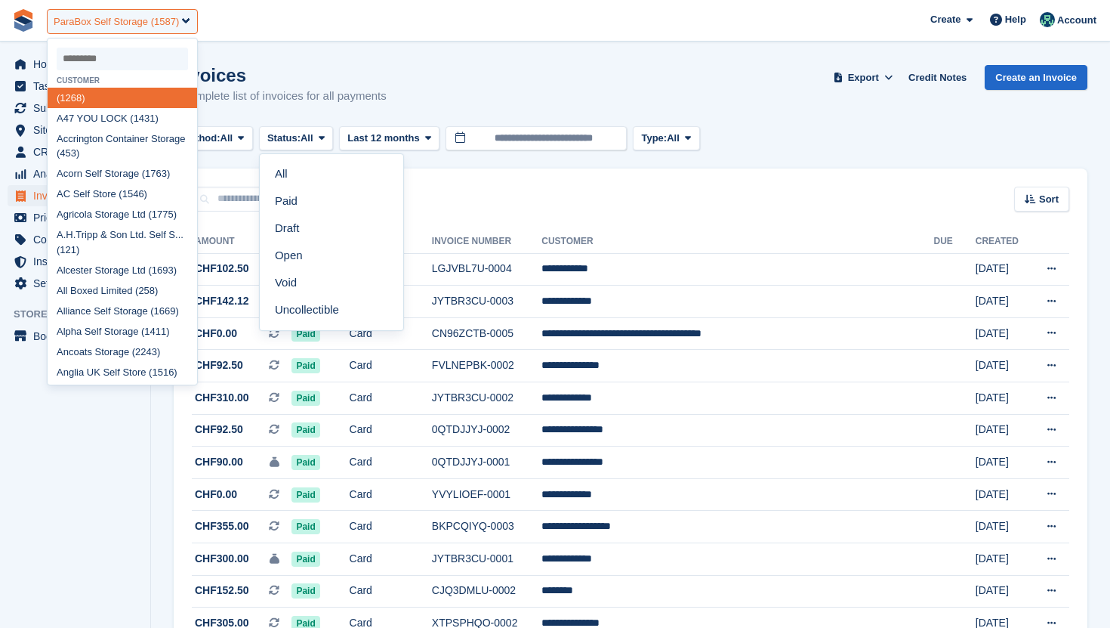
select select
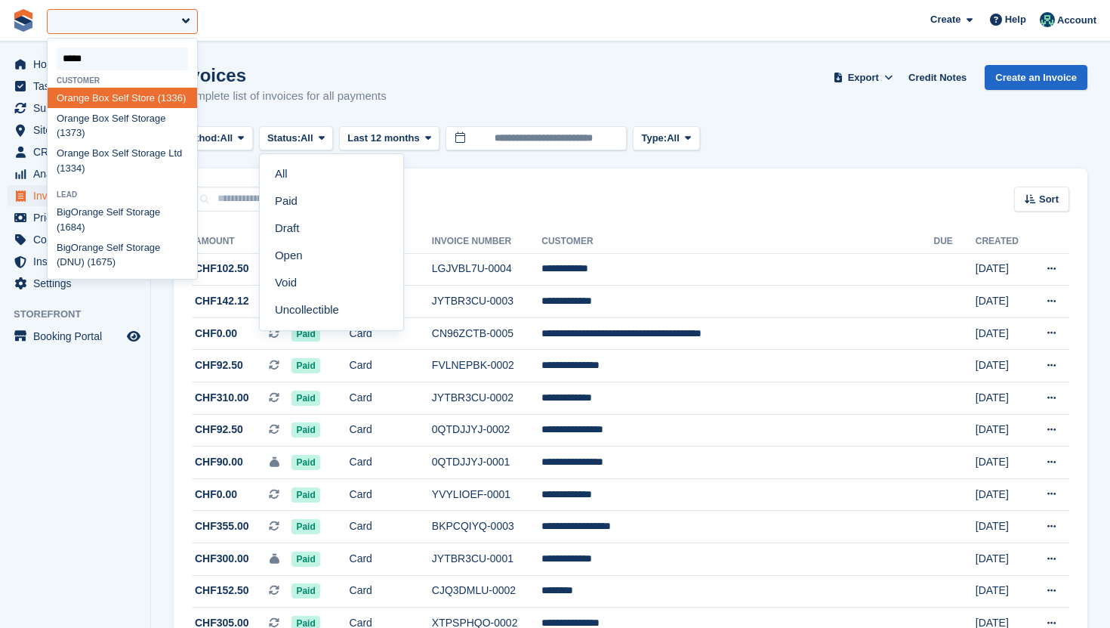
type input "******"
click at [90, 144] on div "Orange Box Self Storage (1373)" at bounding box center [123, 126] width 150 height 36
select select "****"
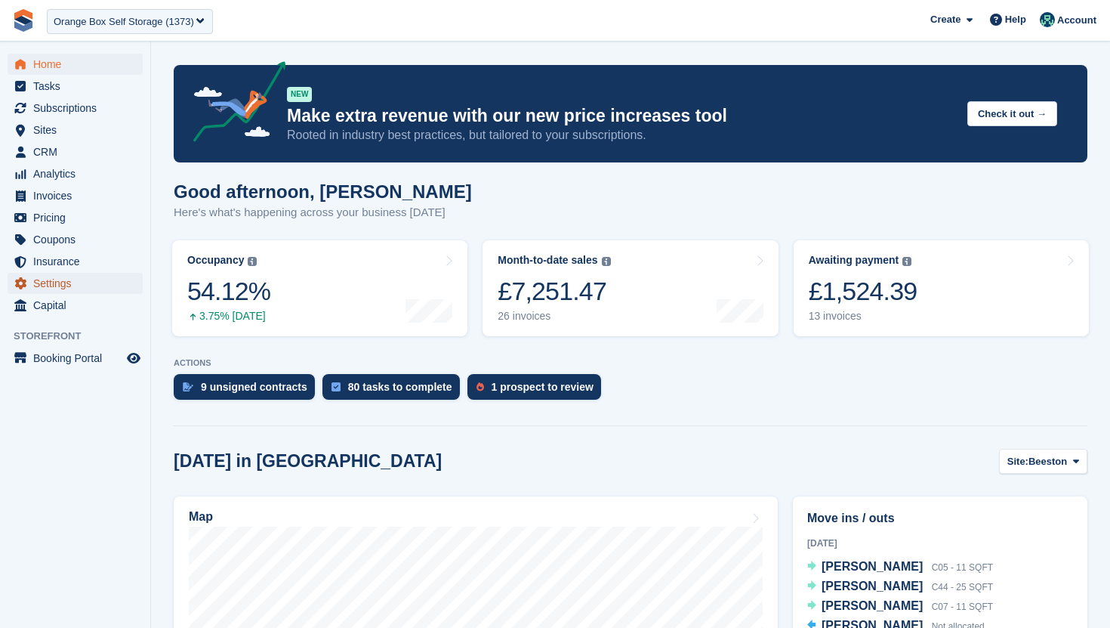
click at [76, 278] on span "Settings" at bounding box center [78, 283] width 91 height 21
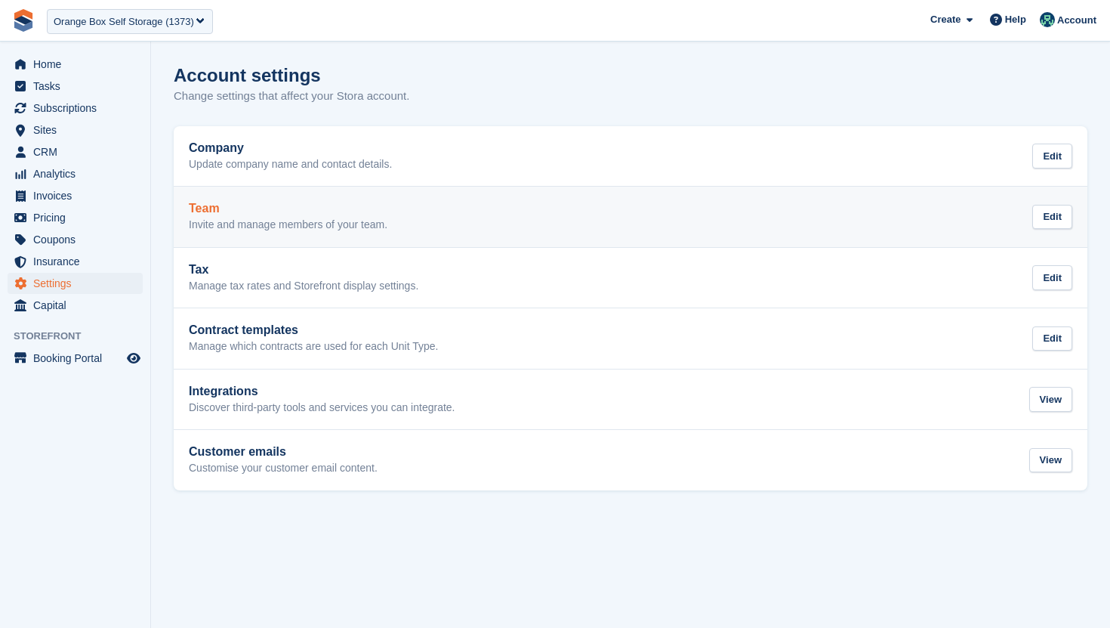
click at [286, 209] on h2 "Team" at bounding box center [288, 209] width 199 height 14
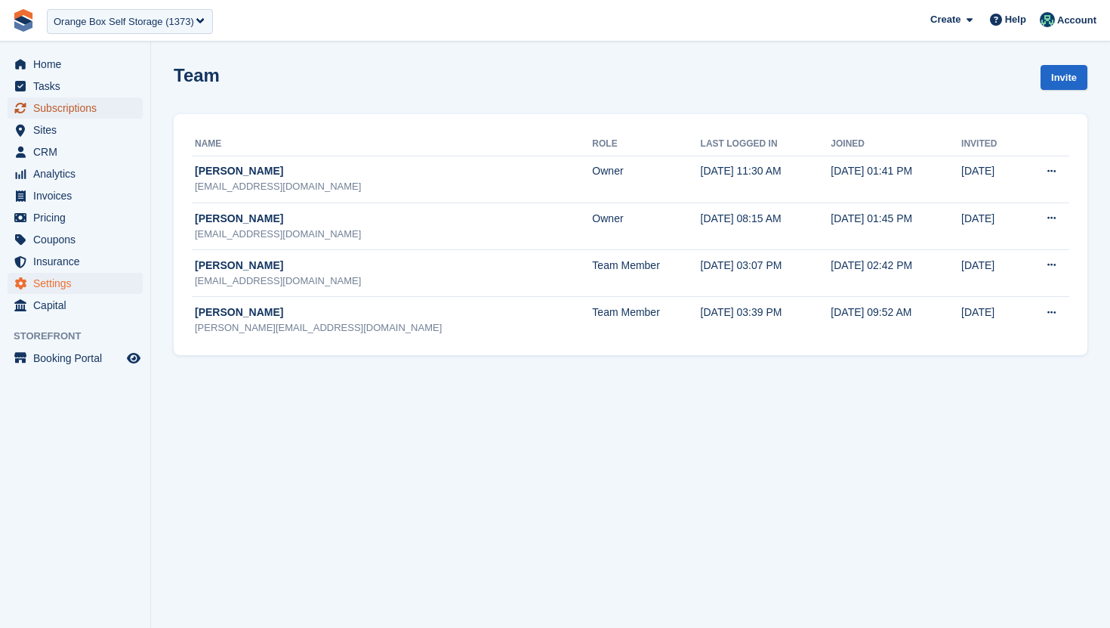
click at [82, 113] on span "Subscriptions" at bounding box center [78, 107] width 91 height 21
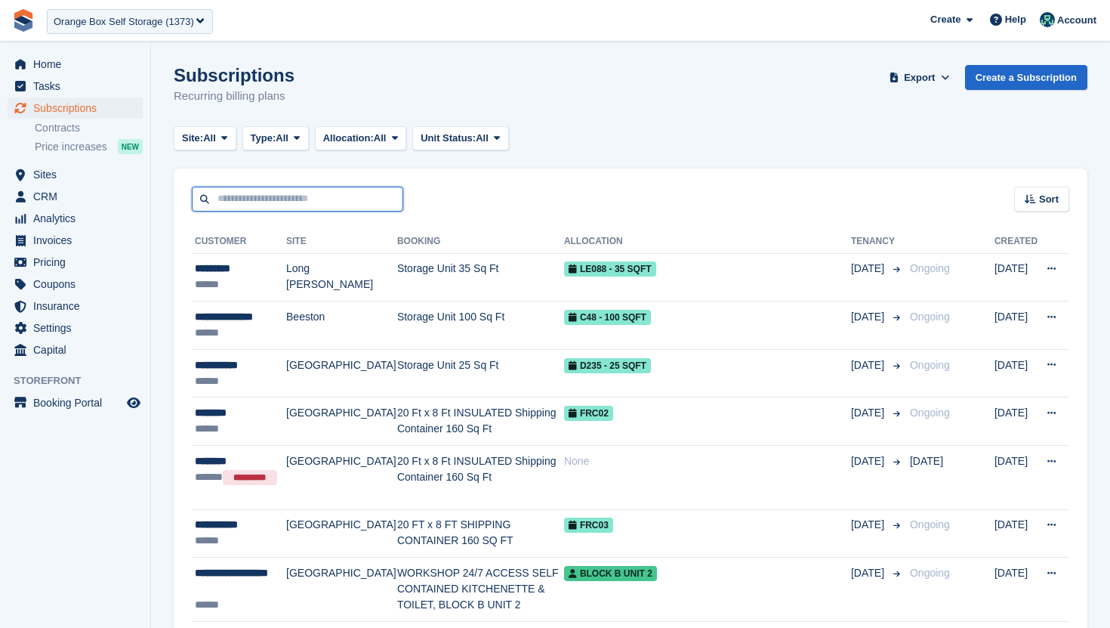
click at [292, 192] on input "text" at bounding box center [298, 199] width 212 height 25
type input "********"
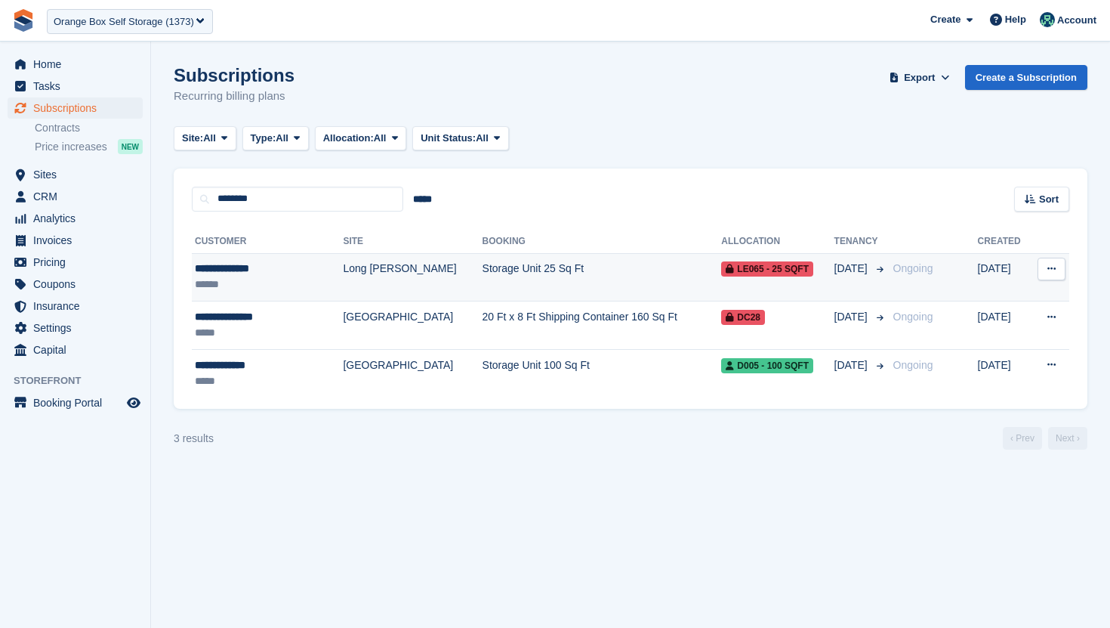
click at [298, 283] on div "******" at bounding box center [255, 284] width 120 height 16
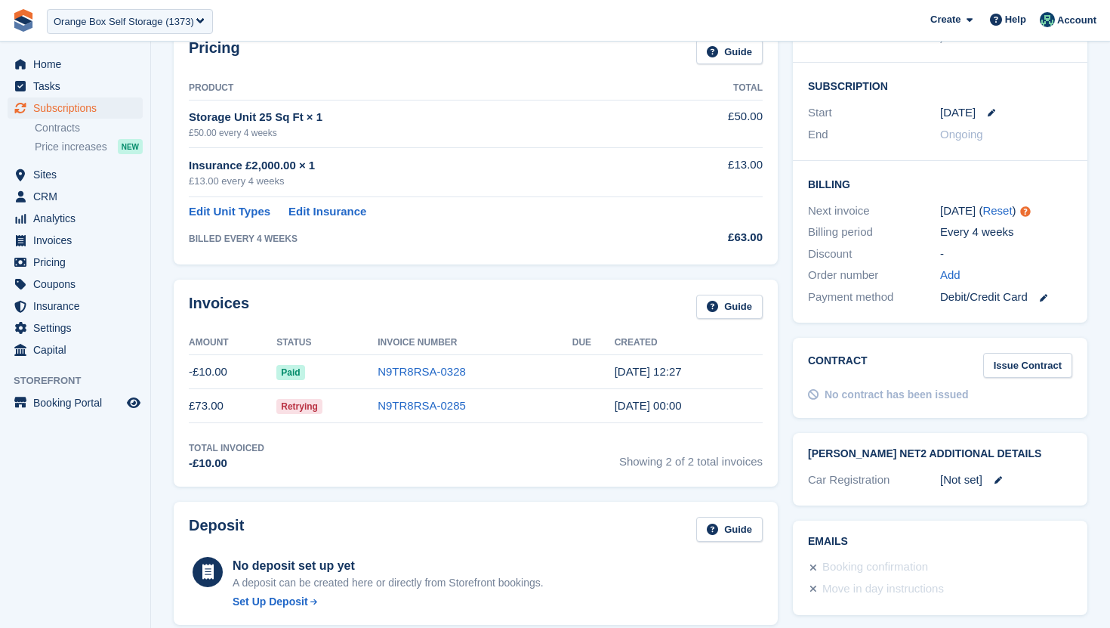
scroll to position [258, 0]
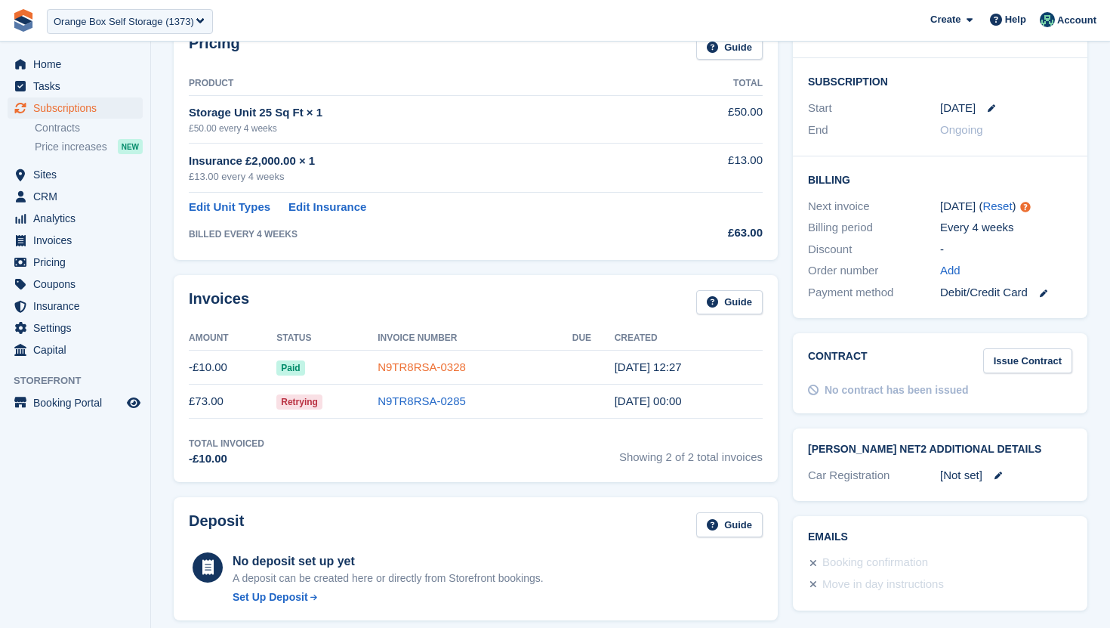
click at [413, 370] on link "N9TR8RSA-0328" at bounding box center [422, 366] width 88 height 13
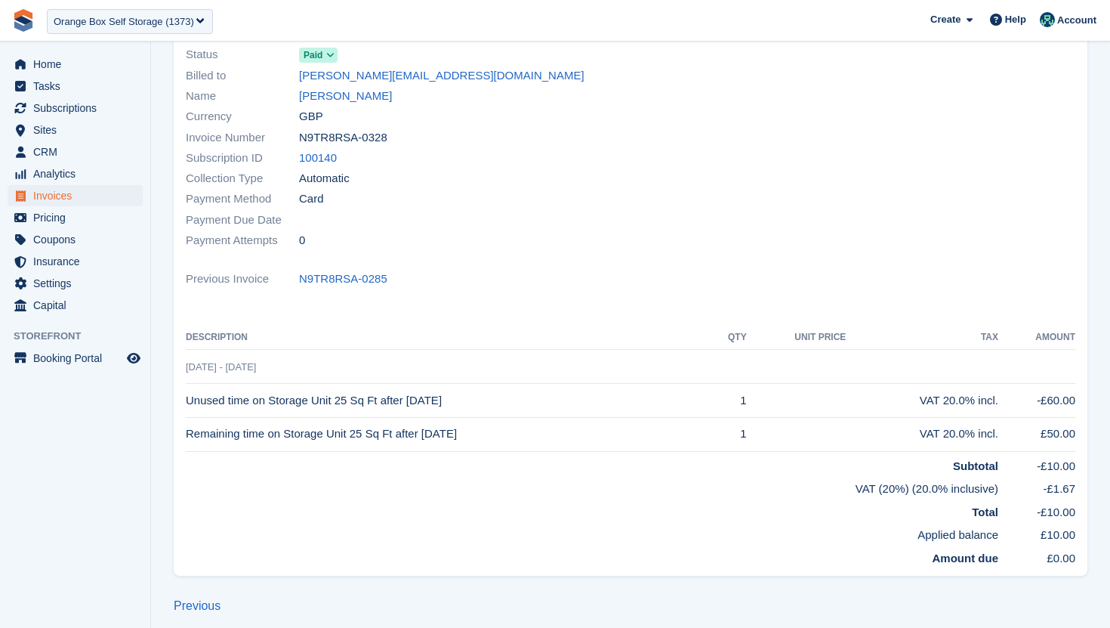
scroll to position [131, 0]
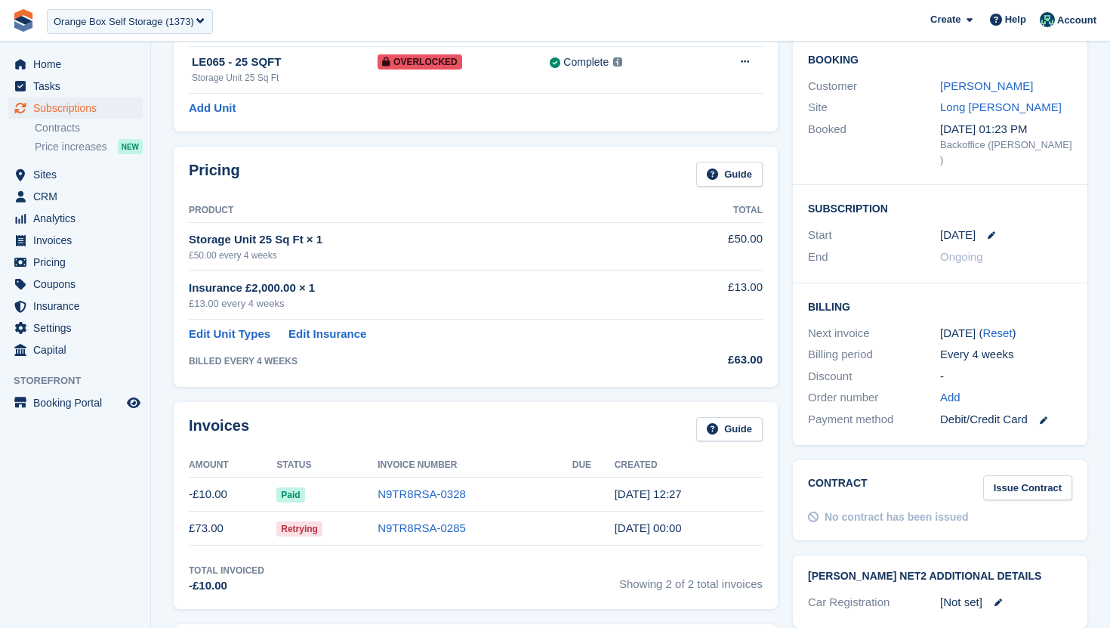
scroll to position [258, 0]
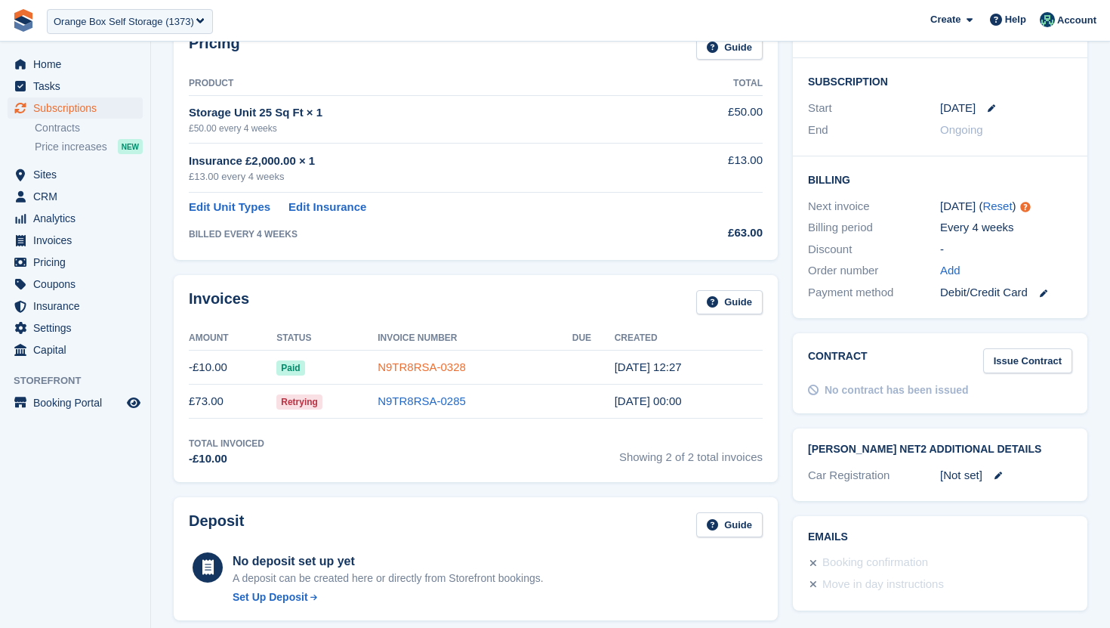
click at [411, 367] on link "N9TR8RSA-0328" at bounding box center [422, 366] width 88 height 13
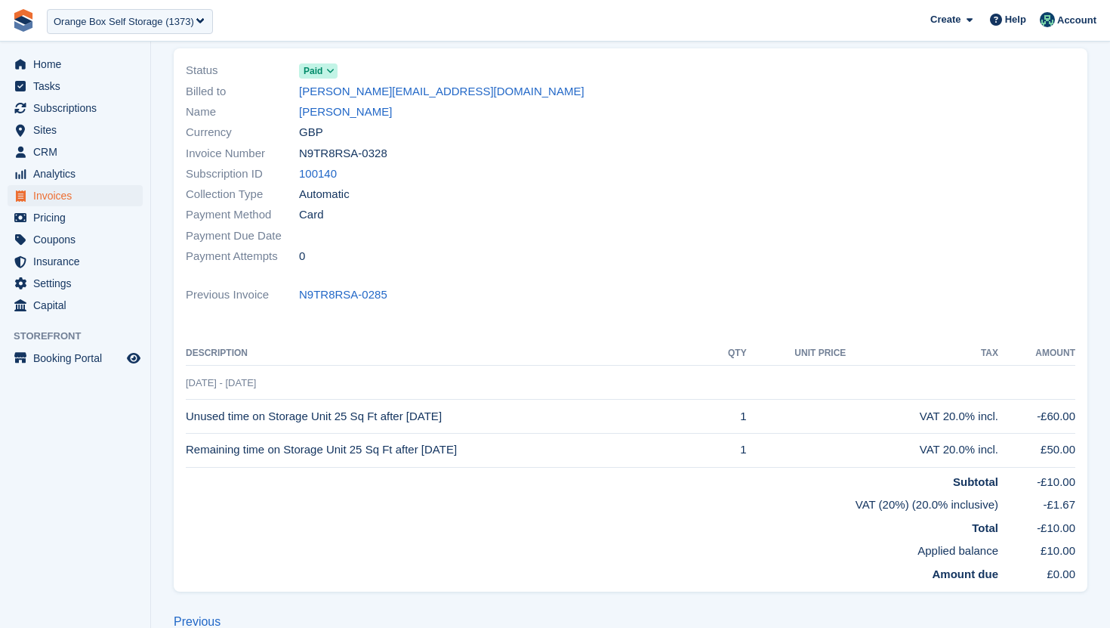
scroll to position [106, 0]
click at [339, 289] on link "N9TR8RSA-0285" at bounding box center [343, 294] width 88 height 17
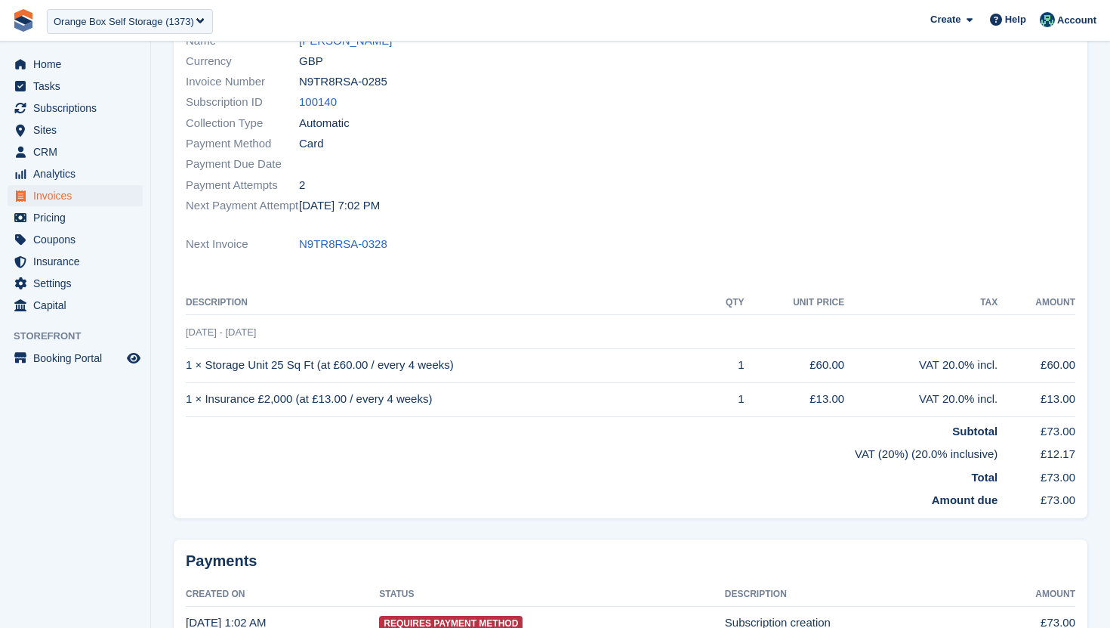
scroll to position [181, 0]
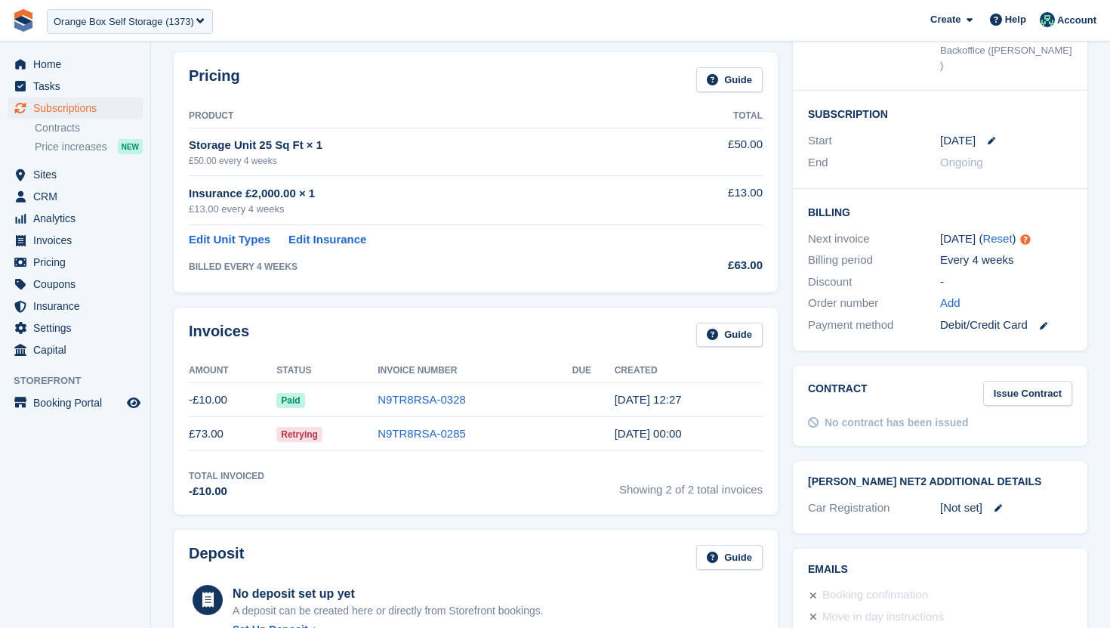
scroll to position [224, 0]
click at [443, 438] on link "N9TR8RSA-0285" at bounding box center [422, 434] width 88 height 13
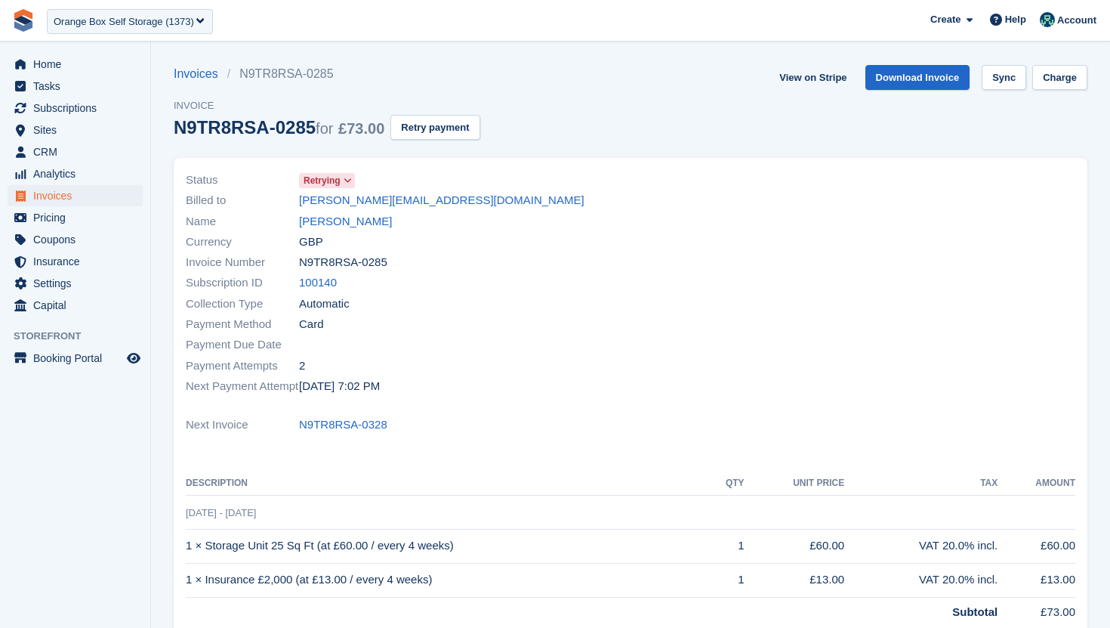
scroll to position [224, 0]
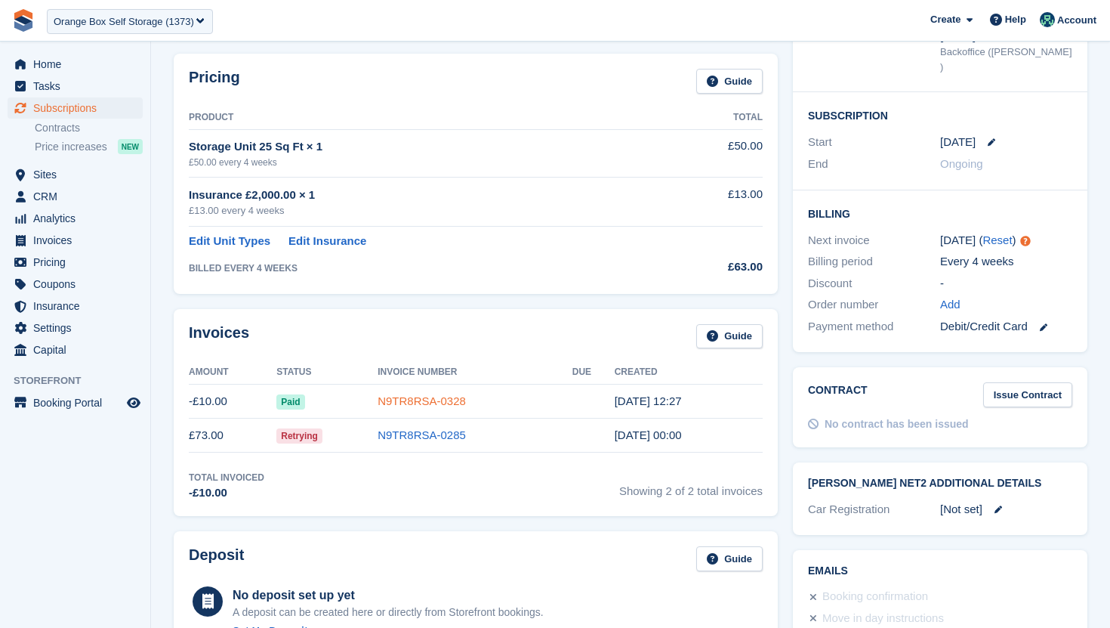
click at [418, 401] on link "N9TR8RSA-0328" at bounding box center [422, 400] width 88 height 13
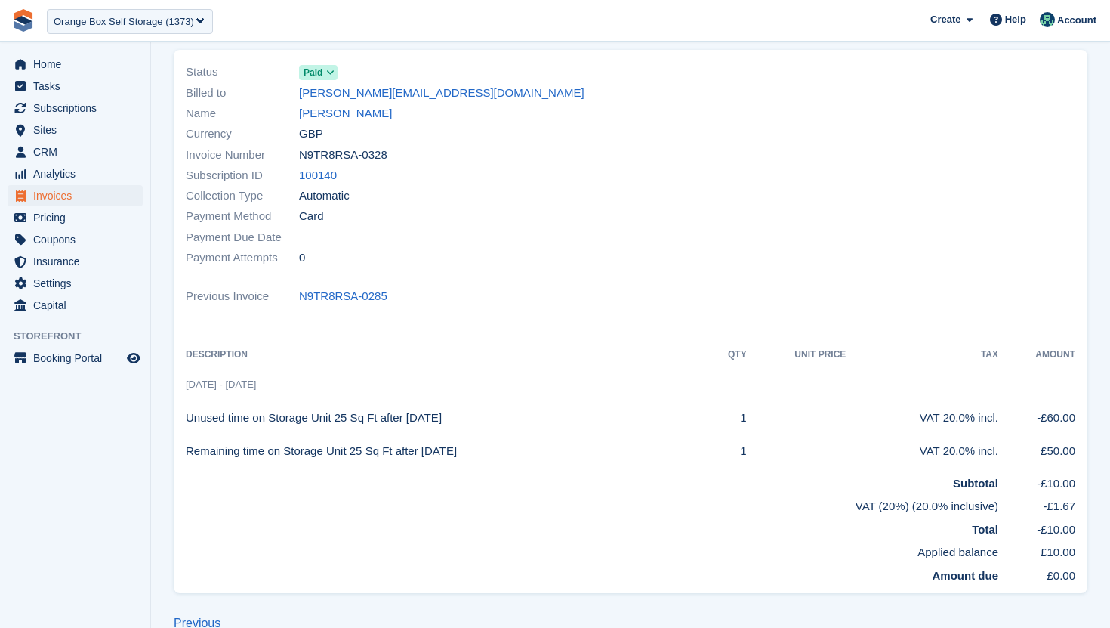
scroll to position [131, 0]
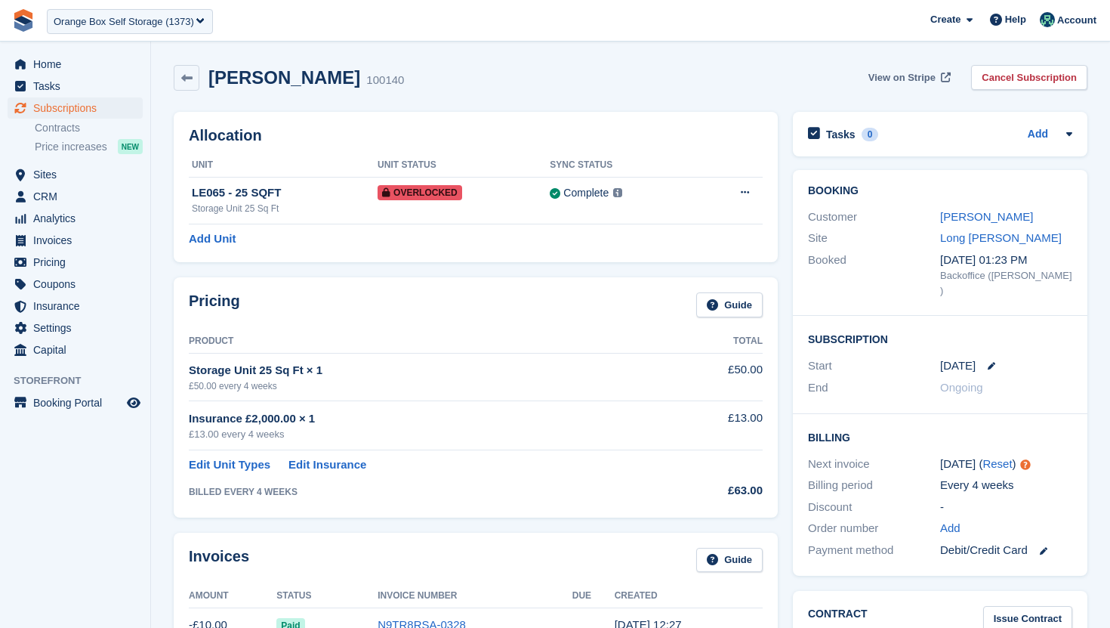
click at [915, 72] on span "View on Stripe" at bounding box center [902, 77] width 67 height 15
click at [239, 468] on link "Edit Unit Types" at bounding box center [230, 464] width 82 height 17
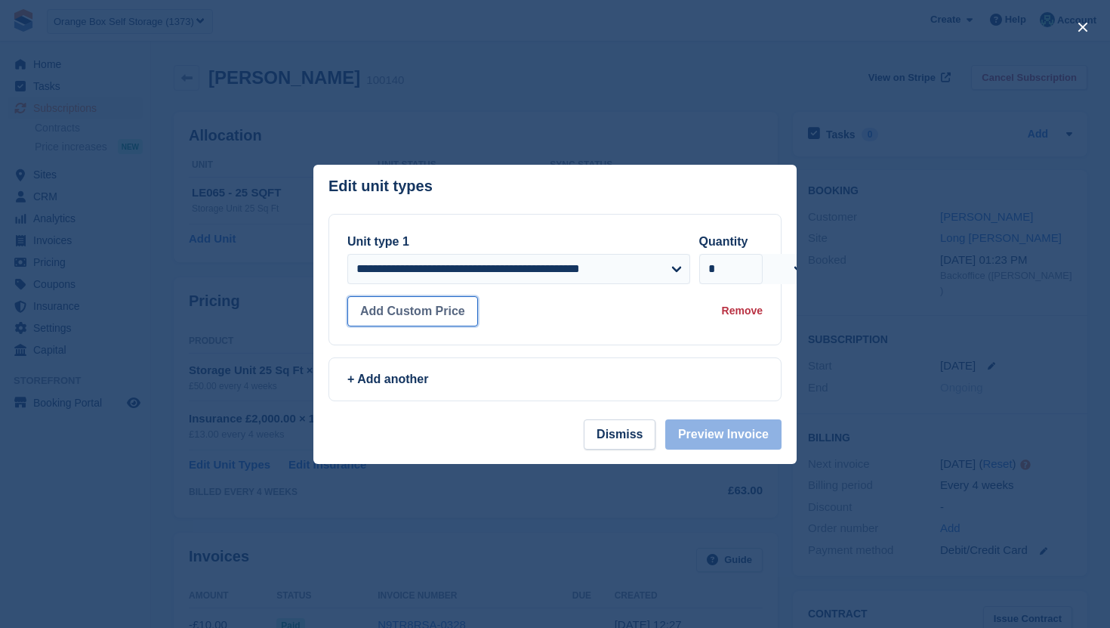
click at [455, 309] on button "Add Custom Price" at bounding box center [412, 311] width 131 height 30
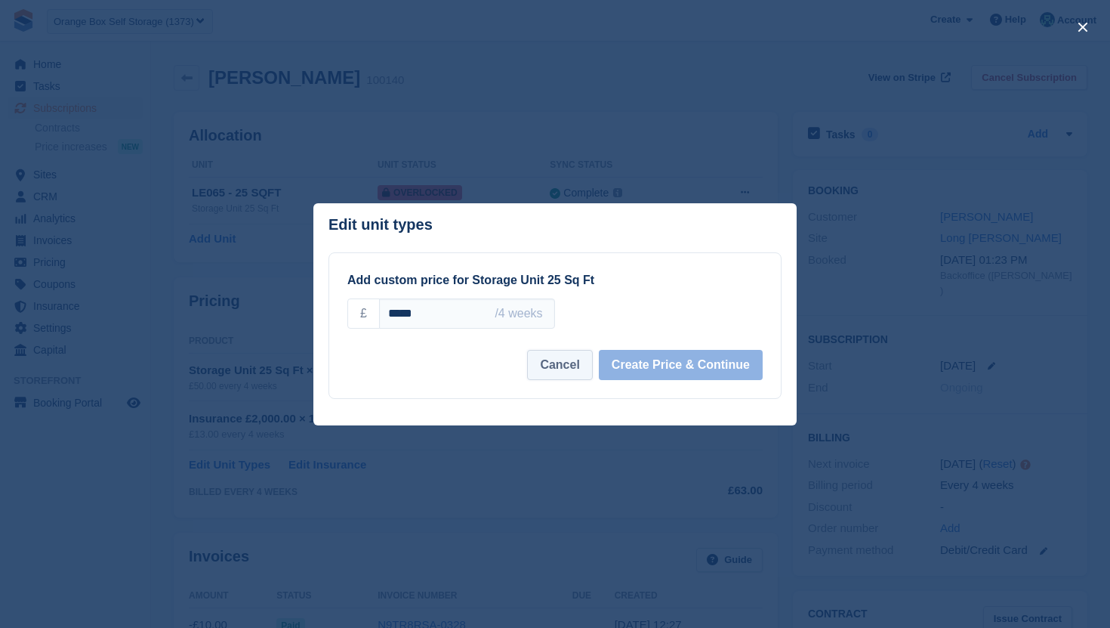
click at [574, 363] on button "Cancel" at bounding box center [559, 365] width 65 height 30
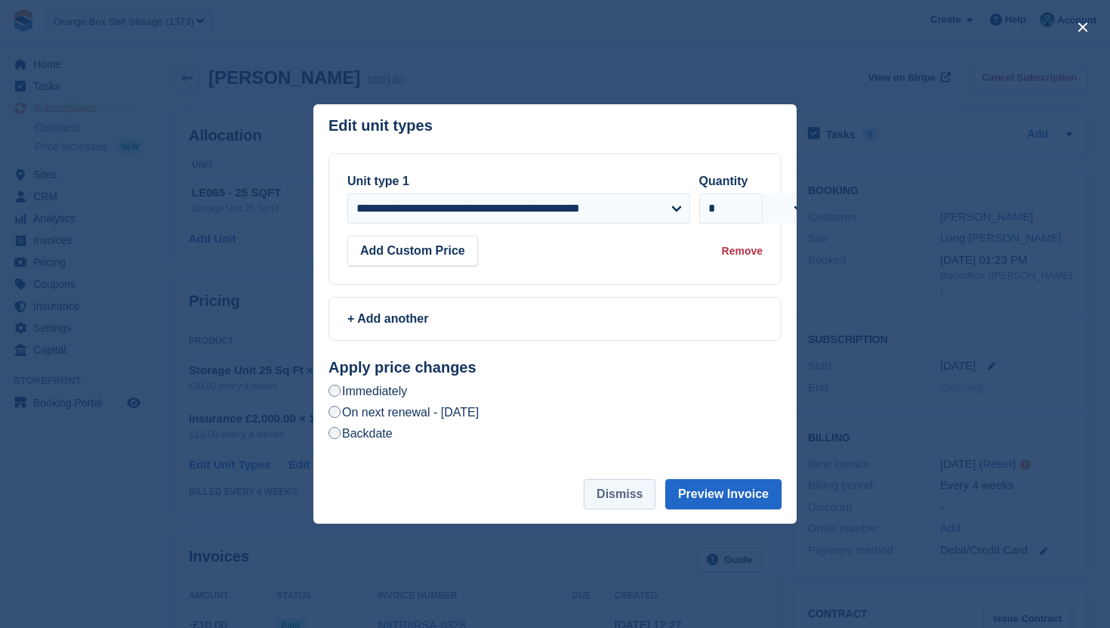
click at [594, 491] on button "Dismiss" at bounding box center [620, 494] width 72 height 30
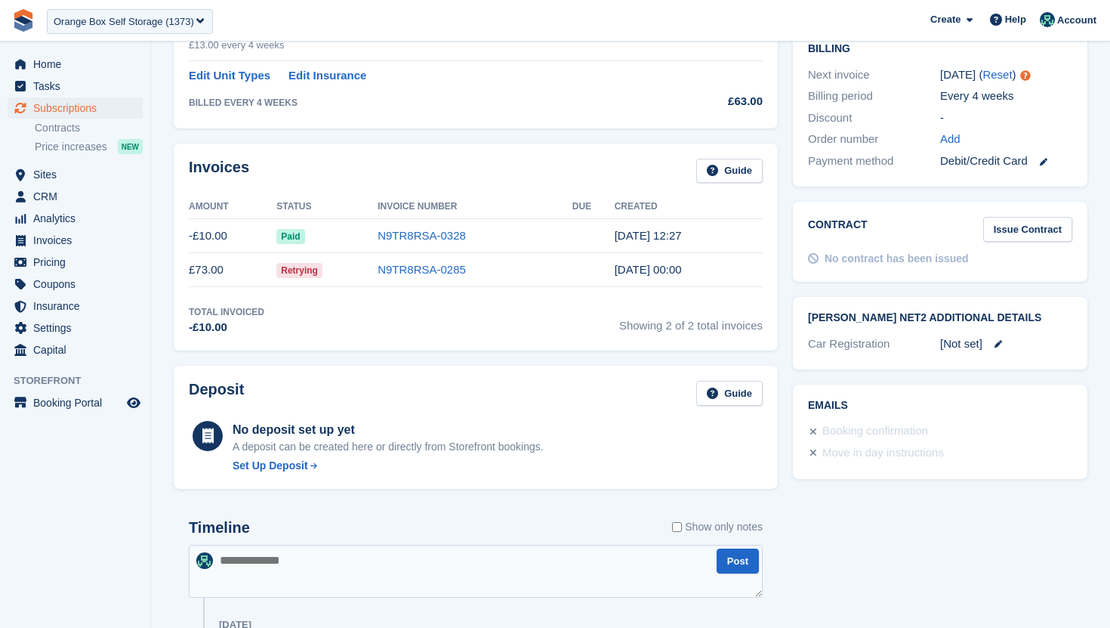
scroll to position [391, 0]
click at [437, 269] on link "N9TR8RSA-0285" at bounding box center [422, 267] width 88 height 13
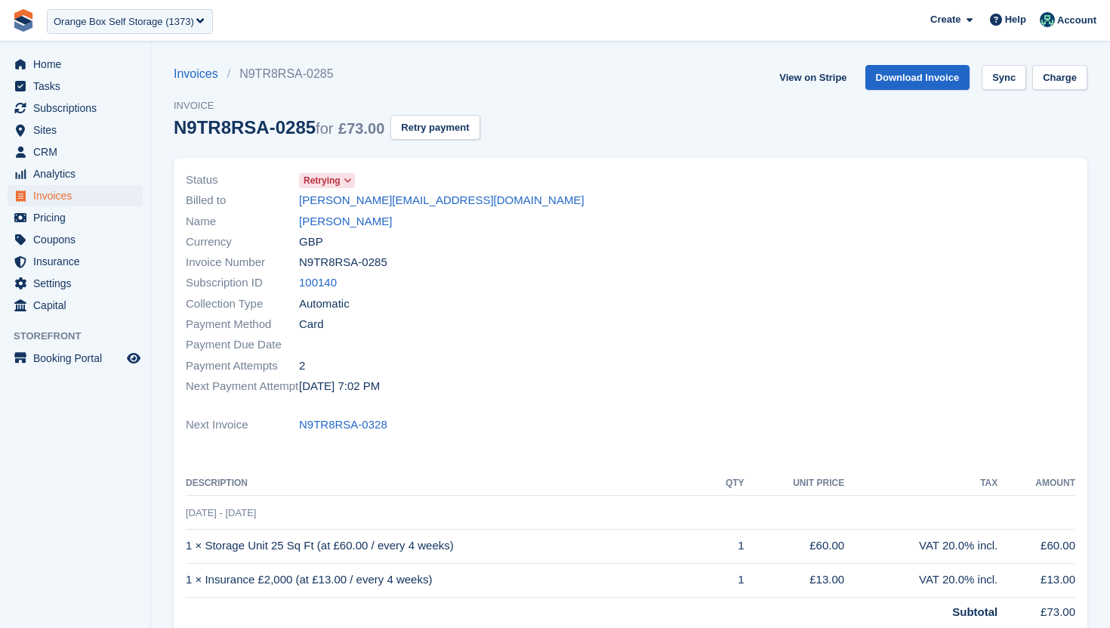
drag, startPoint x: 174, startPoint y: 125, endPoint x: 322, endPoint y: 127, distance: 147.3
click at [322, 127] on div "N9TR8RSA-0285 for £73.00" at bounding box center [279, 127] width 211 height 20
copy div "N9TR8RSA-0285"
click at [136, 32] on div "Orange Box Self Storage (1373)" at bounding box center [130, 21] width 166 height 25
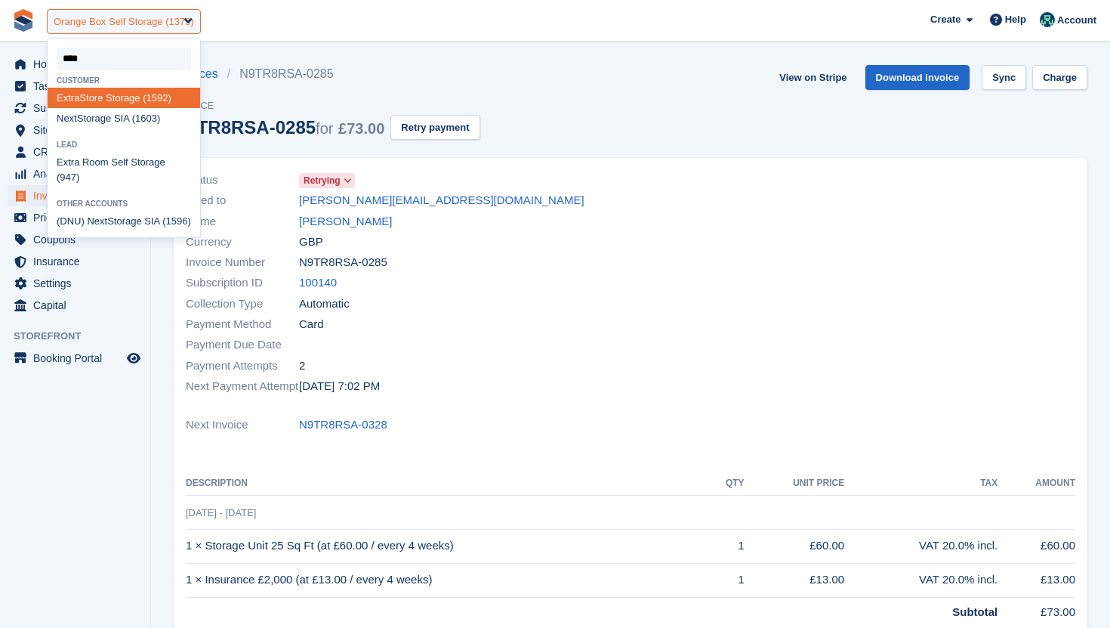
type input "*****"
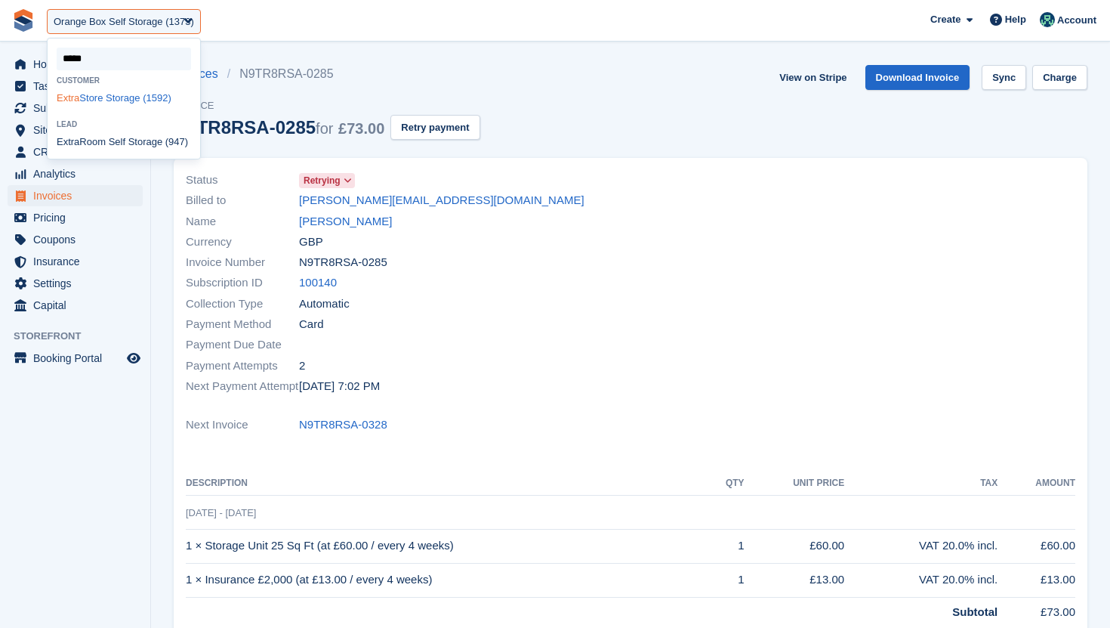
click at [162, 100] on div "Extra Store Storage (1592)" at bounding box center [124, 98] width 153 height 20
select select "****"
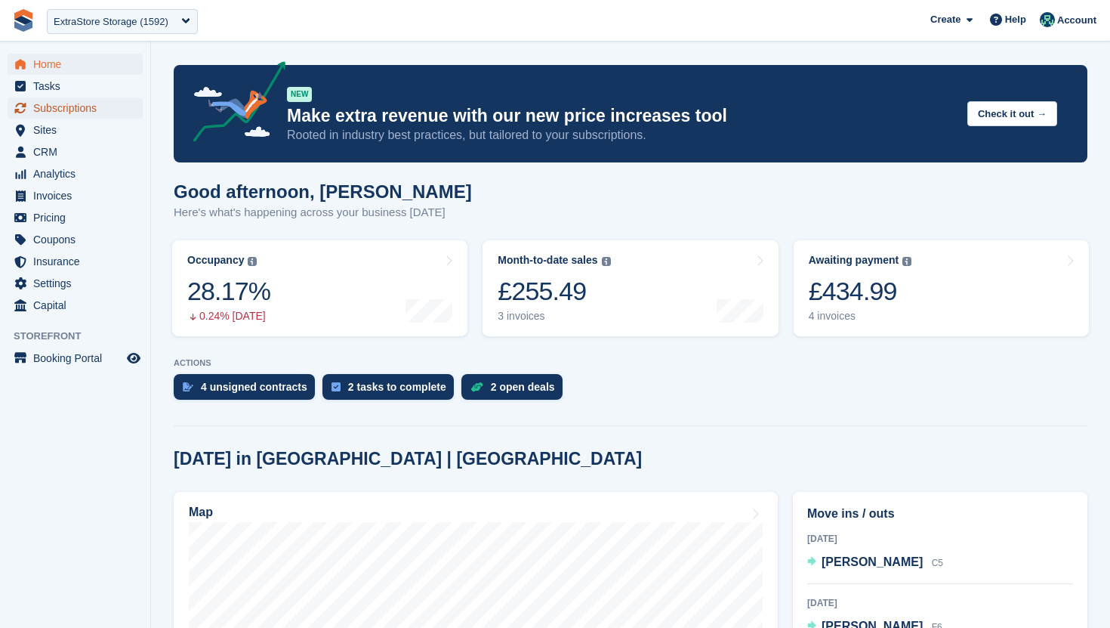
click at [91, 106] on span "Subscriptions" at bounding box center [78, 107] width 91 height 21
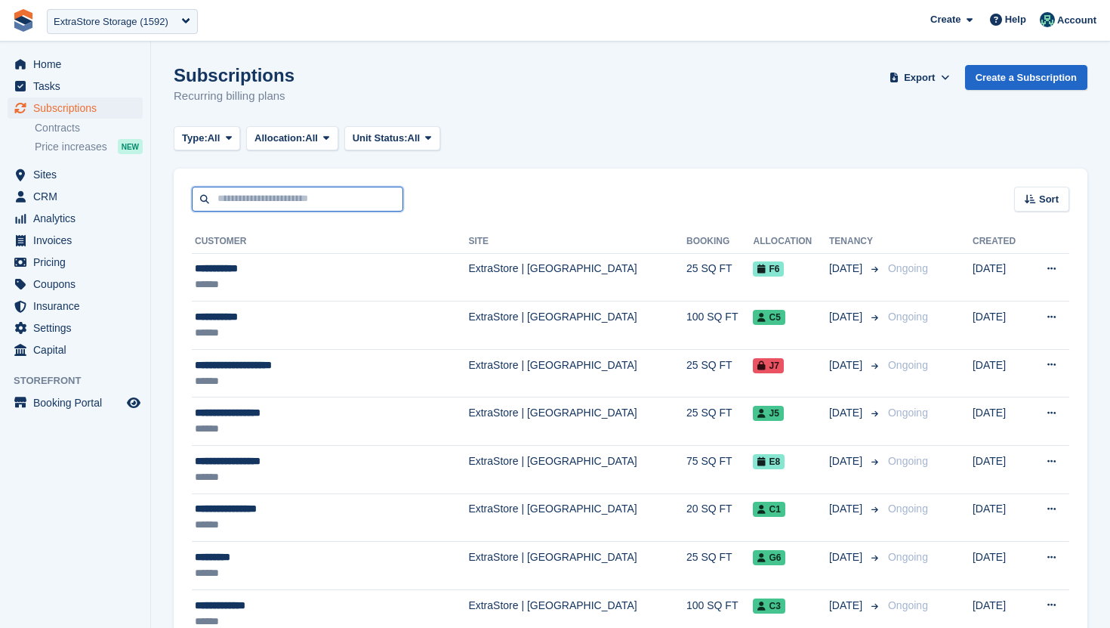
click at [298, 199] on input "text" at bounding box center [298, 199] width 212 height 25
type input "*"
type input "****"
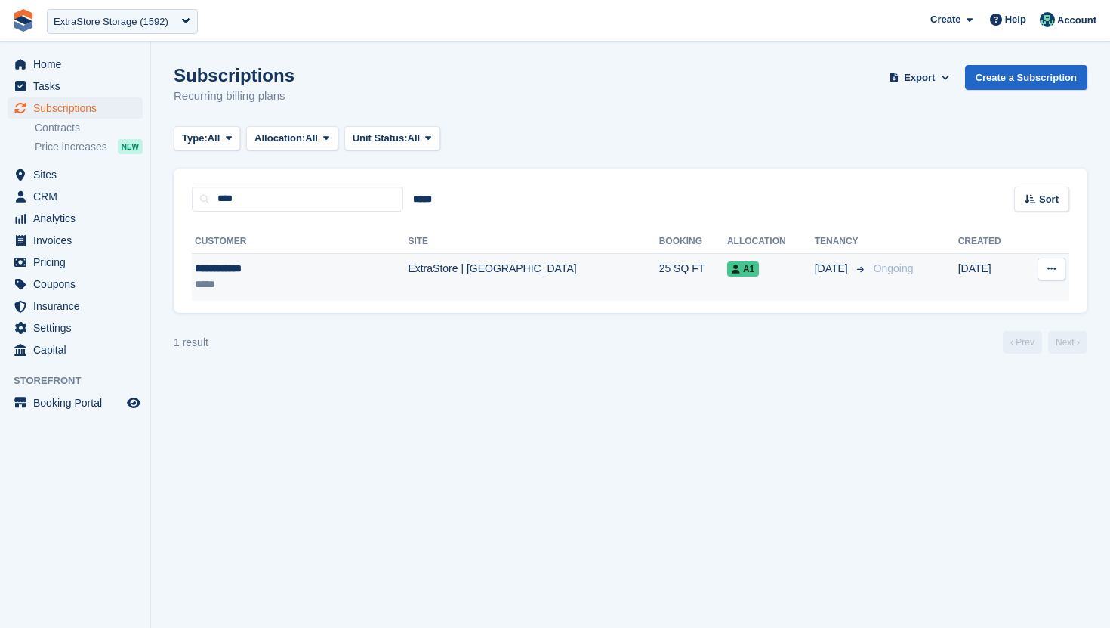
click at [320, 298] on td "**********" at bounding box center [300, 277] width 216 height 48
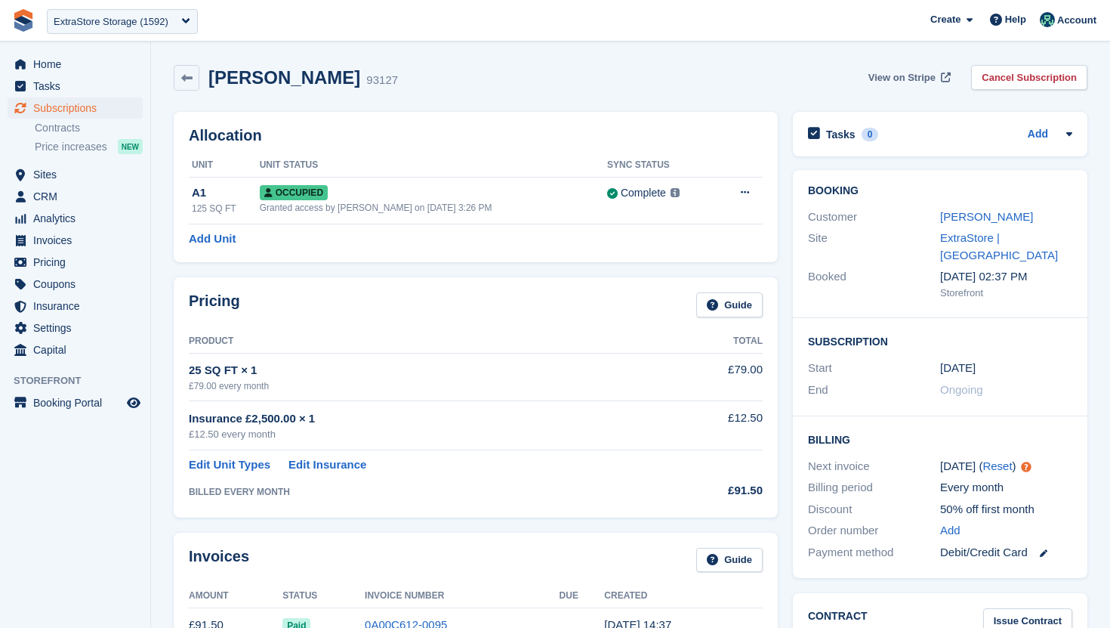
click at [910, 73] on span "View on Stripe" at bounding box center [902, 77] width 67 height 15
click at [107, 23] on div "ExtraStore Storage (1592)" at bounding box center [111, 21] width 115 height 15
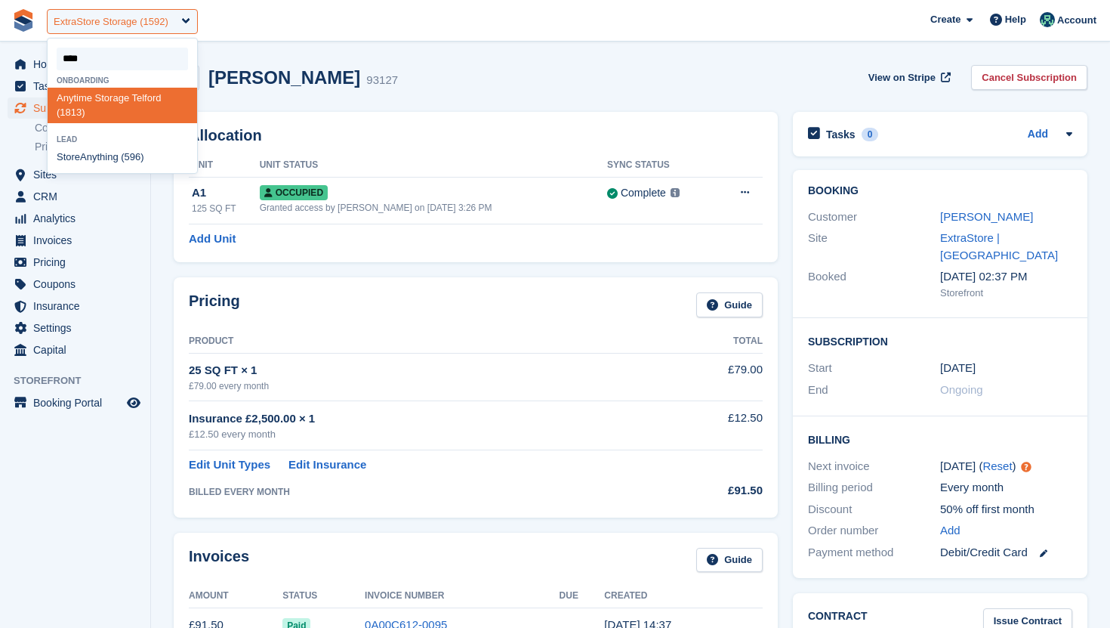
type input "*****"
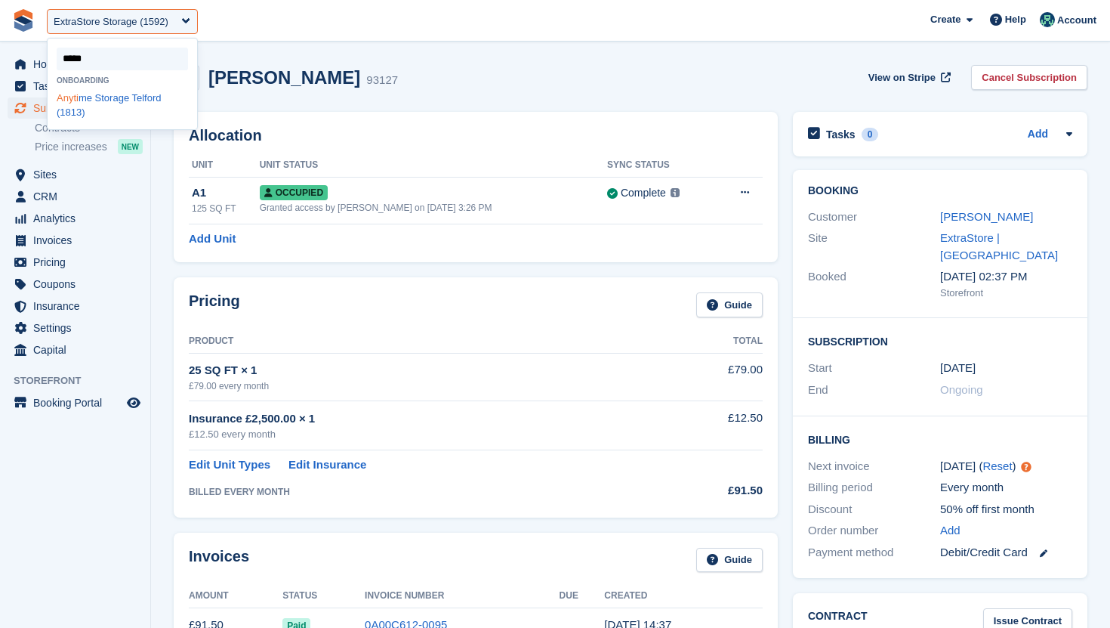
click at [82, 96] on div "Anyti me Storage Telford (1813)" at bounding box center [123, 106] width 150 height 36
select select "****"
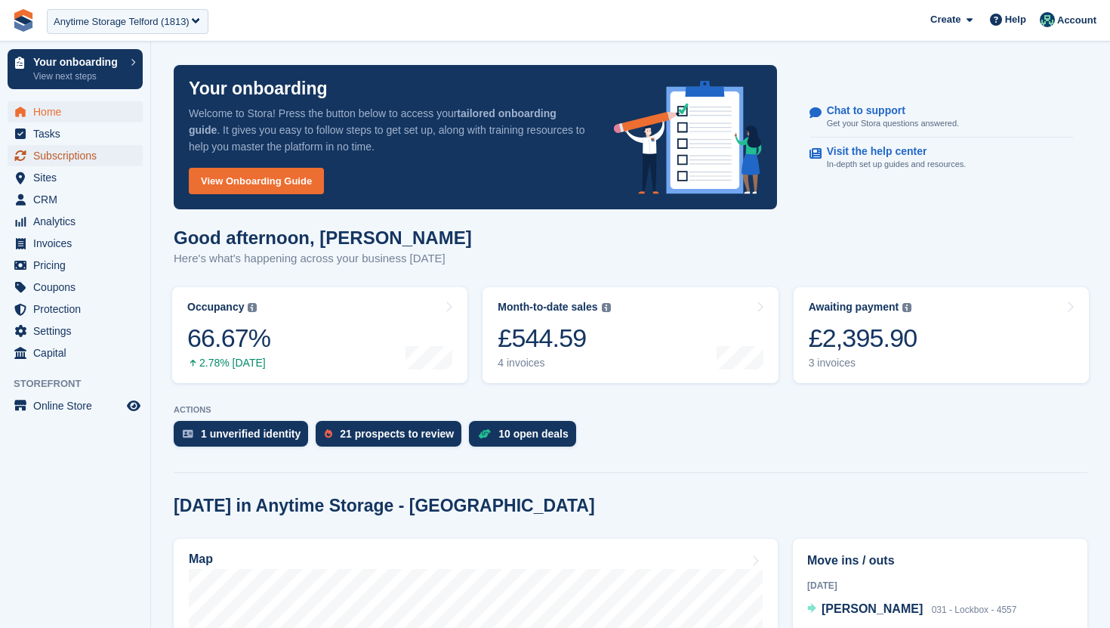
click at [81, 160] on span "Subscriptions" at bounding box center [78, 155] width 91 height 21
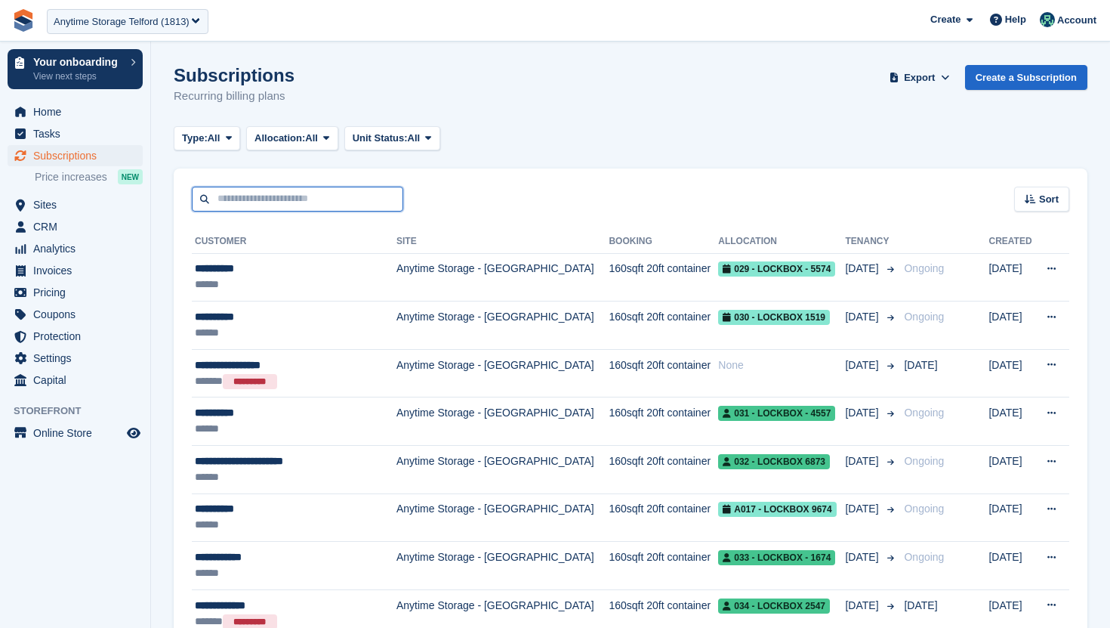
click at [358, 202] on input "text" at bounding box center [298, 199] width 212 height 25
type input "*****"
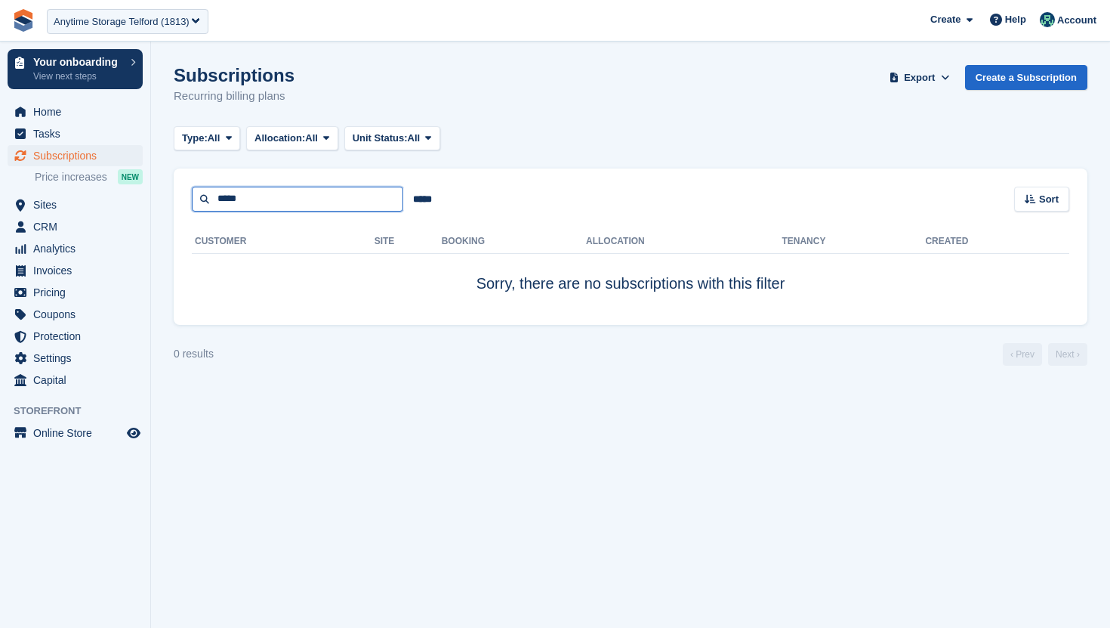
click at [330, 202] on input "*****" at bounding box center [298, 199] width 212 height 25
click at [45, 105] on span "Home" at bounding box center [78, 111] width 91 height 21
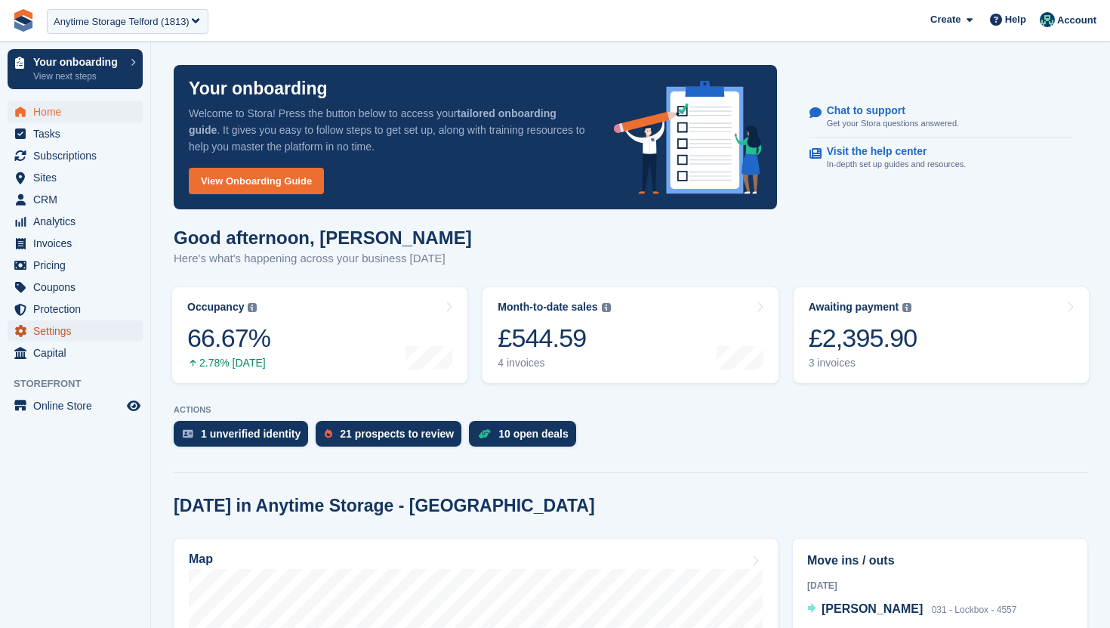
click at [82, 332] on span "Settings" at bounding box center [78, 330] width 91 height 21
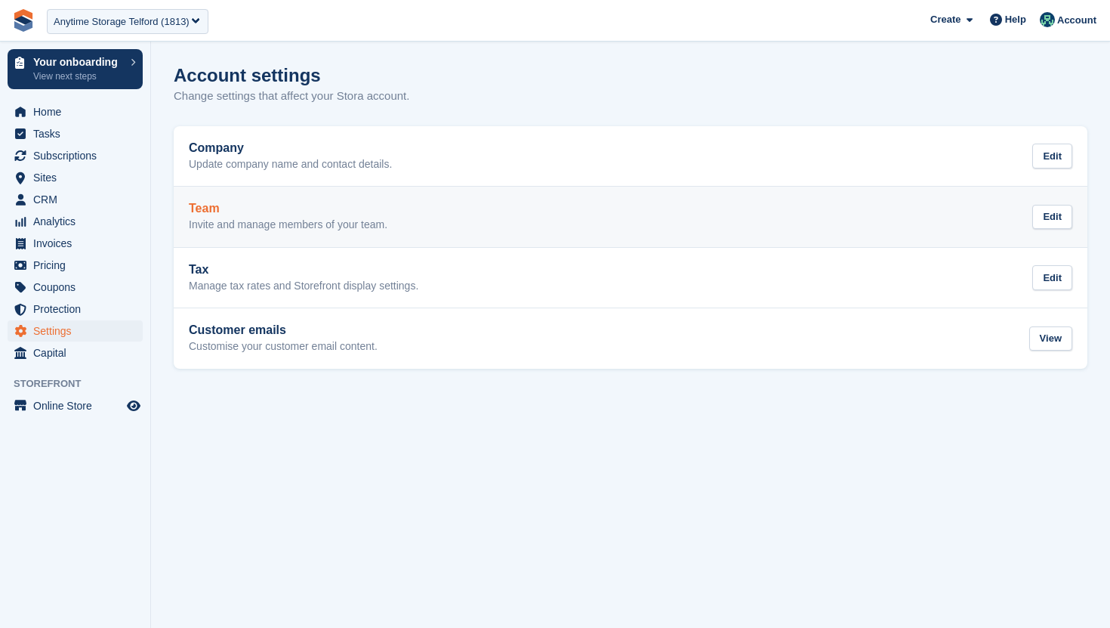
click at [331, 199] on link "Team Invite and manage members of your team. Edit" at bounding box center [631, 217] width 914 height 60
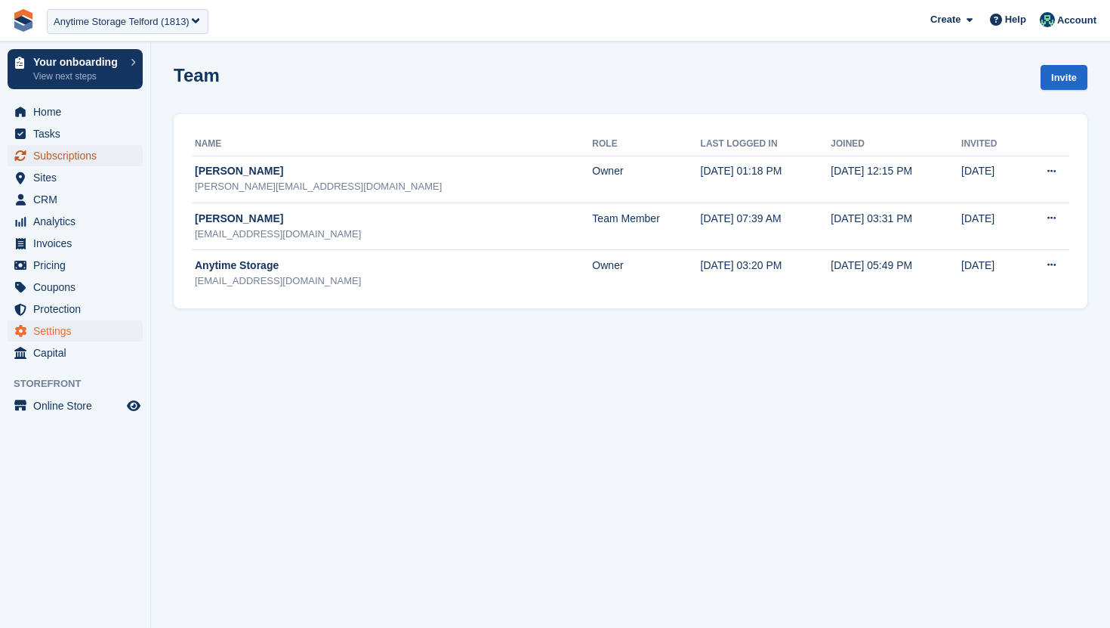
click at [104, 155] on span "Subscriptions" at bounding box center [78, 155] width 91 height 21
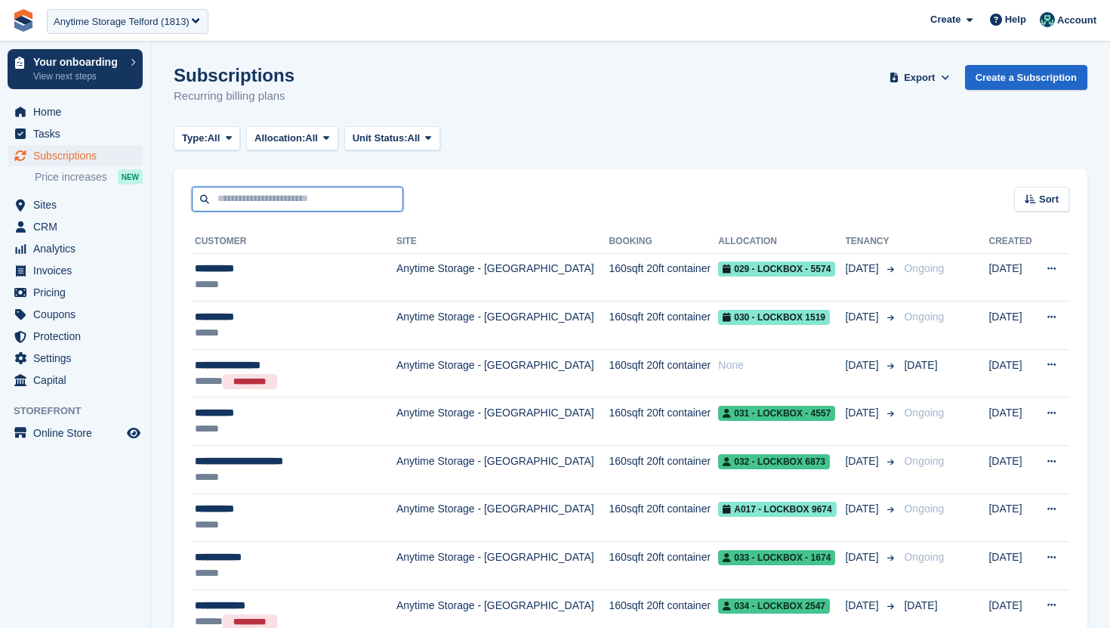
click at [304, 196] on input "text" at bounding box center [298, 199] width 212 height 25
type input "*****"
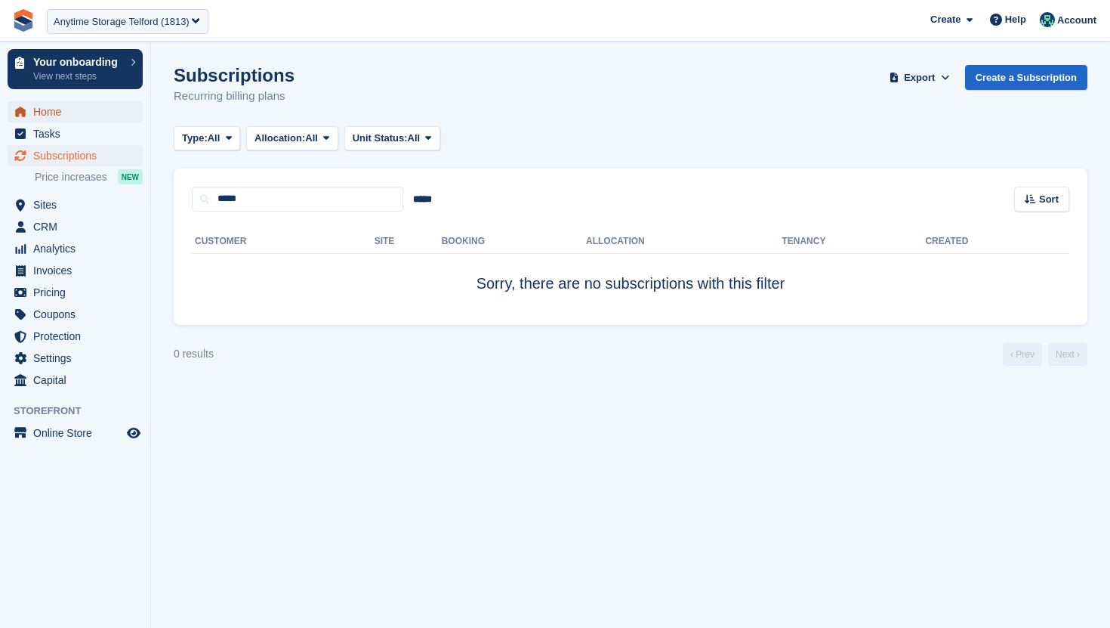
click at [75, 109] on span "Home" at bounding box center [78, 111] width 91 height 21
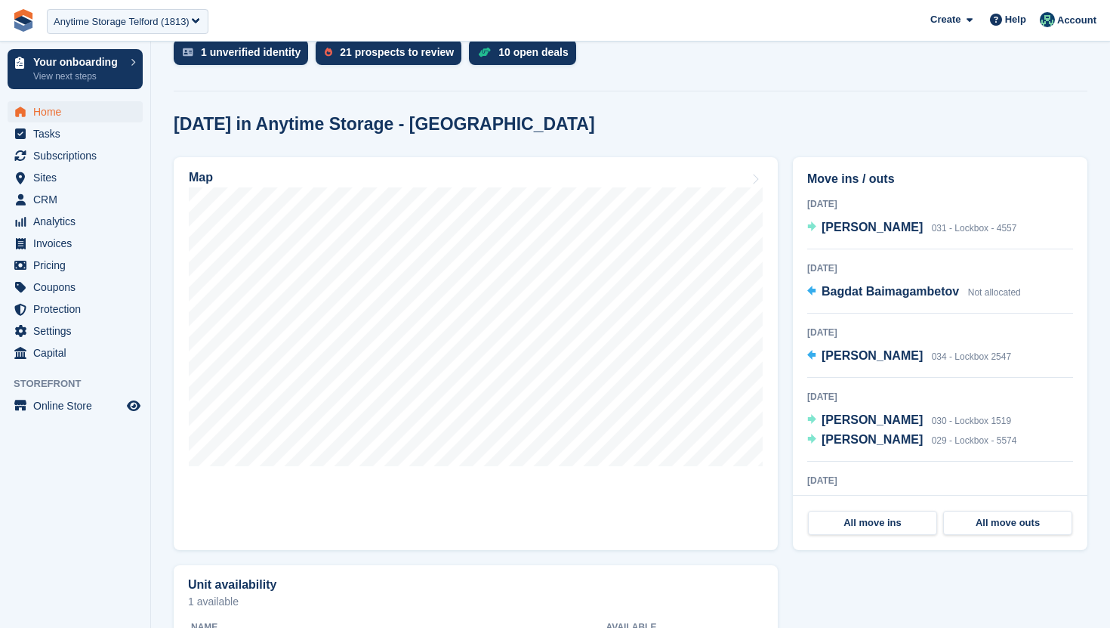
scroll to position [436, 0]
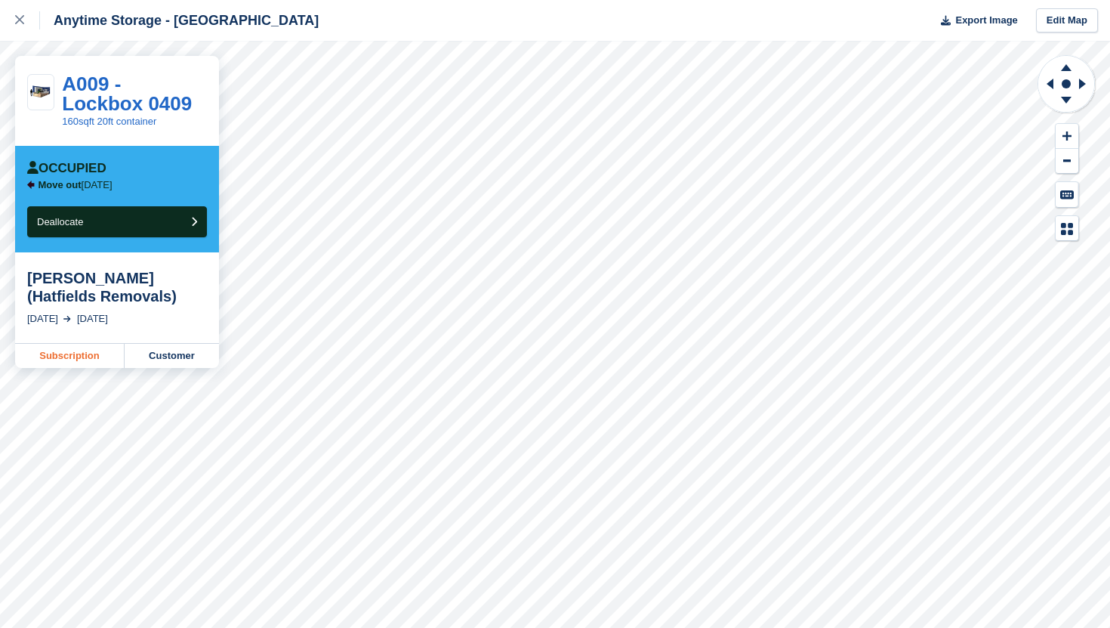
click at [90, 344] on link "Subscription" at bounding box center [70, 356] width 110 height 24
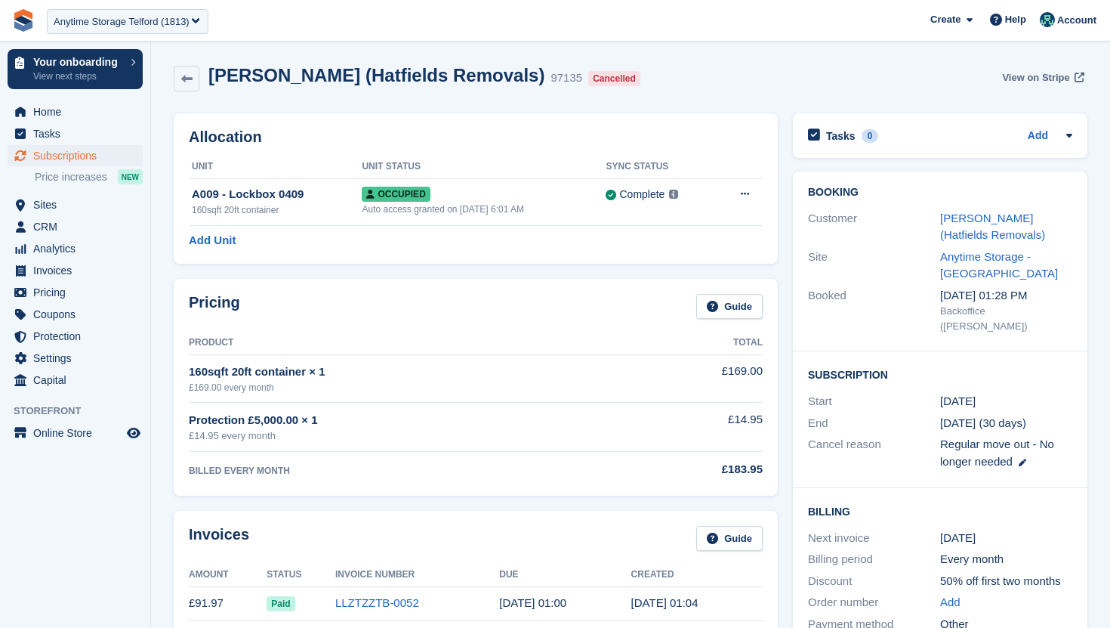
click at [1031, 70] on span "View on Stripe" at bounding box center [1035, 77] width 67 height 15
